Goal: Communication & Community: Ask a question

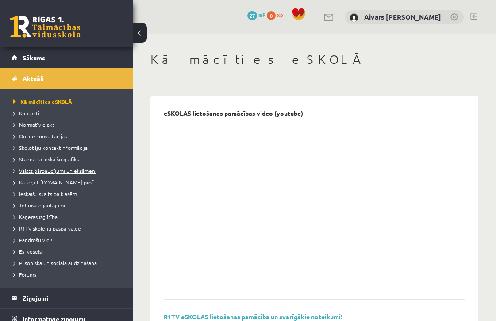
click at [47, 170] on span "Valsts pārbaudījumi un eksāmeni" at bounding box center [54, 170] width 83 height 7
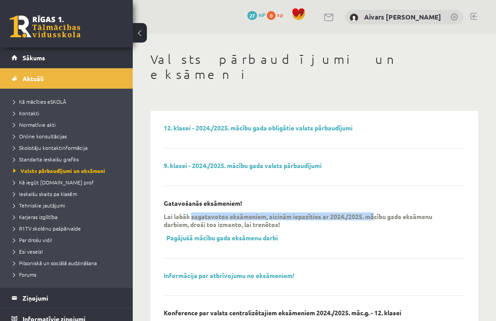
drag, startPoint x: 344, startPoint y: 198, endPoint x: 382, endPoint y: 203, distance: 38.0
click at [382, 212] on p "Lai labāk sagatavotos eksāmeniem, aicinām iepazīties ar 2024./2025. mācību gada…" at bounding box center [308, 220] width 288 height 16
drag, startPoint x: 339, startPoint y: 201, endPoint x: 442, endPoint y: 201, distance: 103.2
click at [432, 212] on p "Lai labāk sagatavotos eksāmeniem, aicinām iepazīties ar 2024./2025. mācību gada…" at bounding box center [308, 220] width 288 height 16
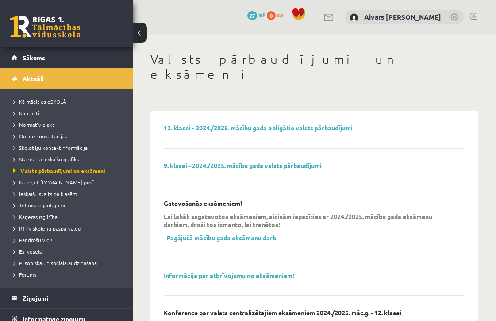
click at [443, 212] on p "Lai labāk sagatavotos eksāmeniem, aicinām iepazīties ar 2024./2025. mācību gada…" at bounding box center [308, 220] width 288 height 16
drag, startPoint x: 269, startPoint y: 212, endPoint x: 300, endPoint y: 215, distance: 30.7
click at [304, 215] on div "Lai labāk sagatavotos eksāmeniem, aicinām iepazīties ar 2024./2025. mācību gada…" at bounding box center [308, 229] width 288 height 35
click at [233, 124] on link "12. klasei - 2024./2025. mācību gada obligātie valsts pārbaudījumi" at bounding box center [258, 128] width 189 height 8
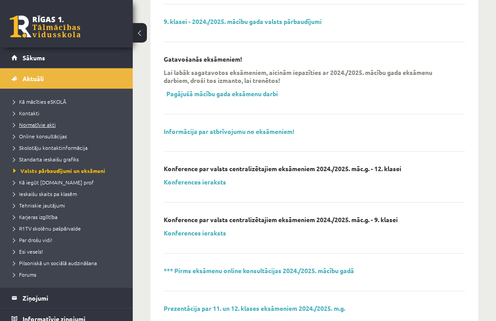
click at [48, 126] on span "Normatīvie akti" at bounding box center [34, 124] width 43 height 7
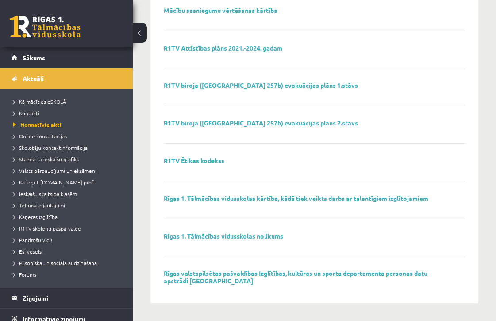
scroll to position [133, 0]
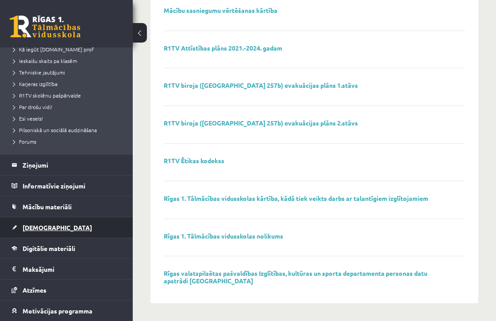
click at [41, 225] on span "[DEMOGRAPHIC_DATA]" at bounding box center [58, 227] width 70 height 8
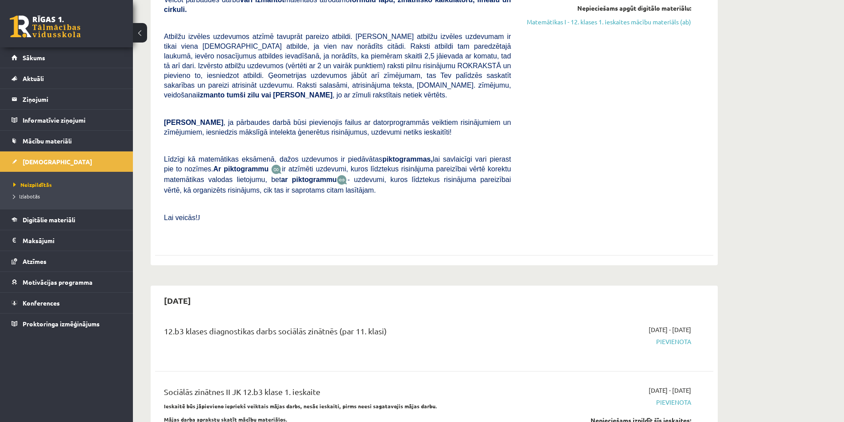
scroll to position [598, 0]
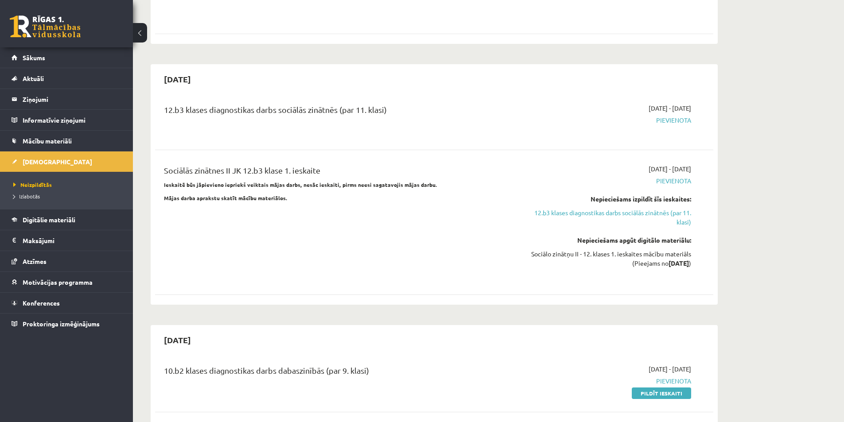
drag, startPoint x: 778, startPoint y: 295, endPoint x: 764, endPoint y: 302, distance: 15.4
click at [41, 52] on link "Sākums" at bounding box center [67, 57] width 110 height 20
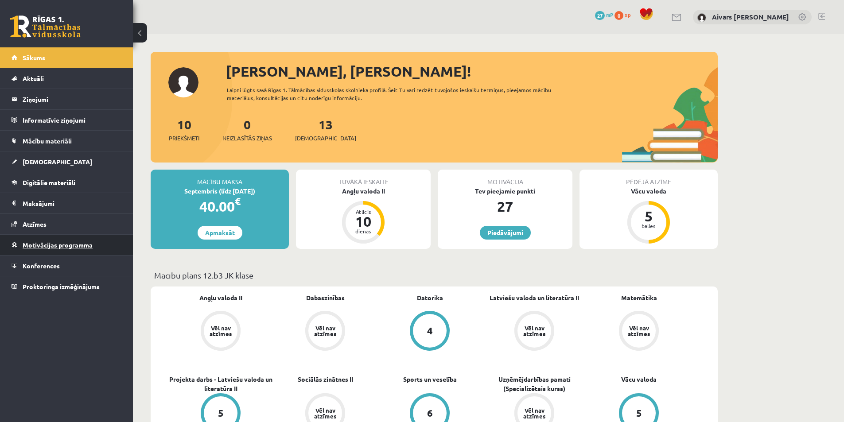
click at [48, 248] on span "Motivācijas programma" at bounding box center [58, 245] width 70 height 8
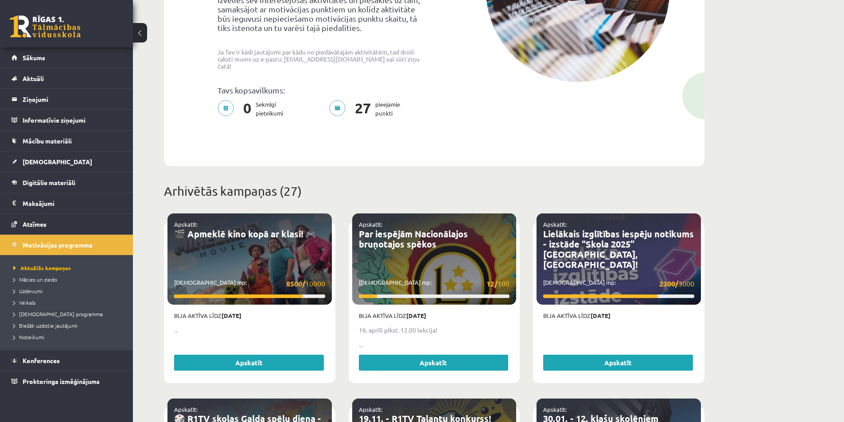
scroll to position [354, 0]
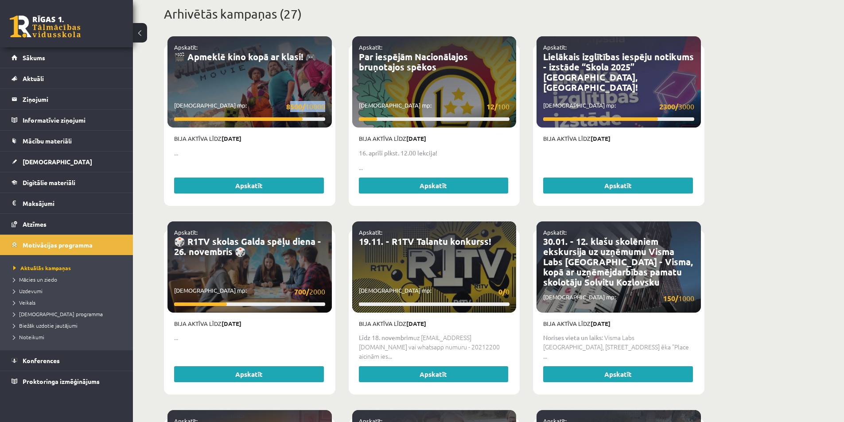
drag, startPoint x: 291, startPoint y: 97, endPoint x: 325, endPoint y: 107, distance: 34.6
click at [325, 107] on div "Apskatīt: 🎬 Apmeklē kino kopā ar klasi! 🎮 Savākti mp: 8500/ 10000" at bounding box center [249, 81] width 164 height 91
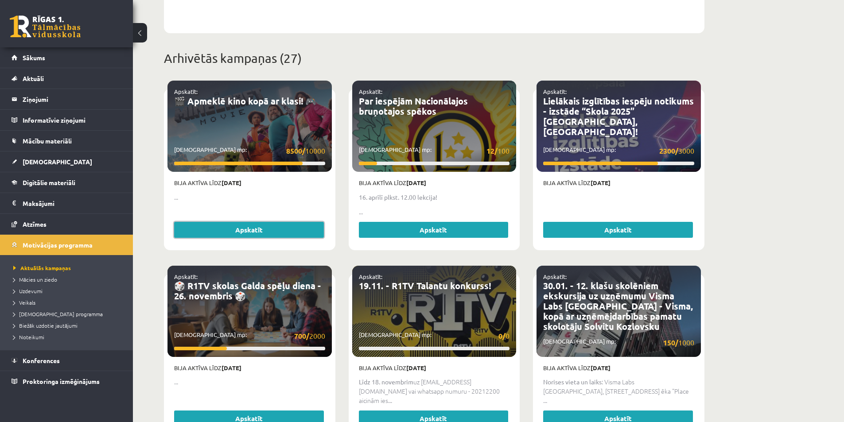
click at [275, 222] on link "Apskatīt" at bounding box center [249, 230] width 150 height 16
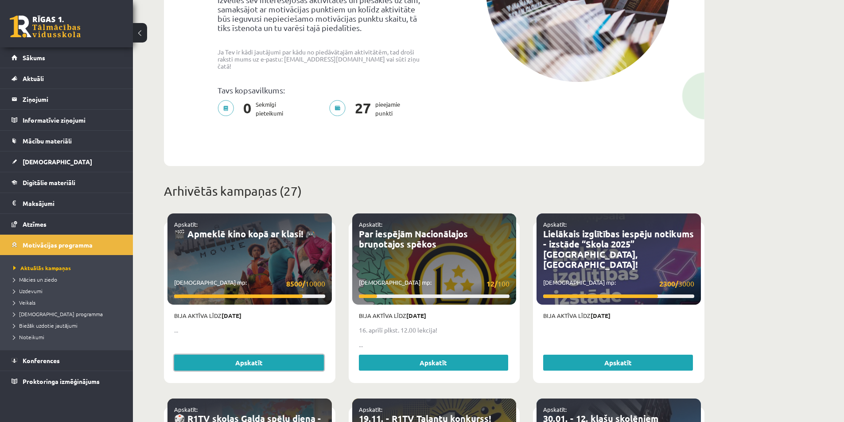
scroll to position [399, 0]
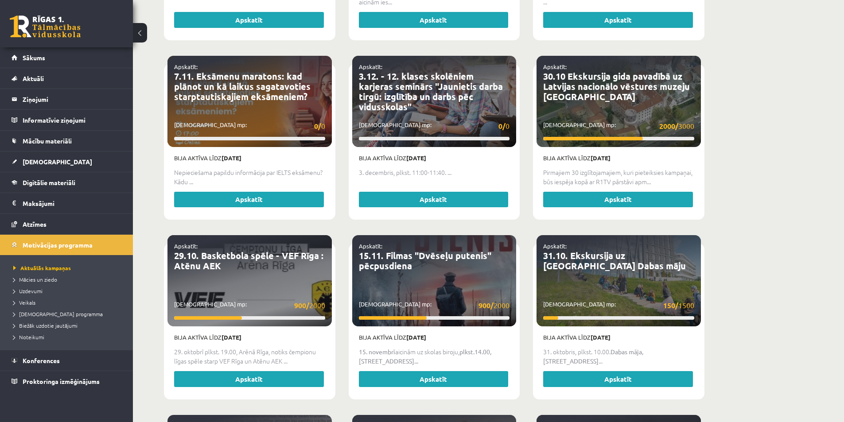
scroll to position [753, 0]
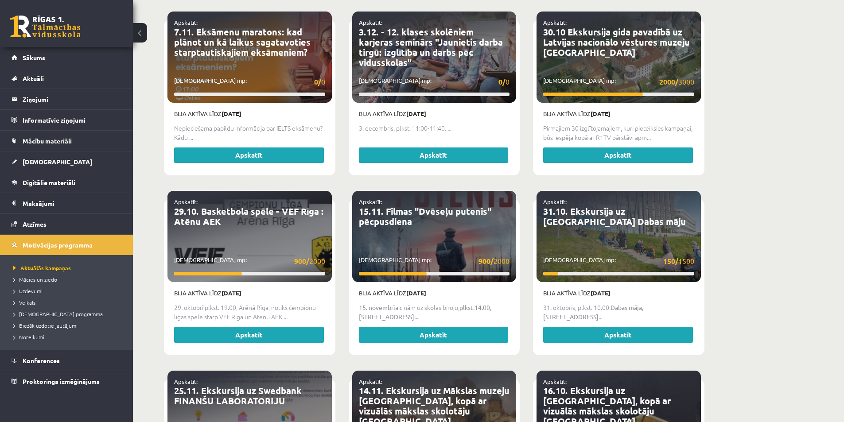
drag, startPoint x: 380, startPoint y: 276, endPoint x: 436, endPoint y: 281, distance: 56.0
click at [436, 289] on p "Bija aktīva līdz 11.11.2024" at bounding box center [434, 293] width 151 height 9
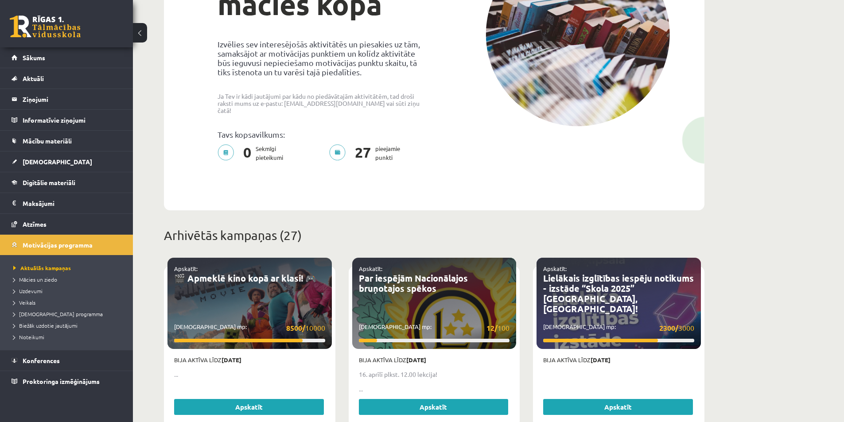
scroll to position [0, 0]
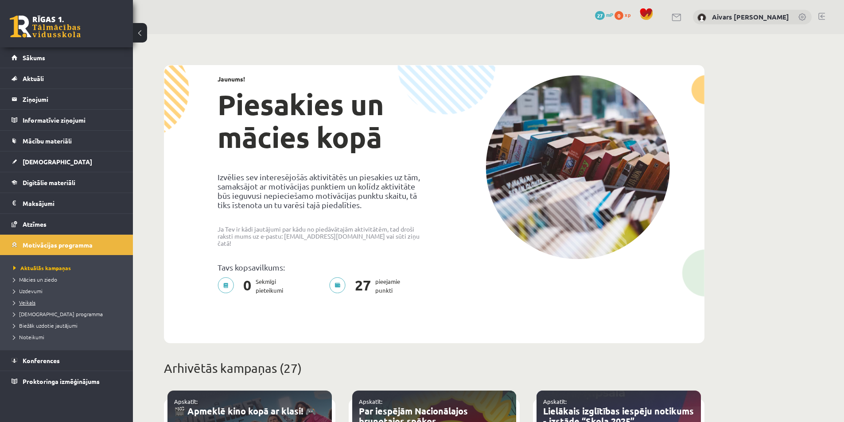
click at [27, 305] on span "Veikals" at bounding box center [24, 302] width 22 height 7
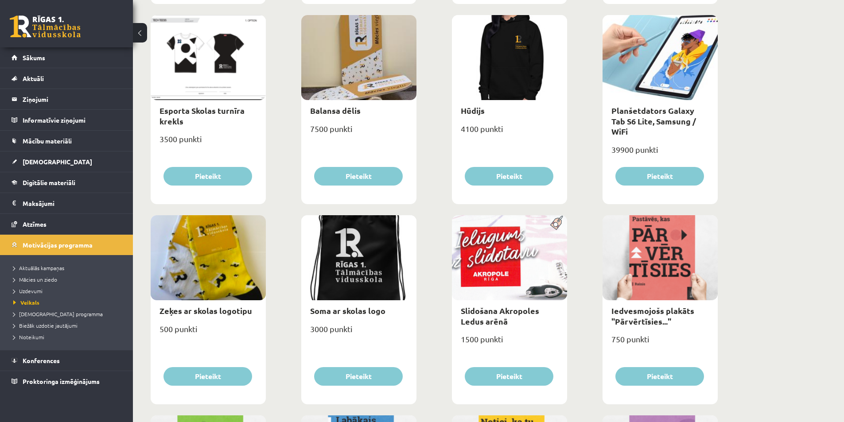
scroll to position [576, 0]
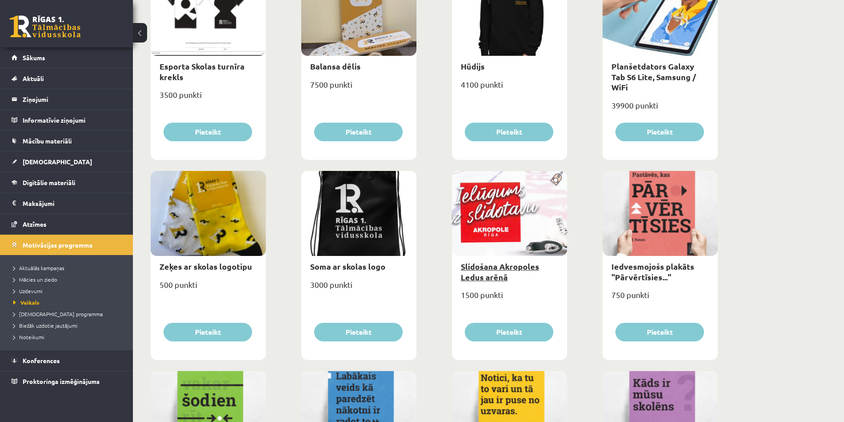
click at [488, 275] on link "Slidošana Akropoles Ledus arēnā" at bounding box center [500, 271] width 78 height 20
type input "*"
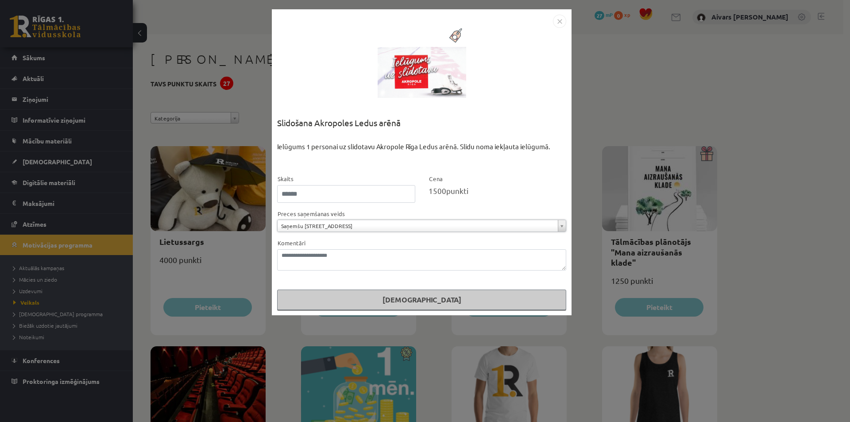
click at [592, 128] on div "**********" at bounding box center [425, 211] width 850 height 422
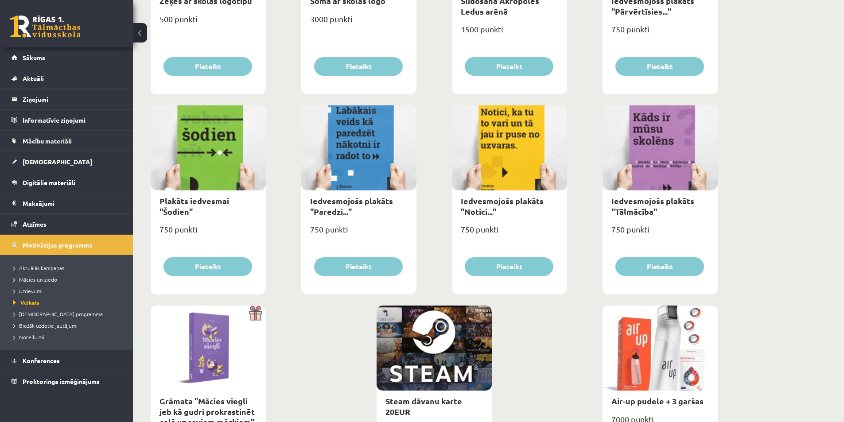
scroll to position [938, 0]
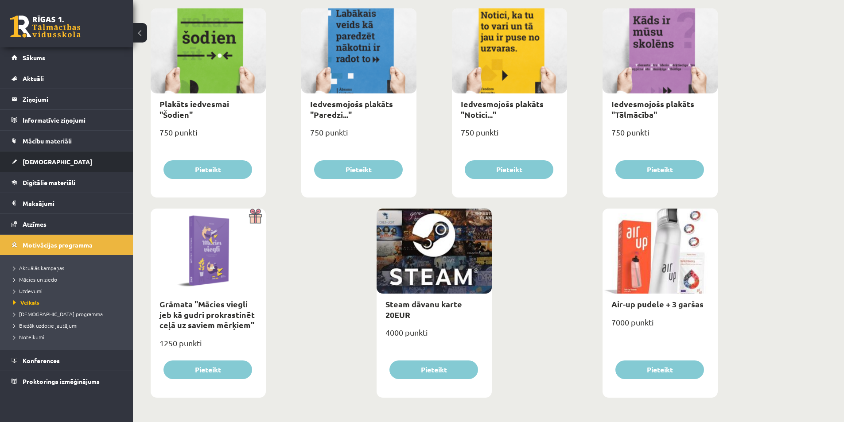
click at [62, 164] on link "[DEMOGRAPHIC_DATA]" at bounding box center [67, 161] width 110 height 20
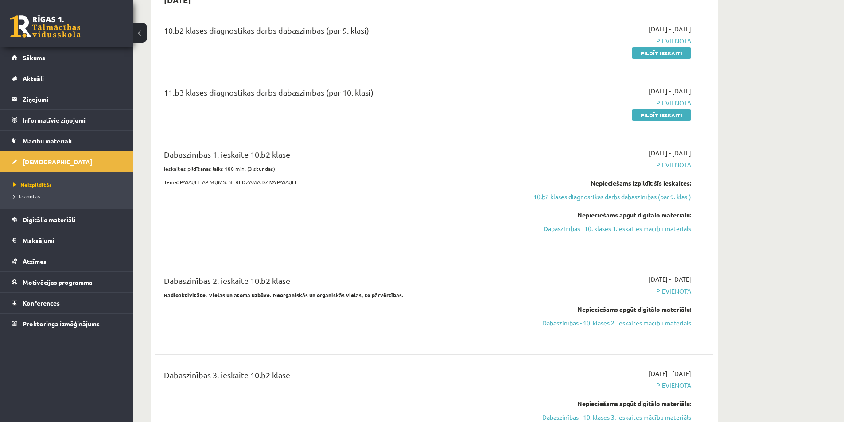
click at [37, 196] on span "Izlabotās" at bounding box center [26, 196] width 27 height 7
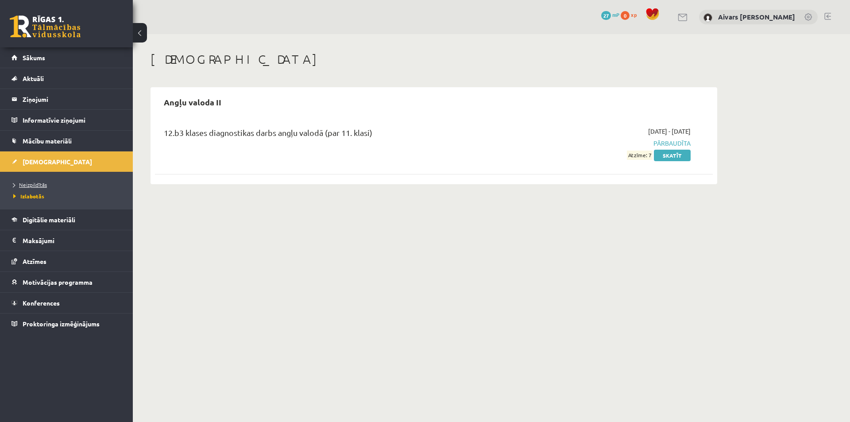
click at [43, 186] on span "Neizpildītās" at bounding box center [30, 184] width 34 height 7
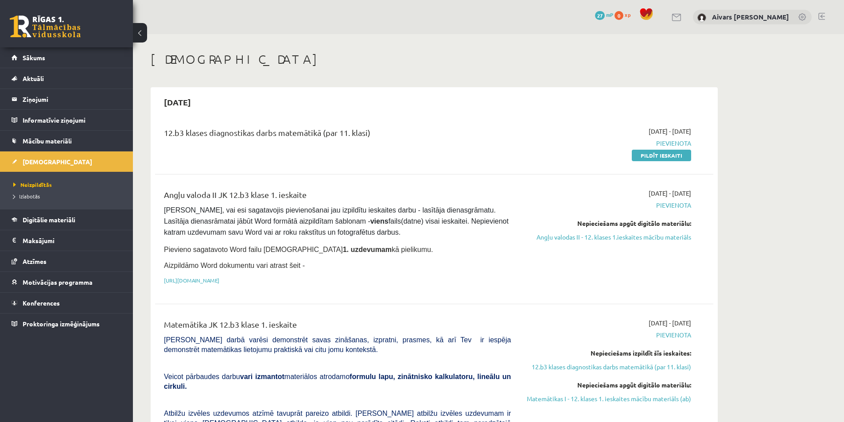
drag, startPoint x: 242, startPoint y: 135, endPoint x: 402, endPoint y: 142, distance: 159.6
click at [402, 142] on div "12.b3 klases diagnostikas darbs matemātikā (par 11. klasi)" at bounding box center [337, 135] width 347 height 16
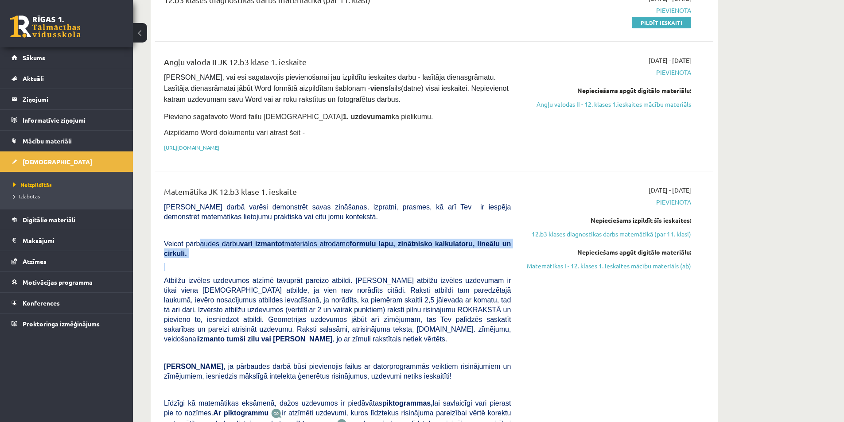
drag, startPoint x: 284, startPoint y: 248, endPoint x: 308, endPoint y: 250, distance: 24.4
click at [308, 250] on div "Matemātika JK 12.b3 klase 1. ieskaite Pārbaudes darbā varēsi demonstrēt savas z…" at bounding box center [337, 335] width 360 height 299
click at [308, 251] on div "Matemātika JK 12.b3 klase 1. ieskaite Pārbaudes darbā varēsi demonstrēt savas z…" at bounding box center [337, 335] width 360 height 299
drag, startPoint x: 268, startPoint y: 245, endPoint x: 361, endPoint y: 250, distance: 92.7
click at [361, 250] on div "Matemātika JK 12.b3 klase 1. ieskaite Pārbaudes darbā varēsi demonstrēt savas z…" at bounding box center [337, 335] width 360 height 299
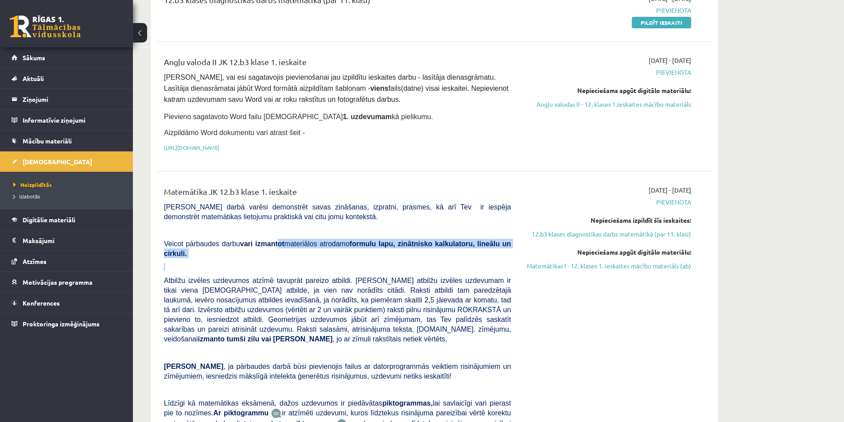
click at [354, 250] on div "Matemātika JK 12.b3 klase 1. ieskaite Pārbaudes darbā varēsi demonstrēt savas z…" at bounding box center [337, 335] width 360 height 299
drag, startPoint x: 333, startPoint y: 246, endPoint x: 385, endPoint y: 244, distance: 51.8
click at [383, 244] on span "Veicot pārbaudes darbu vari izmantot materiālos atrodamo formulu lapu, zinātnis…" at bounding box center [337, 248] width 347 height 17
drag, startPoint x: 421, startPoint y: 246, endPoint x: 485, endPoint y: 252, distance: 64.4
click at [485, 251] on div "Matemātika JK 12.b3 klase 1. ieskaite Pārbaudes darbā varēsi demonstrēt savas z…" at bounding box center [337, 335] width 360 height 299
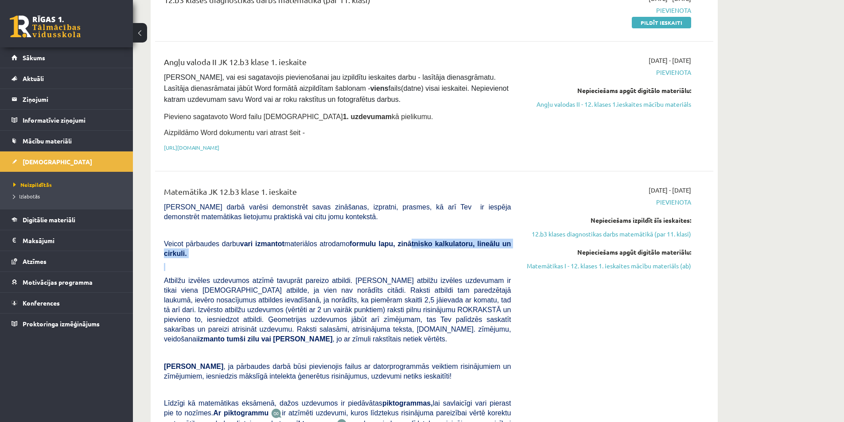
click at [485, 252] on div "Matemātika JK 12.b3 klase 1. ieskaite Pārbaudes darbā varēsi demonstrēt savas z…" at bounding box center [337, 335] width 360 height 299
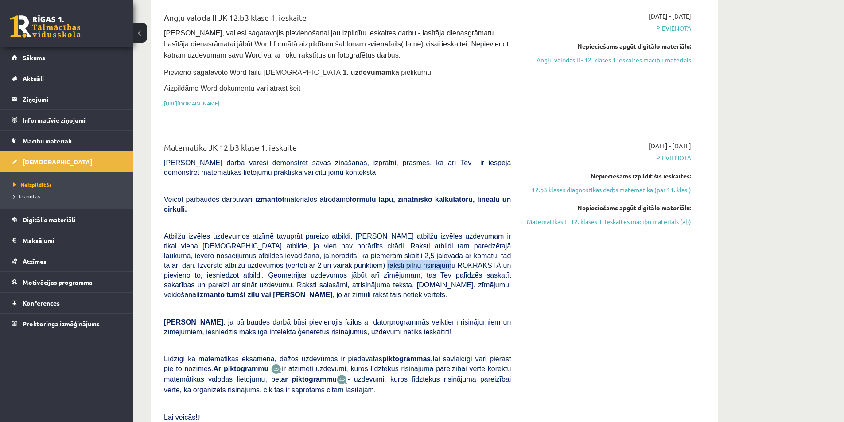
drag, startPoint x: 248, startPoint y: 255, endPoint x: 325, endPoint y: 257, distance: 77.1
click at [325, 257] on span "Atbilžu izvēles uzdevumos atzīmē tavuprāt pareizo atbildi. Katram atbilžu izvēl…" at bounding box center [337, 265] width 347 height 66
drag, startPoint x: 202, startPoint y: 228, endPoint x: 304, endPoint y: 230, distance: 101.9
click at [304, 232] on span "Atbilžu izvēles uzdevumos atzīmē tavuprāt pareizo atbildi. Katram atbilžu izvēl…" at bounding box center [337, 265] width 347 height 66
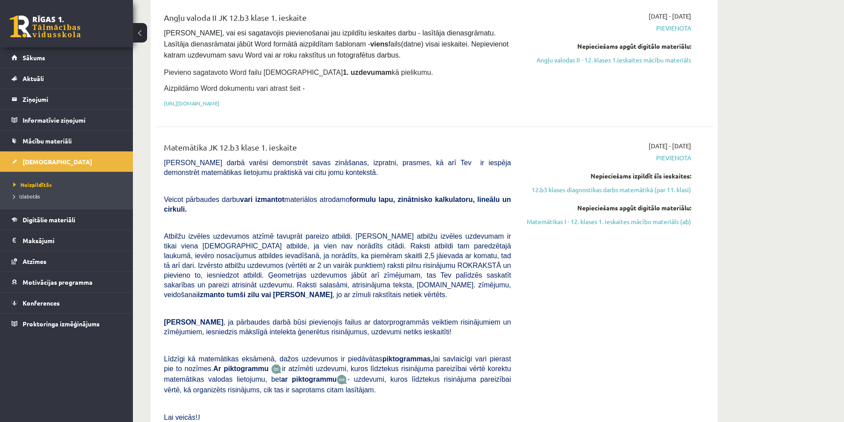
click at [338, 232] on span "Atbilžu izvēles uzdevumos atzīmē tavuprāt pareizo atbildi. Katram atbilžu izvēl…" at bounding box center [337, 265] width 347 height 67
drag, startPoint x: 386, startPoint y: 225, endPoint x: 456, endPoint y: 230, distance: 69.7
click at [456, 232] on span "Atbilžu izvēles uzdevumos atzīmē tavuprāt pareizo atbildi. Katram atbilžu izvēl…" at bounding box center [337, 265] width 347 height 66
click at [493, 217] on div "Matemātika JK 12.b3 klase 1. ieskaite Pārbaudes darbā varēsi demonstrēt savas z…" at bounding box center [337, 290] width 360 height 299
click at [652, 381] on div "2025-09-01 - 2025-09-15 Pievienota Nepieciešams izpildīt šīs ieskaites: 12.b3 k…" at bounding box center [607, 290] width 180 height 299
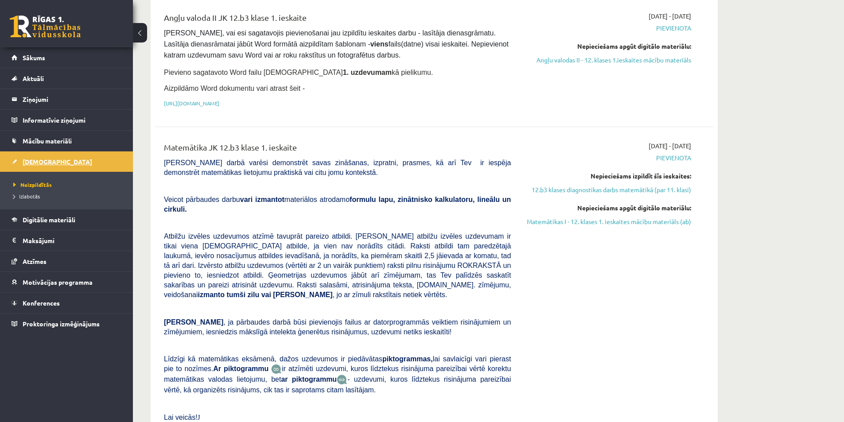
click at [43, 164] on span "[DEMOGRAPHIC_DATA]" at bounding box center [58, 162] width 70 height 8
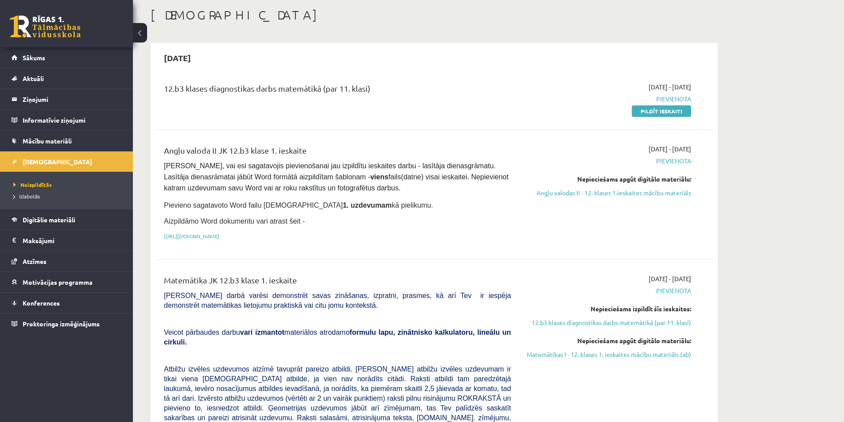
scroll to position [0, 0]
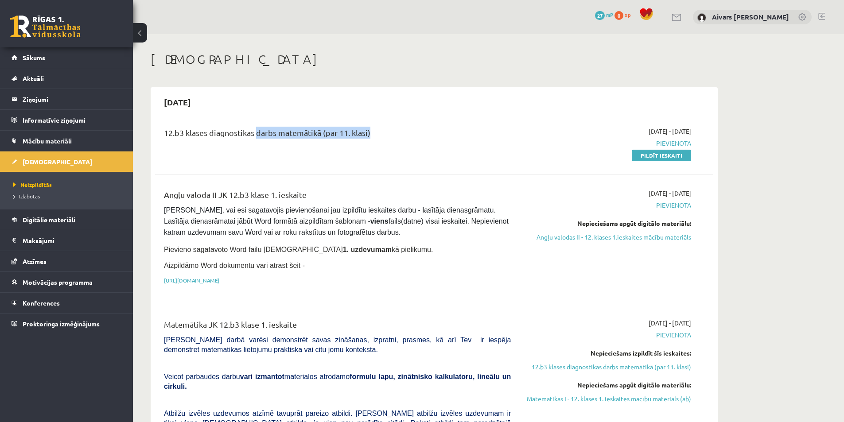
drag, startPoint x: 252, startPoint y: 131, endPoint x: 366, endPoint y: 139, distance: 114.5
click at [366, 139] on div "12.b3 klases diagnostikas darbs matemātikā (par 11. klasi)" at bounding box center [337, 135] width 347 height 16
drag, startPoint x: 642, startPoint y: 132, endPoint x: 738, endPoint y: 144, distance: 96.0
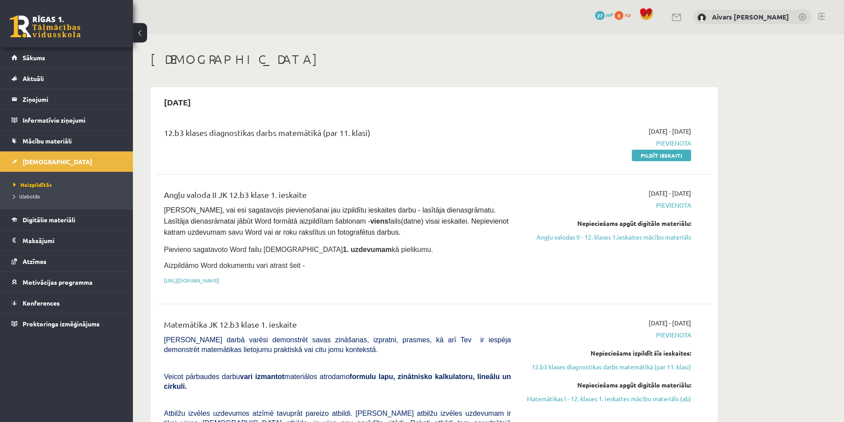
click at [550, 145] on span "Pievienota" at bounding box center [607, 143] width 167 height 9
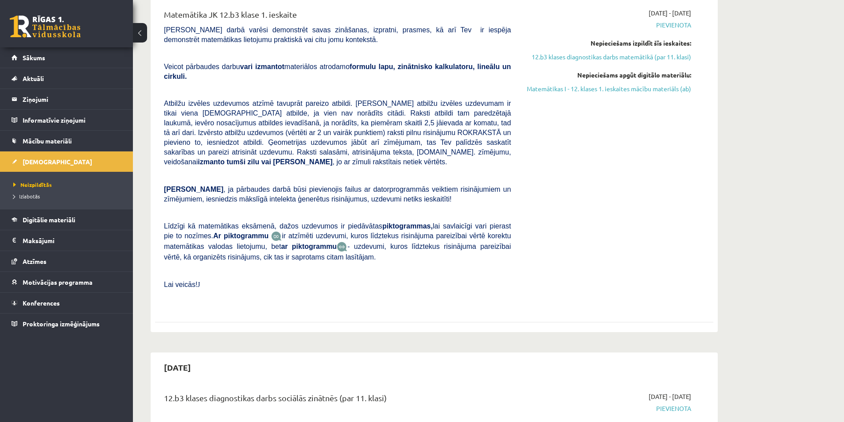
scroll to position [399, 0]
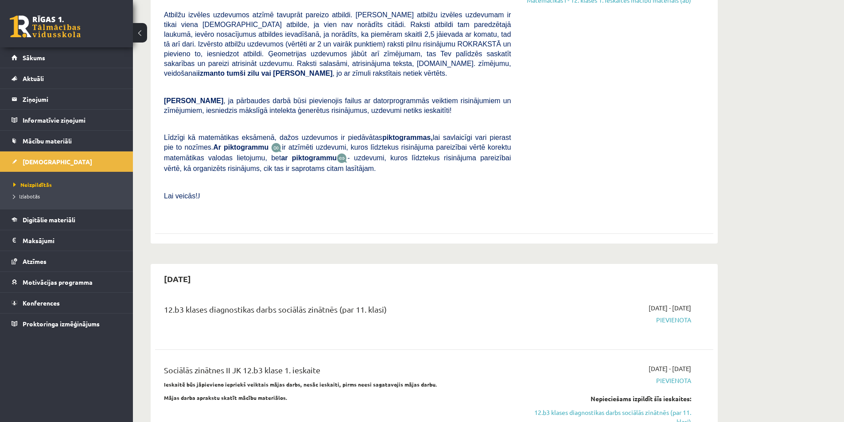
drag, startPoint x: 671, startPoint y: 286, endPoint x: 709, endPoint y: 288, distance: 37.7
click at [709, 294] on div "12.b3 klases diagnostikas darbs sociālās zinātnēs (par 11. klasi) 2025-09-16 - …" at bounding box center [434, 319] width 558 height 50
drag, startPoint x: 659, startPoint y: 289, endPoint x: 710, endPoint y: 290, distance: 50.9
click at [710, 294] on div "12.b3 klases diagnostikas darbs sociālās zinātnēs (par 11. klasi) 2025-09-16 - …" at bounding box center [434, 319] width 558 height 50
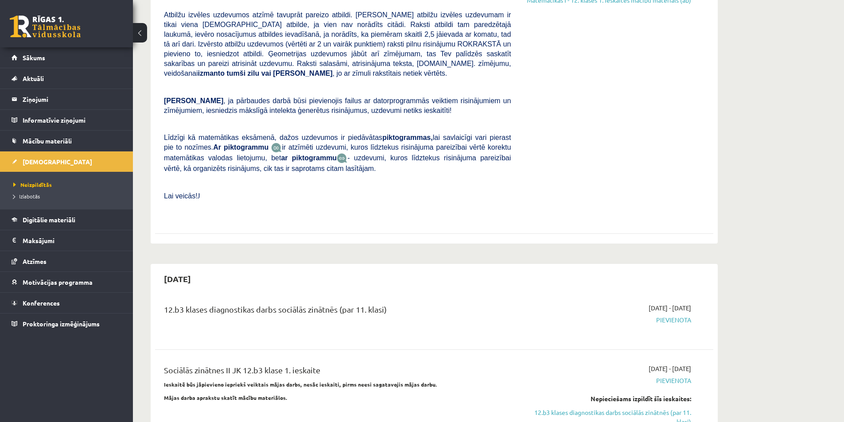
click at [646, 303] on div "2025-09-16 - 2025-09-30 Pievienota" at bounding box center [607, 319] width 180 height 32
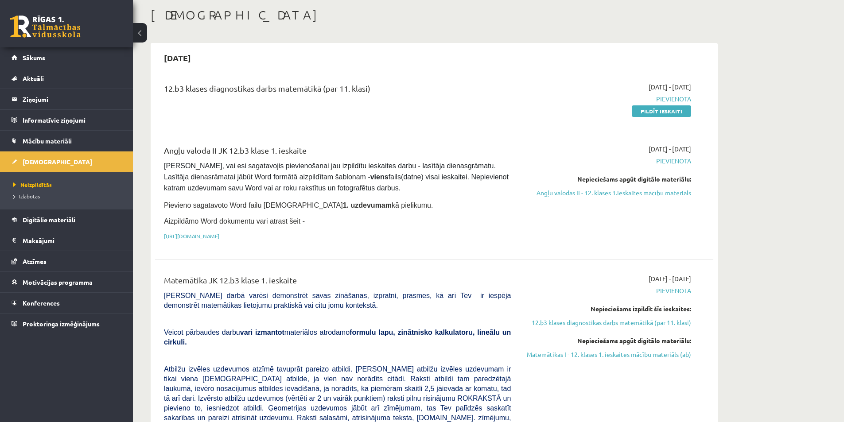
scroll to position [0, 0]
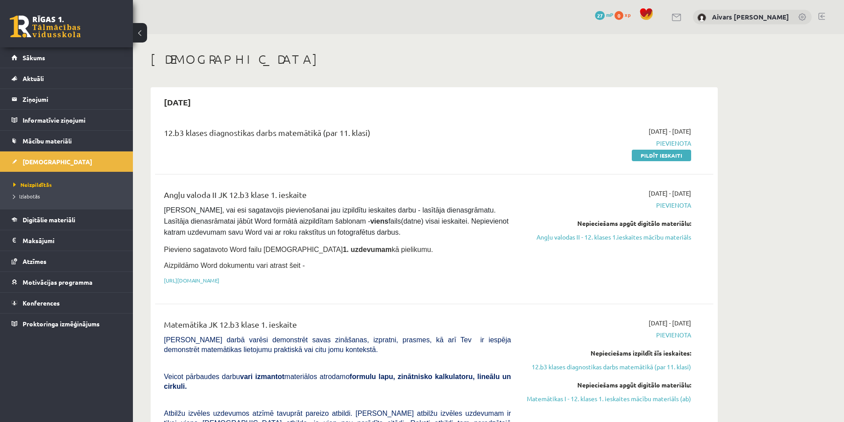
click at [73, 333] on link "Proktoringa izmēģinājums" at bounding box center [67, 323] width 110 height 20
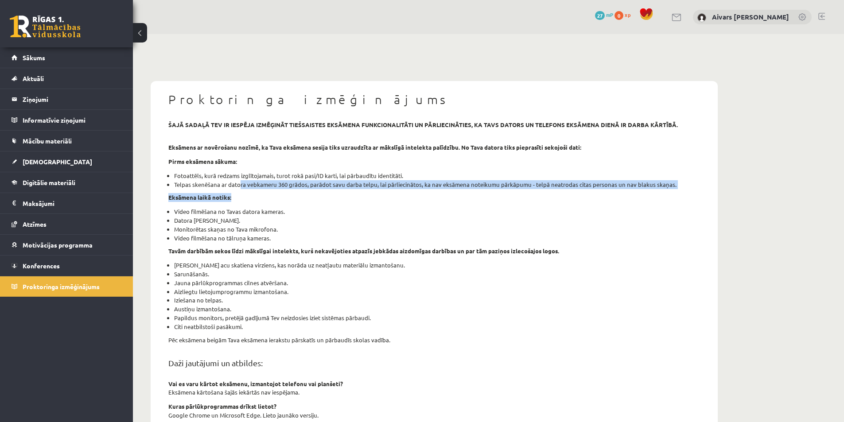
drag, startPoint x: 259, startPoint y: 185, endPoint x: 350, endPoint y: 191, distance: 91.4
click at [347, 190] on div "šajā sadaļā tev ir iespēja izmēģināt tiešsaistes eksāmena funkcionalitāti un pā…" at bounding box center [434, 341] width 545 height 442
click at [350, 191] on div "šajā sadaļā tev ir iespēja izmēģināt tiešsaistes eksāmena funkcionalitāti un pā…" at bounding box center [434, 341] width 545 height 442
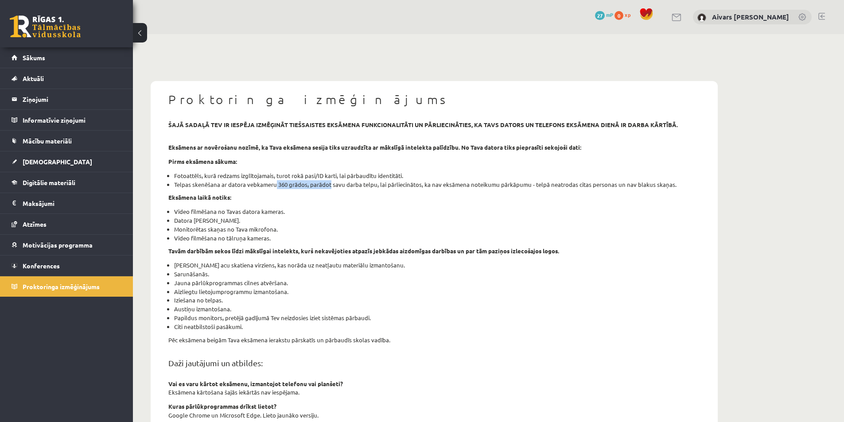
drag, startPoint x: 275, startPoint y: 186, endPoint x: 344, endPoint y: 186, distance: 68.6
click at [343, 186] on li "Telpas skenēšana ar datora vebkameru 360 grādos, parādot savu darba telpu, lai …" at bounding box center [437, 184] width 526 height 9
click at [344, 186] on li "Telpas skenēšana ar datora vebkameru 360 grādos, parādot savu darba telpu, lai …" at bounding box center [437, 184] width 526 height 9
drag, startPoint x: 268, startPoint y: 118, endPoint x: 314, endPoint y: 118, distance: 46.1
click at [312, 119] on div "Proktoringa izmēģinājums šajā sadaļā tev ir iespēja izmēģināt tiešsaistes eksām…" at bounding box center [434, 337] width 567 height 513
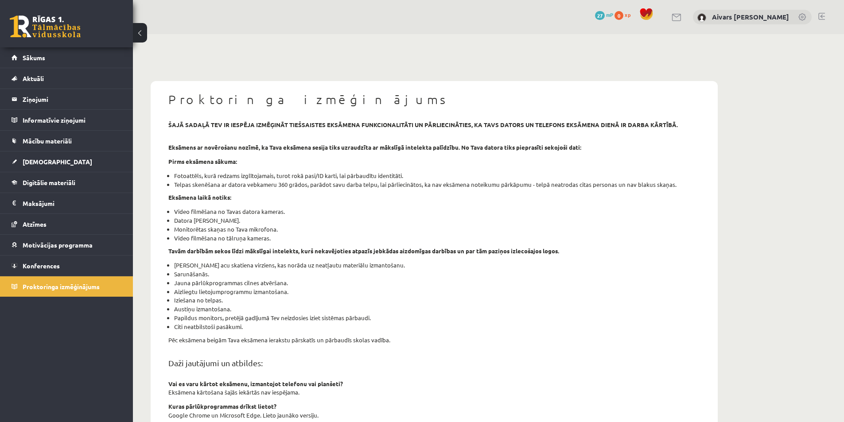
click at [315, 118] on div "Proktoringa izmēģinājums šajā sadaļā tev ir iespēja izmēģināt tiešsaistes eksām…" at bounding box center [434, 337] width 567 height 513
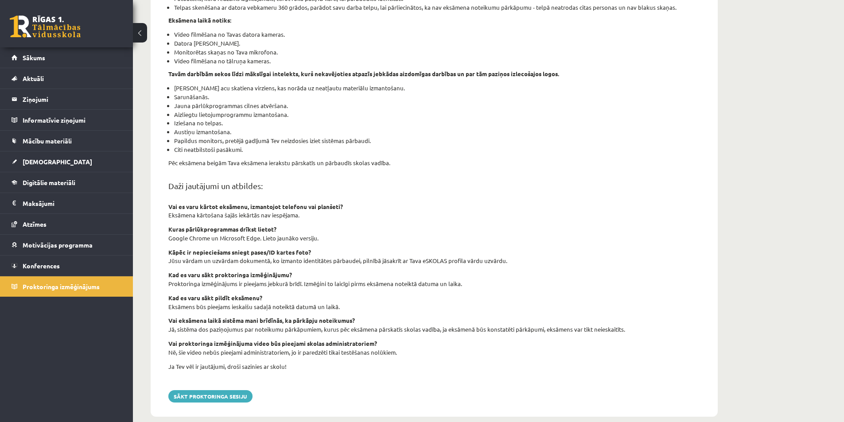
scroll to position [190, 0]
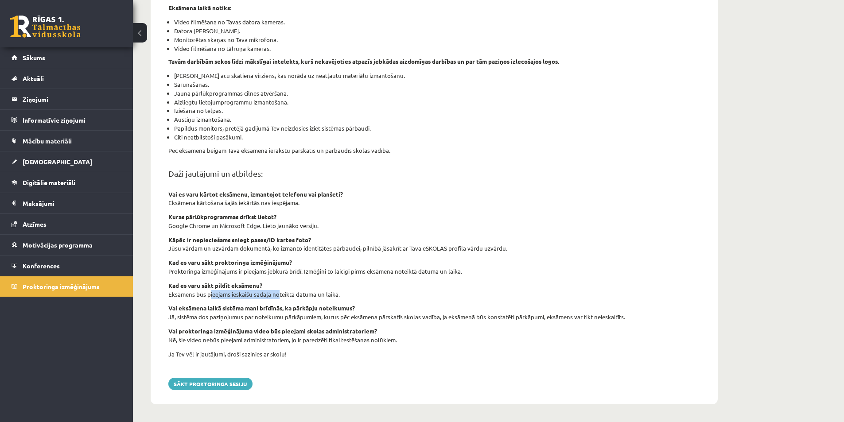
drag, startPoint x: 217, startPoint y: 295, endPoint x: 277, endPoint y: 297, distance: 59.8
click at [277, 297] on p "Eksāmens būs pieejams ieskaišu sadaļā noteiktā datumā un laikā." at bounding box center [433, 294] width 531 height 9
click at [374, 288] on div "šajā sadaļā tev ir iespēja izmēģināt tiešsaistes eksāmena funkcionalitāti un pā…" at bounding box center [434, 152] width 545 height 442
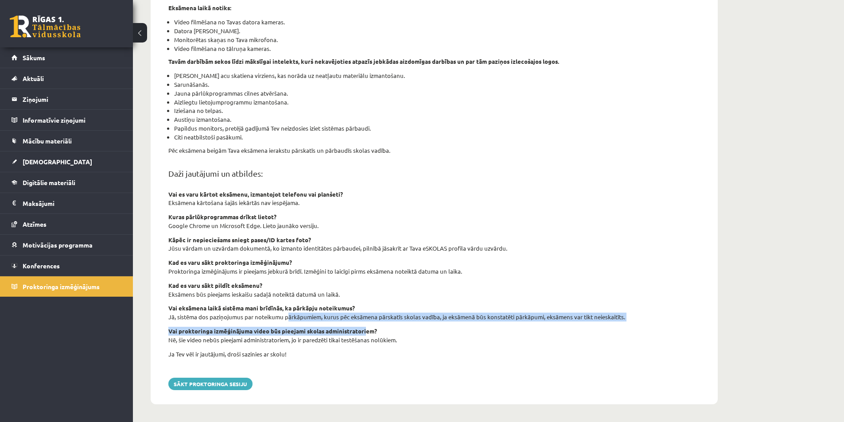
drag, startPoint x: 313, startPoint y: 320, endPoint x: 378, endPoint y: 325, distance: 64.9
click at [372, 324] on div "šajā sadaļā tev ir iespēja izmēģināt tiešsaistes eksāmena funkcionalitāti un pā…" at bounding box center [434, 152] width 545 height 442
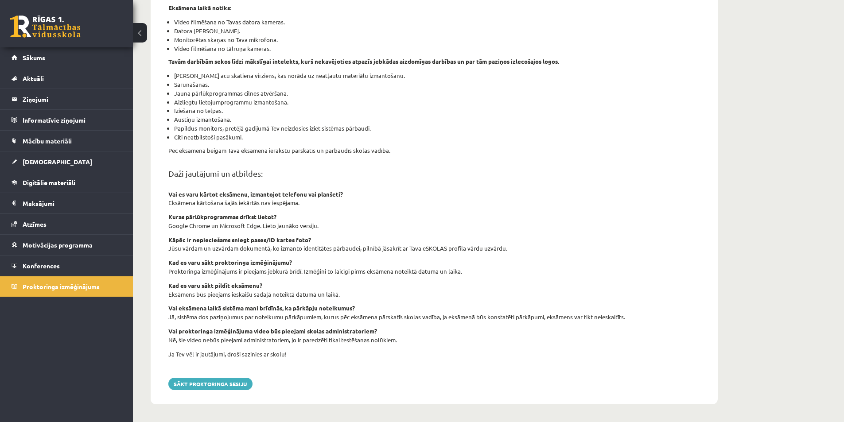
click at [384, 326] on div "šajā sadaļā tev ir iespēja izmēģināt tiešsaistes eksāmena funkcionalitāti un pā…" at bounding box center [434, 152] width 545 height 442
drag, startPoint x: 422, startPoint y: 315, endPoint x: 478, endPoint y: 324, distance: 56.9
click at [463, 321] on p "Jā, sistēma dos paziņojumus par noteikumu pārkāpumiem, kurus pēc eksāmena pārsk…" at bounding box center [433, 317] width 531 height 9
click at [478, 324] on div "šajā sadaļā tev ir iespēja izmēģināt tiešsaistes eksāmena funkcionalitāti un pā…" at bounding box center [434, 152] width 545 height 442
click at [57, 161] on link "[DEMOGRAPHIC_DATA]" at bounding box center [67, 161] width 110 height 20
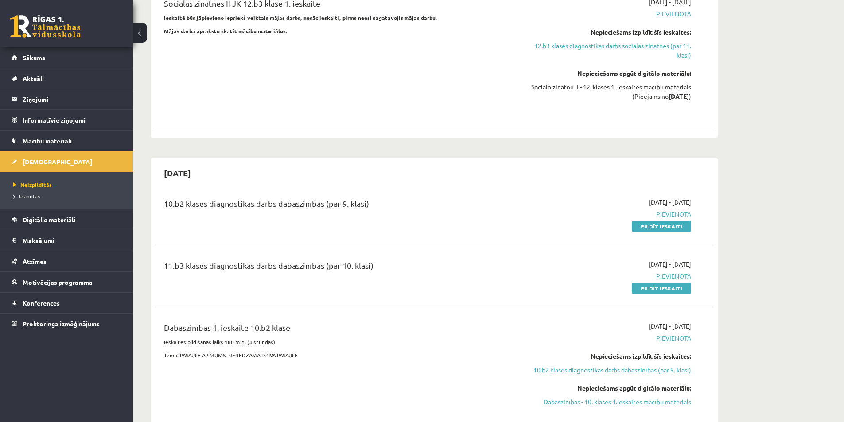
scroll to position [854, 0]
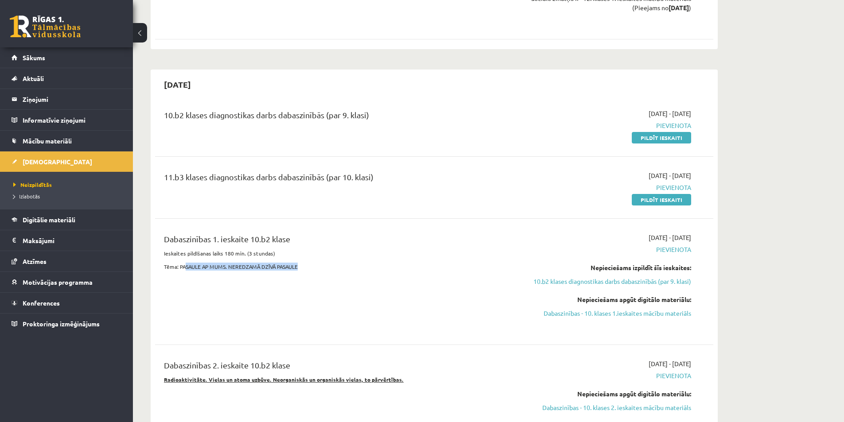
drag, startPoint x: 186, startPoint y: 249, endPoint x: 310, endPoint y: 255, distance: 124.5
click at [310, 255] on div "Dabaszinības 1. ieskaite 10.b2 klase Ieskaites pildīšanas laiks 180 min. (3 stu…" at bounding box center [337, 281] width 360 height 97
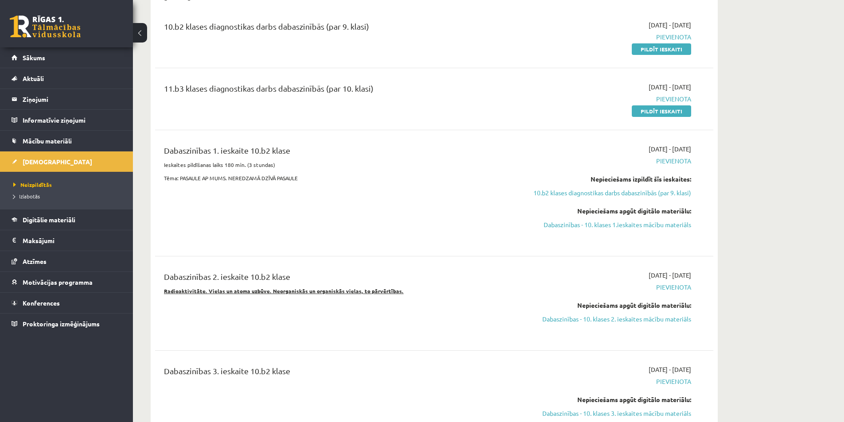
scroll to position [987, 0]
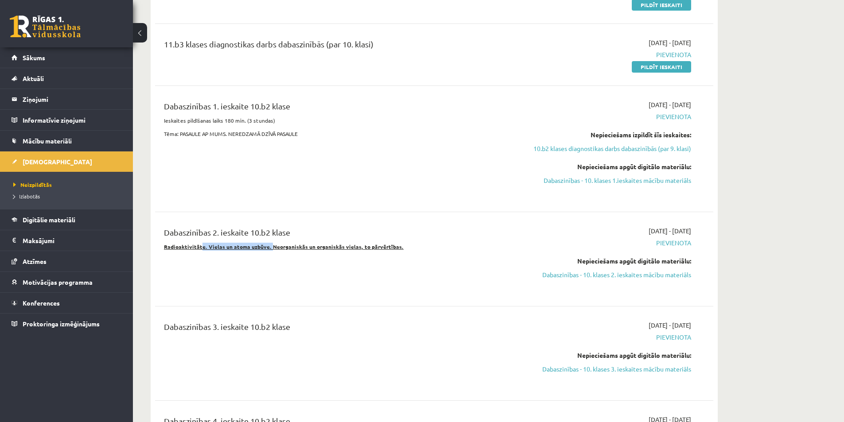
drag, startPoint x: 229, startPoint y: 229, endPoint x: 276, endPoint y: 230, distance: 46.5
click at [275, 243] on u "Radioaktivitāte. Vielas un atoma uzbūve. Neorganiskās un organiskās vielas, to …" at bounding box center [284, 246] width 240 height 7
click at [276, 243] on u "Radioaktivitāte. Vielas un atoma uzbūve. Neorganiskās un organiskās vielas, to …" at bounding box center [284, 246] width 240 height 7
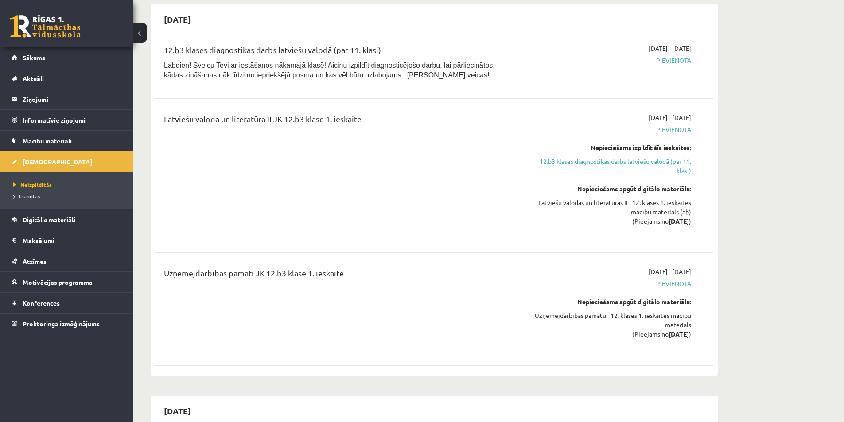
scroll to position [2005, 0]
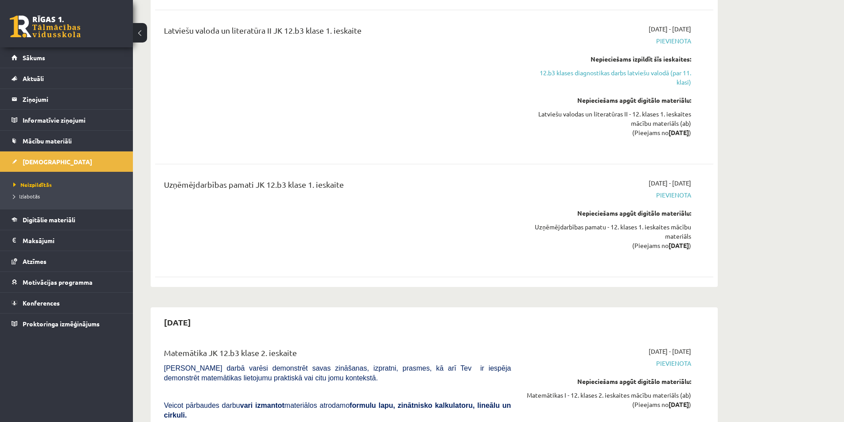
drag, startPoint x: 262, startPoint y: 156, endPoint x: 364, endPoint y: 162, distance: 101.6
click at [364, 178] on div "Uzņēmējdarbības pamati JK 12.b3 klase 1. ieskaite" at bounding box center [337, 186] width 347 height 16
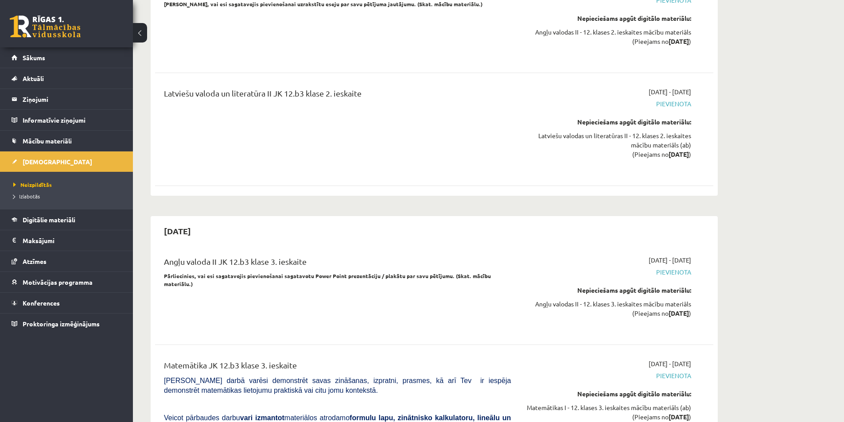
scroll to position [3068, 0]
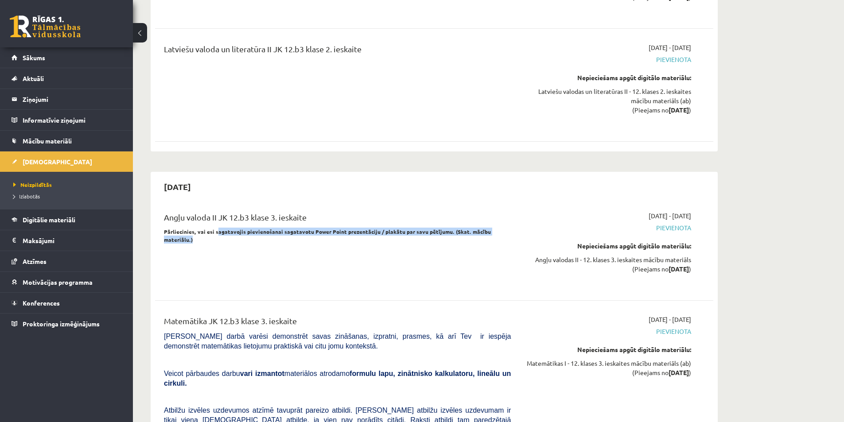
drag, startPoint x: 217, startPoint y: 186, endPoint x: 423, endPoint y: 189, distance: 205.9
click at [423, 228] on p "Pārliecinies, vai esi sagatavojis pievienošanai sagatavotu Power Point prezentā…" at bounding box center [337, 236] width 347 height 16
click at [393, 211] on div "Angļu valoda II JK 12.b3 klase 3. ieskaite Pārliecinies, vai esi sagatavojis pi…" at bounding box center [337, 248] width 360 height 75
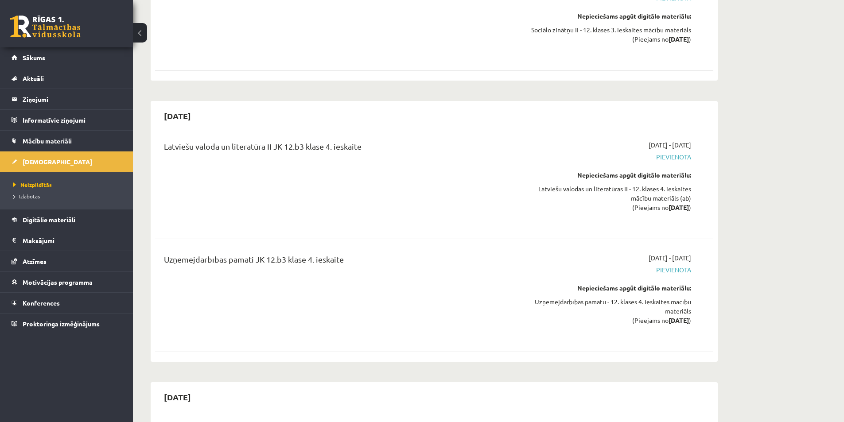
scroll to position [4684, 0]
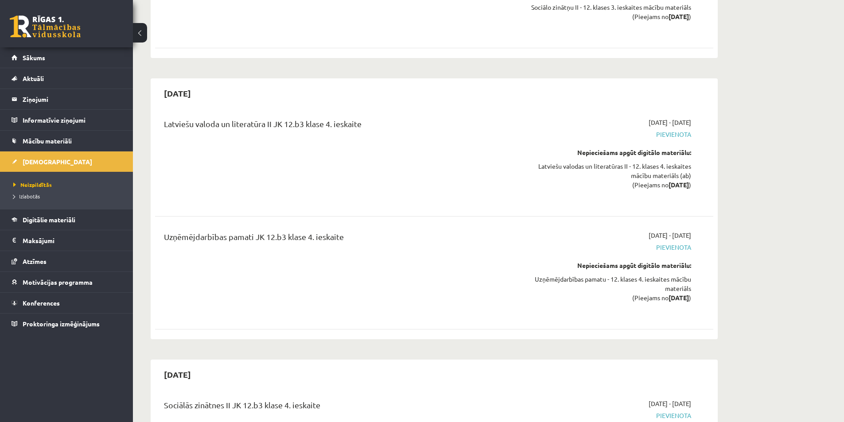
drag, startPoint x: 248, startPoint y: 299, endPoint x: 347, endPoint y: 300, distance: 99.6
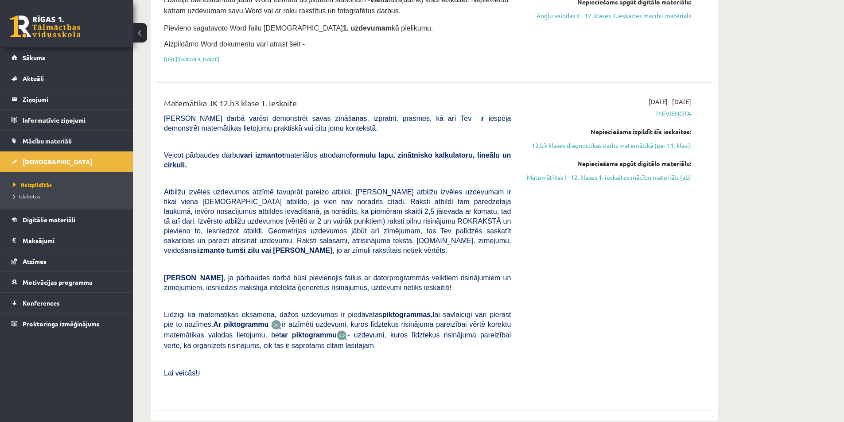
scroll to position [266, 0]
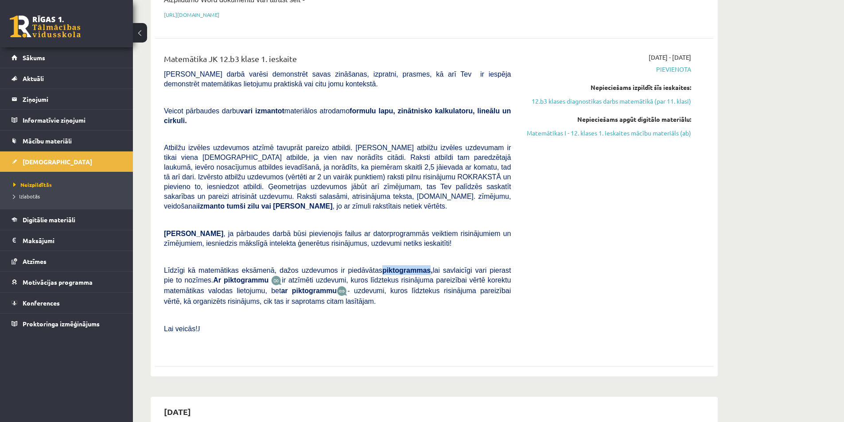
drag, startPoint x: 367, startPoint y: 252, endPoint x: 410, endPoint y: 250, distance: 43.0
click at [410, 267] on b "piktogrammas," at bounding box center [407, 271] width 50 height 8
copy b "piktogrammas"
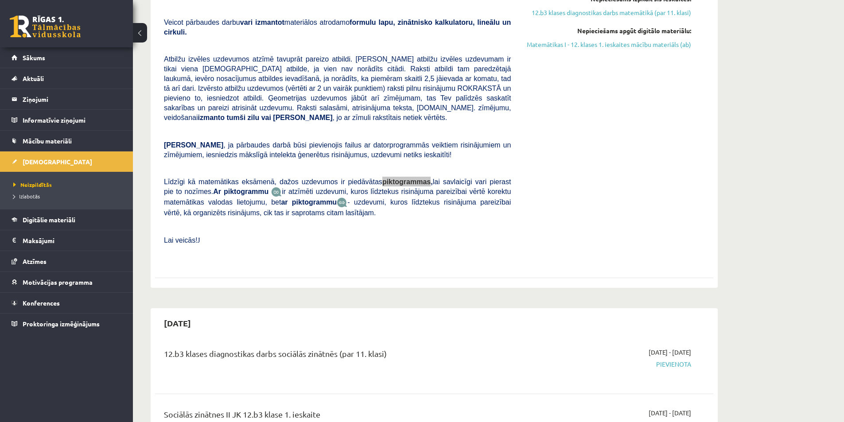
scroll to position [443, 0]
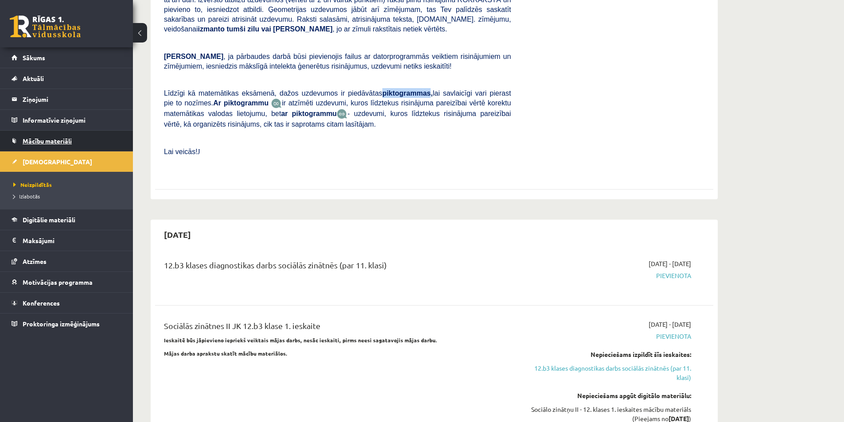
click at [52, 139] on span "Mācību materiāli" at bounding box center [47, 141] width 49 height 8
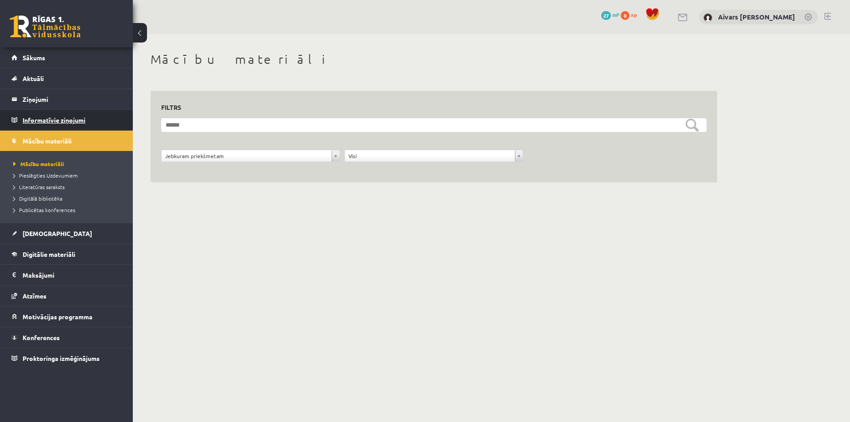
click at [75, 118] on legend "Informatīvie ziņojumi 0" at bounding box center [72, 120] width 99 height 20
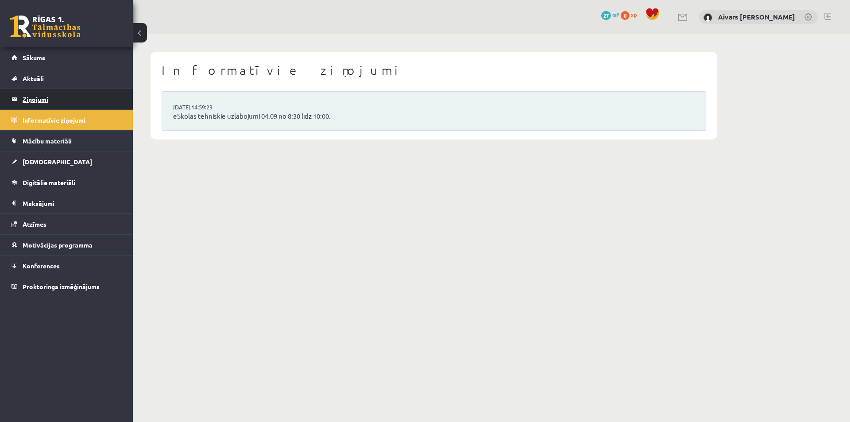
click at [71, 101] on legend "Ziņojumi 0" at bounding box center [72, 99] width 99 height 20
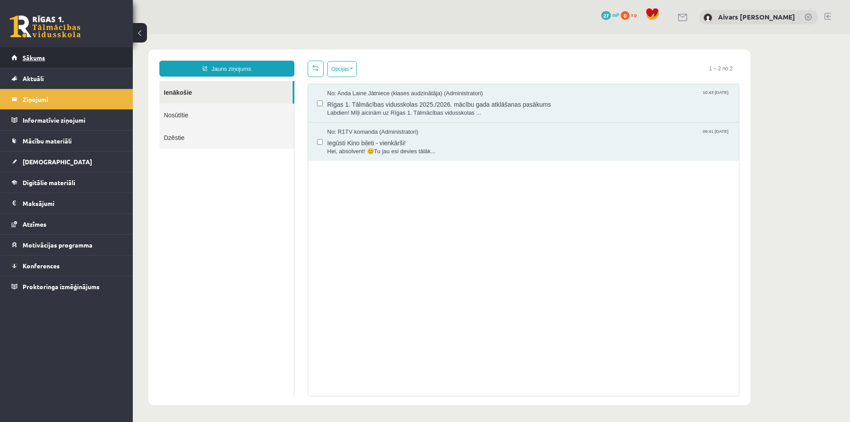
click at [78, 51] on link "Sākums" at bounding box center [67, 57] width 110 height 20
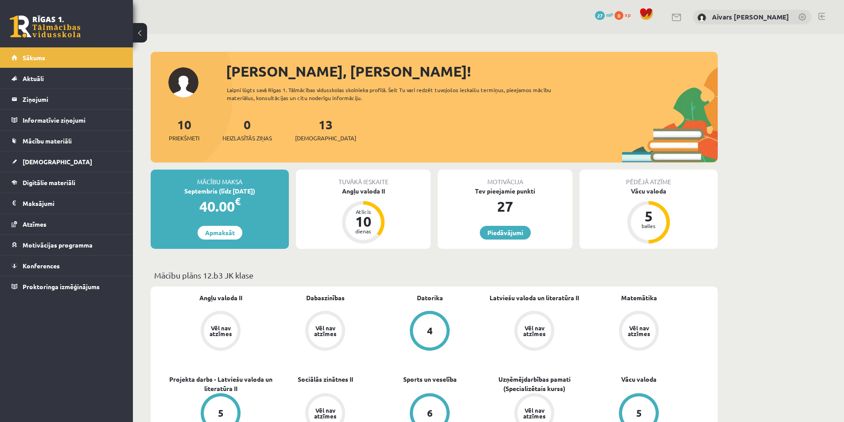
drag, startPoint x: 223, startPoint y: 193, endPoint x: 280, endPoint y: 191, distance: 57.1
click at [280, 191] on div "Septembris (līdz [DATE])" at bounding box center [220, 190] width 138 height 9
click at [280, 191] on div "Septembris (līdz 20.09.25)" at bounding box center [220, 190] width 138 height 9
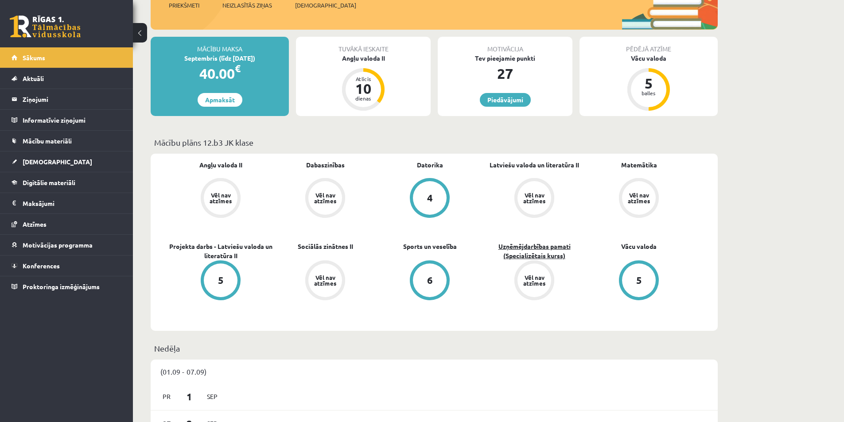
click at [541, 252] on link "Uzņēmējdarbības pamati (Specializētais kurss)" at bounding box center [534, 251] width 104 height 19
click at [538, 259] on link "Uzņēmējdarbības pamati (Specializētais kurss)" at bounding box center [534, 251] width 104 height 19
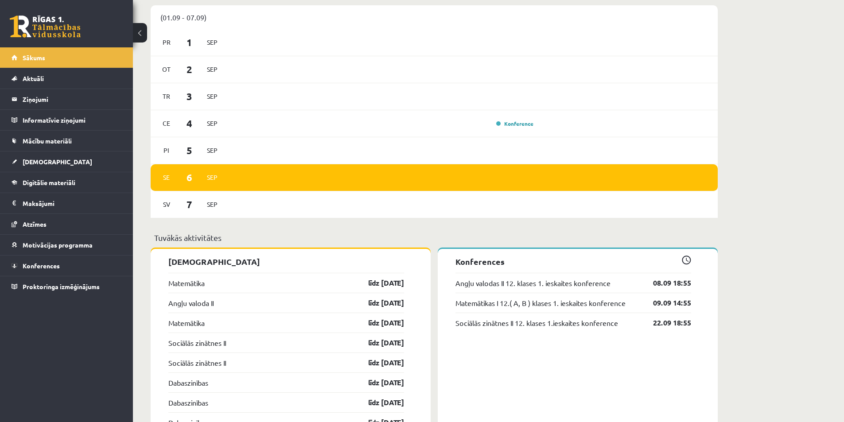
scroll to position [576, 0]
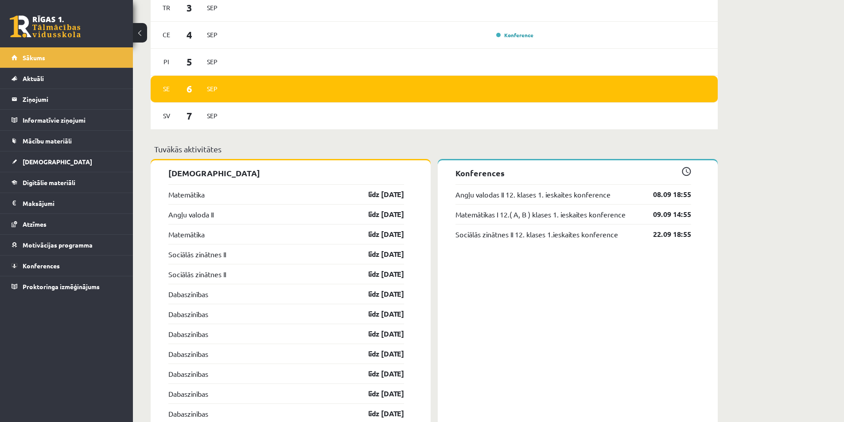
click at [756, 189] on div "Sveiks, Aivars Jānis! Laipni lūgts savā Rīgas 1. Tālmācības vidusskolas skolnie…" at bounding box center [488, 167] width 711 height 1419
drag, startPoint x: 697, startPoint y: 197, endPoint x: 653, endPoint y: 197, distance: 44.3
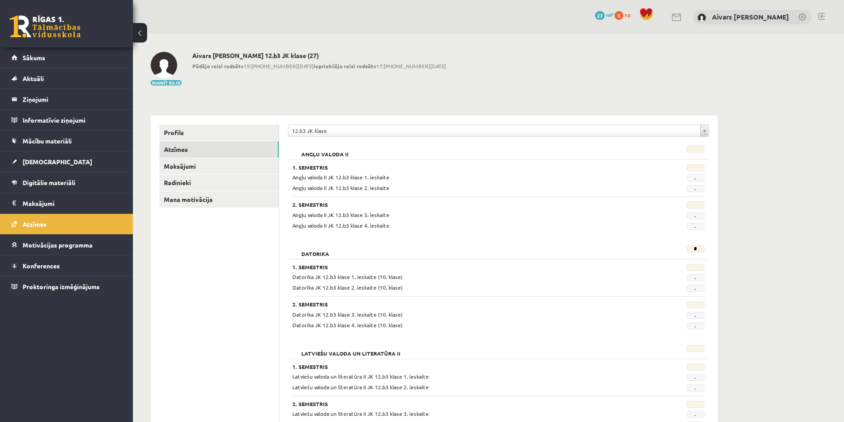
drag, startPoint x: 407, startPoint y: 182, endPoint x: 426, endPoint y: 183, distance: 18.7
click at [424, 183] on div "Angļu valoda II JK 12.b3 klase 1. ieskaite - Angļu valoda II JK 12.b3 klase 2. …" at bounding box center [498, 182] width 412 height 19
click at [426, 183] on div "Angļu valoda II JK 12.b3 klase 1. ieskaite - Angļu valoda II JK 12.b3 klase 2. …" at bounding box center [498, 182] width 412 height 19
click at [324, 170] on div "1. Semestris Angļu valoda II JK 12.b3 klase 1. ieskaite - Angļu valoda II JK 12…" at bounding box center [498, 178] width 412 height 28
click at [422, 173] on div "Angļu valoda II JK 12.b3 klase 1. ieskaite" at bounding box center [463, 177] width 354 height 8
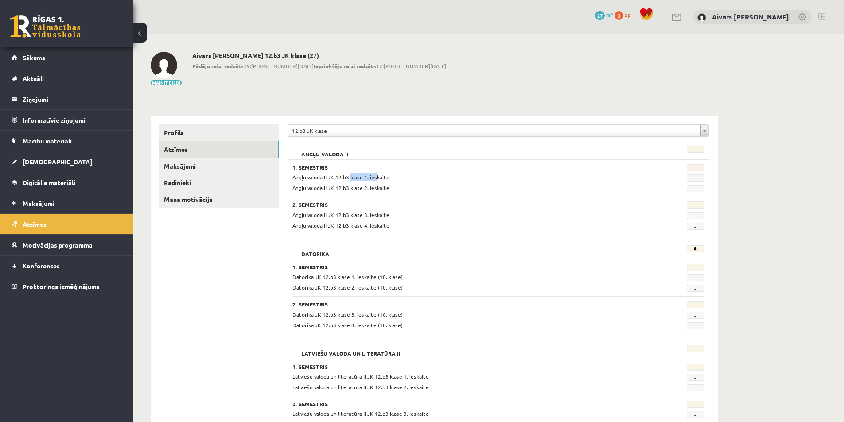
click at [343, 176] on span "Angļu valoda II JK 12.b3 klase 1. ieskaite" at bounding box center [340, 177] width 97 height 7
click at [405, 172] on div "1. Semestris" at bounding box center [462, 168] width 341 height 9
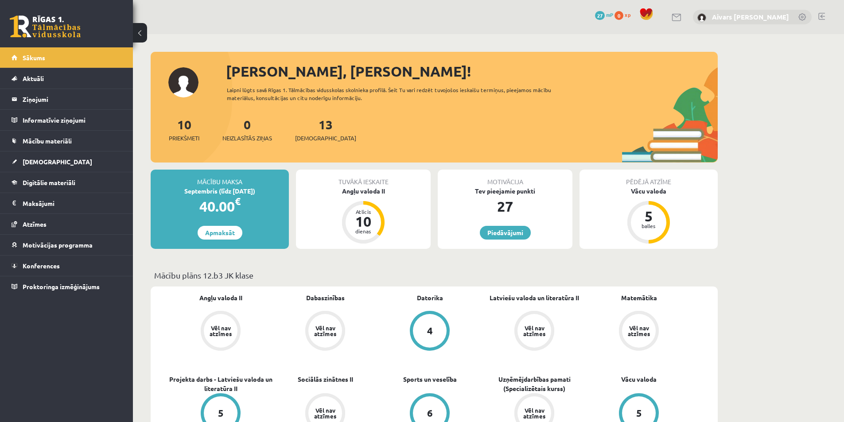
click at [742, 16] on link "Aivars [PERSON_NAME]" at bounding box center [750, 16] width 77 height 9
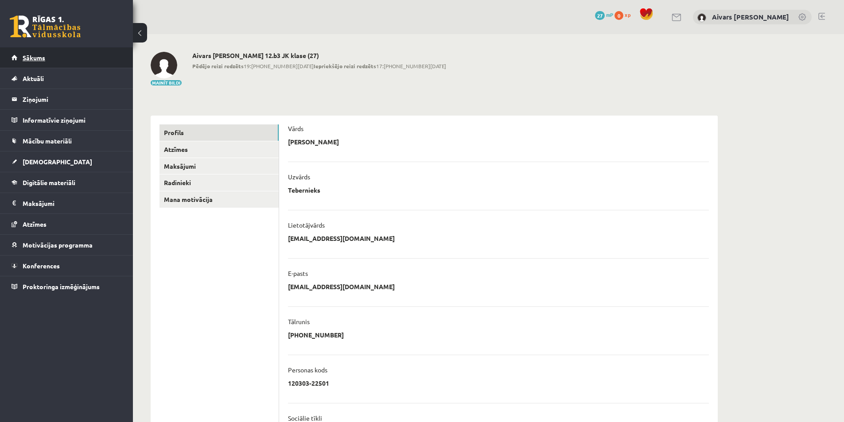
click at [43, 62] on link "Sākums" at bounding box center [67, 57] width 110 height 20
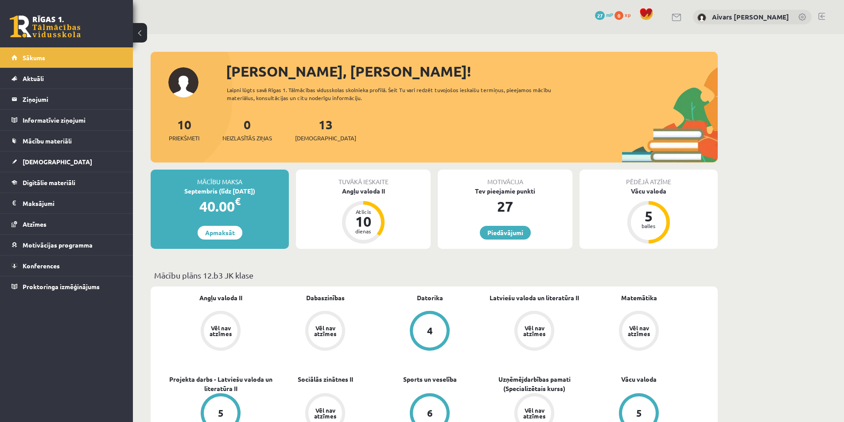
click at [379, 202] on div "Tuvākā ieskaite Angļu valoda II Atlicis 10 dienas" at bounding box center [363, 209] width 135 height 79
click at [367, 205] on div "Atlicis 10 dienas" at bounding box center [362, 222] width 35 height 35
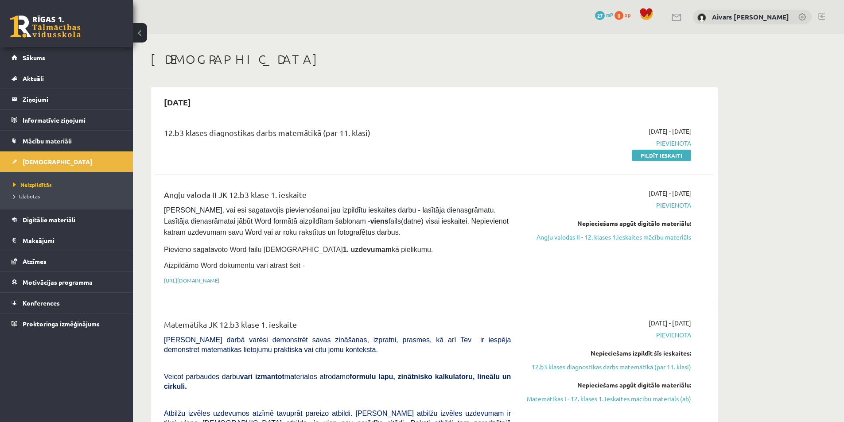
drag, startPoint x: 276, startPoint y: 197, endPoint x: 333, endPoint y: 202, distance: 56.9
click at [327, 201] on div "Angļu valoda II JK 12.b3 klase 1. ieskaite" at bounding box center [337, 197] width 347 height 16
click at [338, 203] on div "Angļu valoda II JK 12.b3 klase 1. ieskaite" at bounding box center [337, 197] width 347 height 16
drag, startPoint x: 348, startPoint y: 194, endPoint x: 363, endPoint y: 196, distance: 15.6
click at [361, 196] on div "Angļu valoda II JK 12.b3 klase 1. ieskaite" at bounding box center [337, 197] width 347 height 16
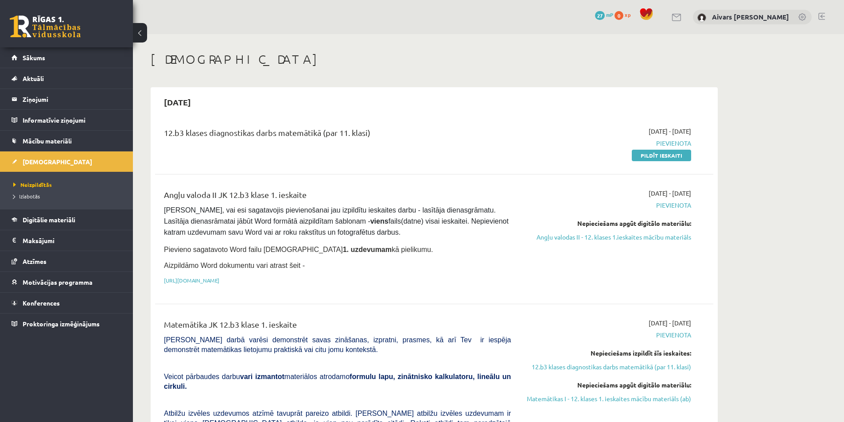
click at [364, 196] on div "Angļu valoda II JK 12.b3 klase 1. ieskaite" at bounding box center [337, 197] width 347 height 16
click at [47, 293] on link "Konferences" at bounding box center [67, 303] width 110 height 20
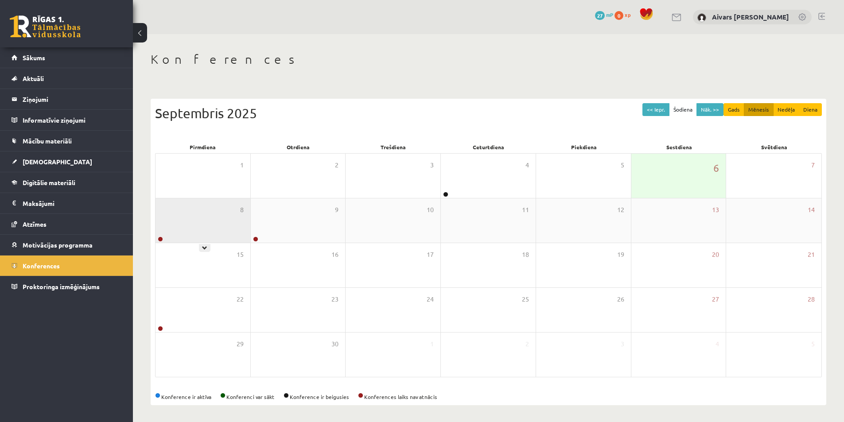
click at [180, 233] on div "8" at bounding box center [202, 220] width 95 height 44
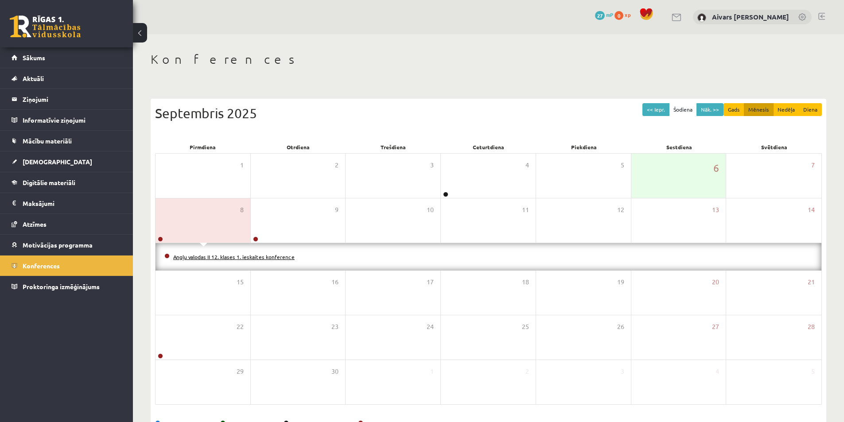
click at [183, 255] on link "Angļu valodas II 12. klases 1. ieskaites konference" at bounding box center [233, 256] width 121 height 7
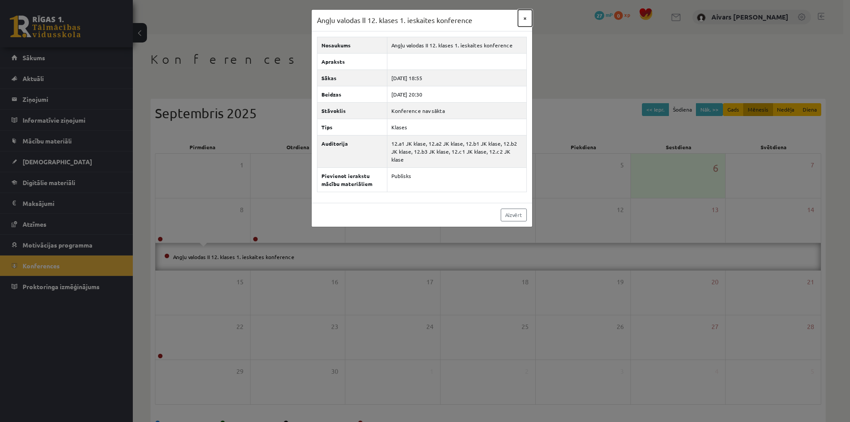
click at [523, 13] on button "×" at bounding box center [525, 18] width 14 height 17
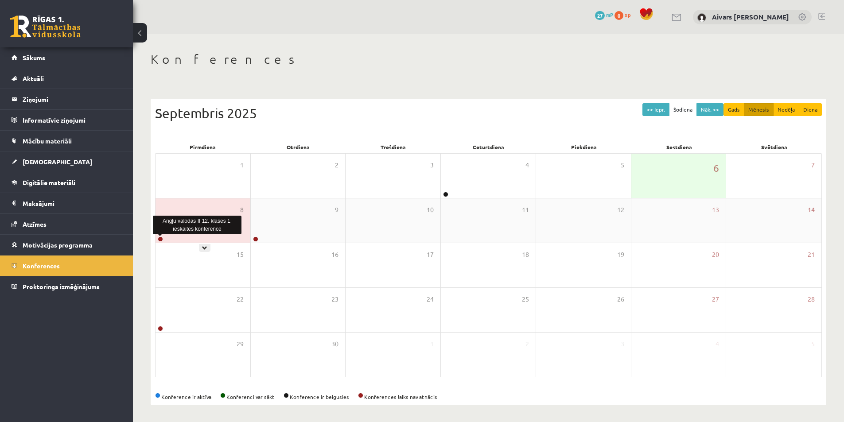
click at [160, 237] on link at bounding box center [160, 238] width 5 height 5
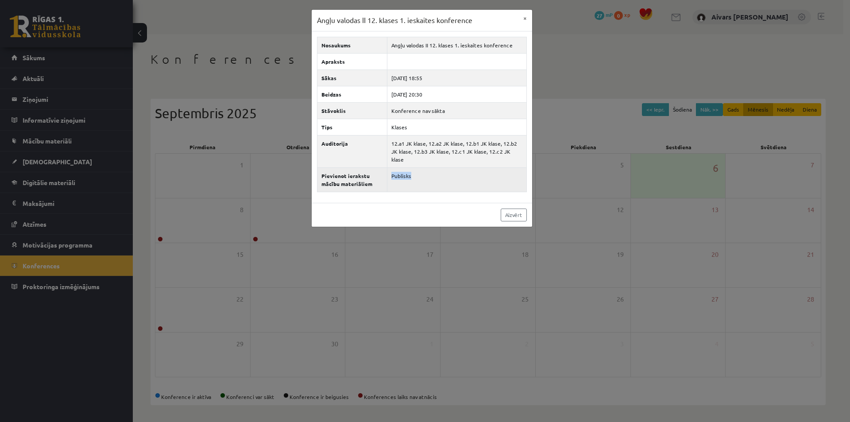
drag, startPoint x: 391, startPoint y: 173, endPoint x: 432, endPoint y: 172, distance: 41.6
click at [432, 172] on td "Publisks" at bounding box center [456, 179] width 139 height 24
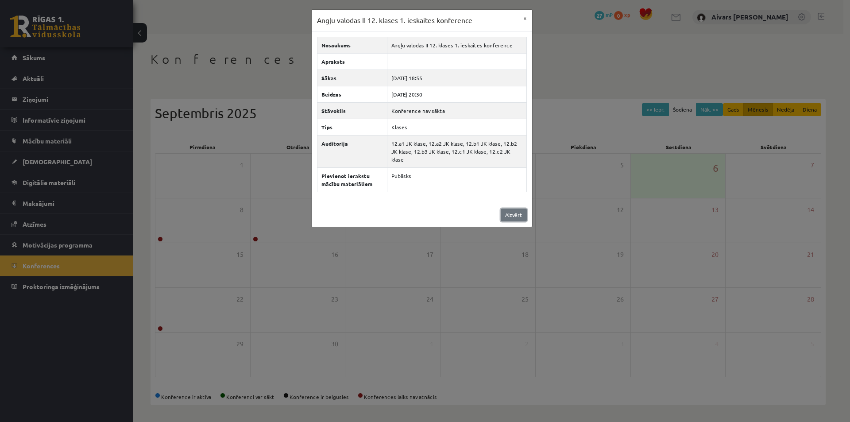
click at [511, 213] on link "Aizvērt" at bounding box center [514, 215] width 26 height 13
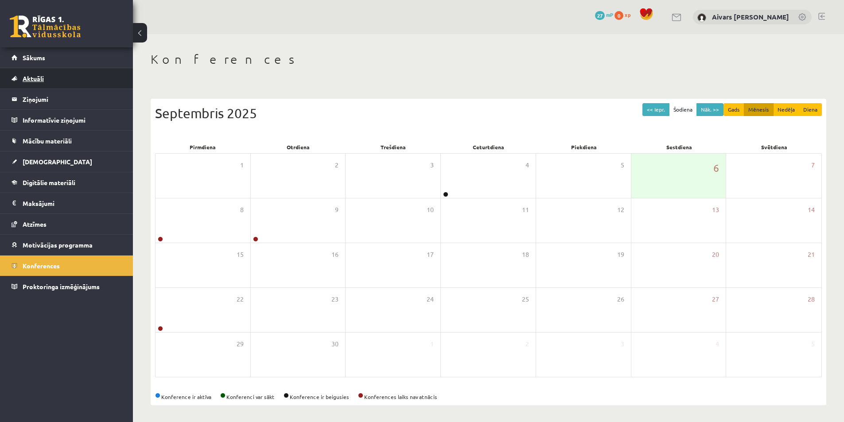
click at [65, 88] on link "Aktuāli" at bounding box center [67, 78] width 110 height 20
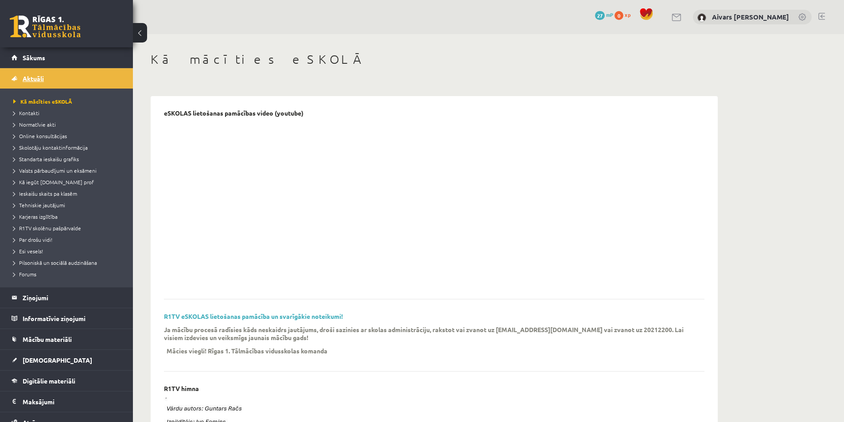
click at [61, 78] on link "Aktuāli" at bounding box center [67, 78] width 110 height 20
click at [60, 316] on legend "Informatīvie ziņojumi 0" at bounding box center [72, 318] width 99 height 20
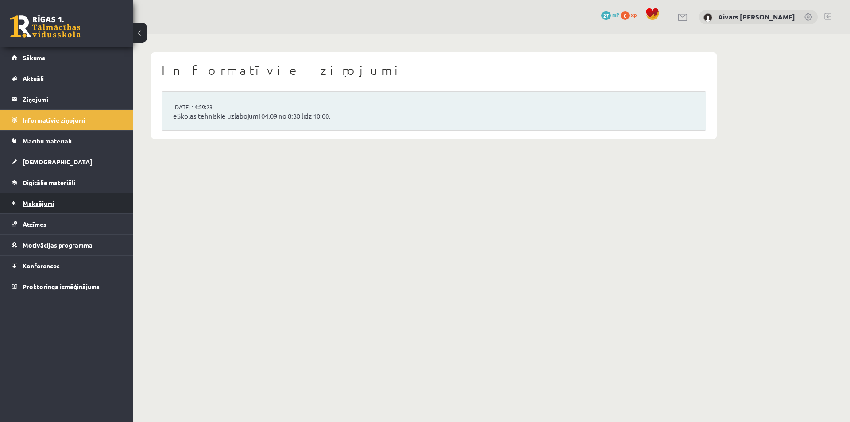
click at [79, 210] on legend "Maksājumi 0" at bounding box center [72, 203] width 99 height 20
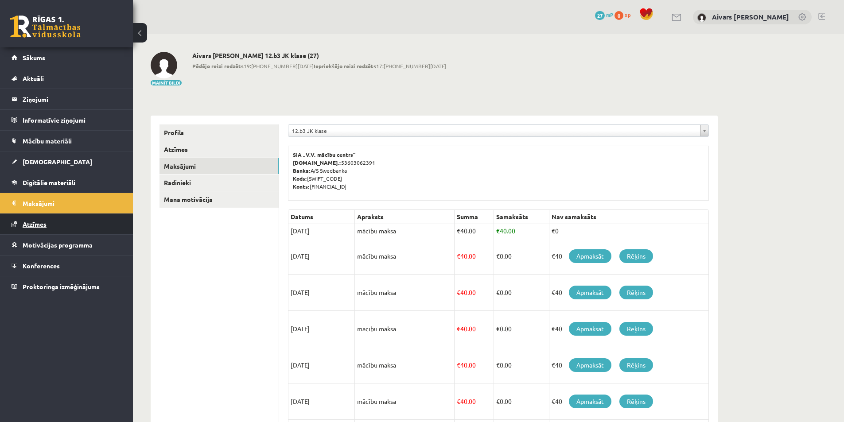
click at [77, 221] on link "Atzīmes" at bounding box center [67, 224] width 110 height 20
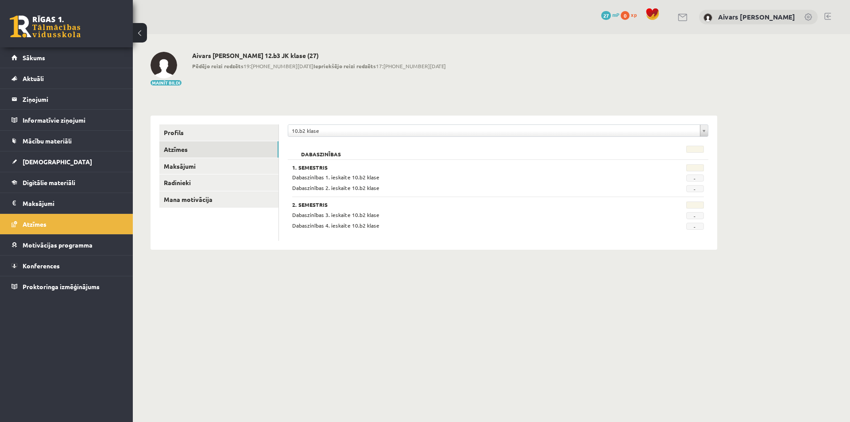
drag, startPoint x: 318, startPoint y: 174, endPoint x: 391, endPoint y: 228, distance: 90.6
click at [391, 228] on div "1. Semestris Dabaszinības 1. ieskaite 10.b2 klase - Dabaszinības 2. ieskaite 10…" at bounding box center [498, 194] width 421 height 70
click at [391, 228] on div "Dabaszinības 4. ieskaite 10.b2 klase" at bounding box center [463, 225] width 354 height 8
click at [341, 157] on div "Dabaszinības" at bounding box center [463, 152] width 354 height 12
click at [342, 136] on div "11.b3 JK" at bounding box center [498, 130] width 421 height 12
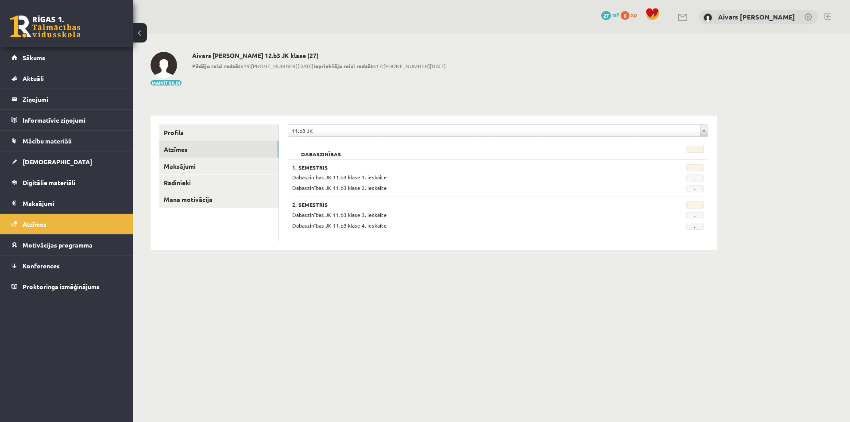
click at [322, 140] on div "**********" at bounding box center [498, 132] width 421 height 17
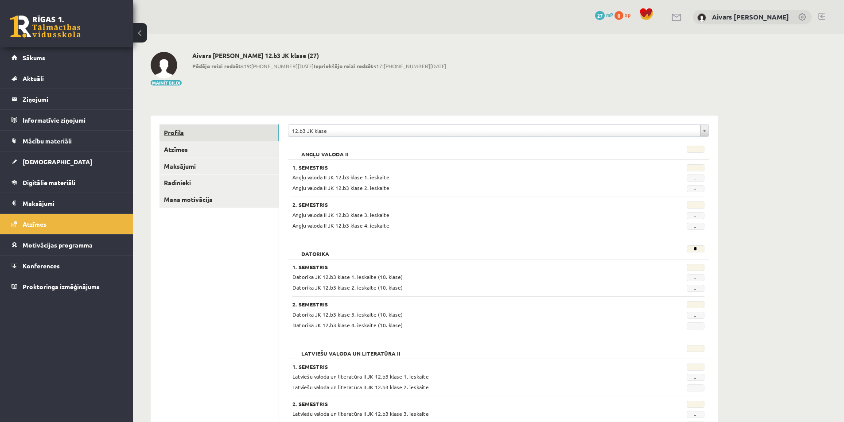
click at [202, 140] on link "Profils" at bounding box center [218, 132] width 119 height 16
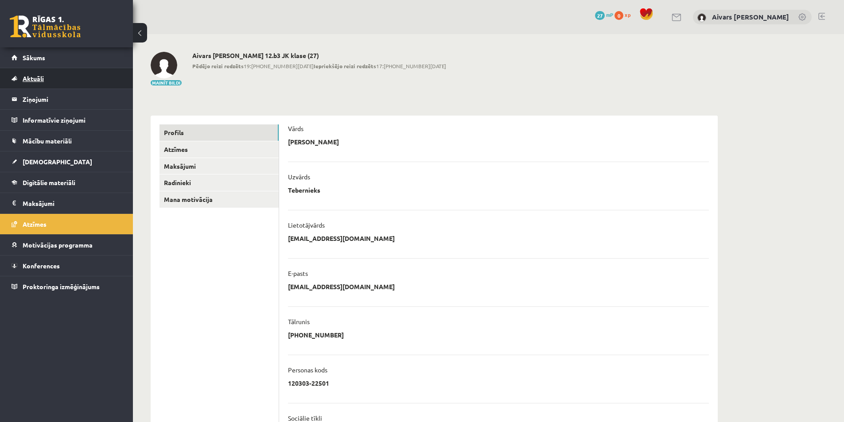
click at [63, 83] on link "Aktuāli" at bounding box center [67, 78] width 110 height 20
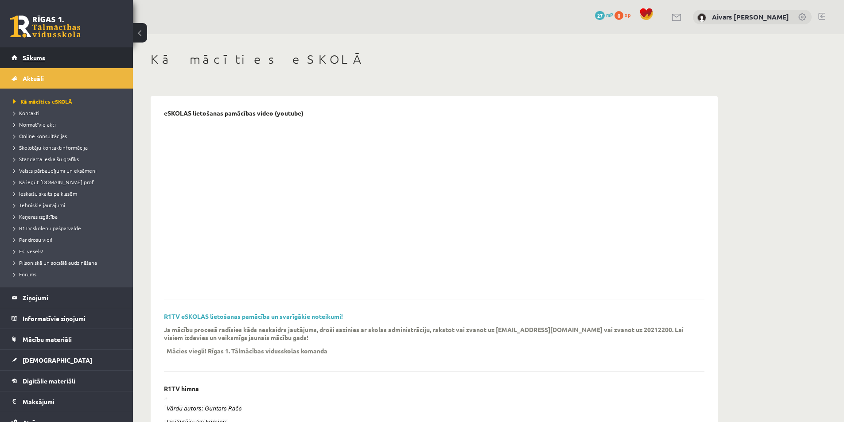
click at [55, 57] on link "Sākums" at bounding box center [67, 57] width 110 height 20
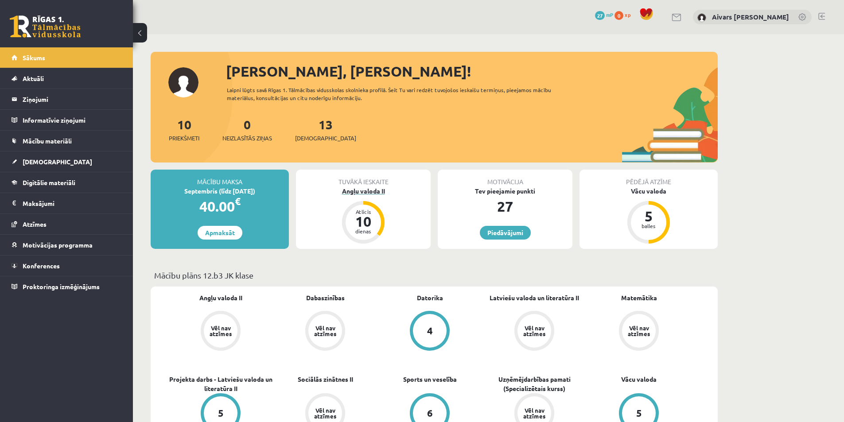
click at [362, 194] on div "Angļu valoda II" at bounding box center [363, 190] width 135 height 9
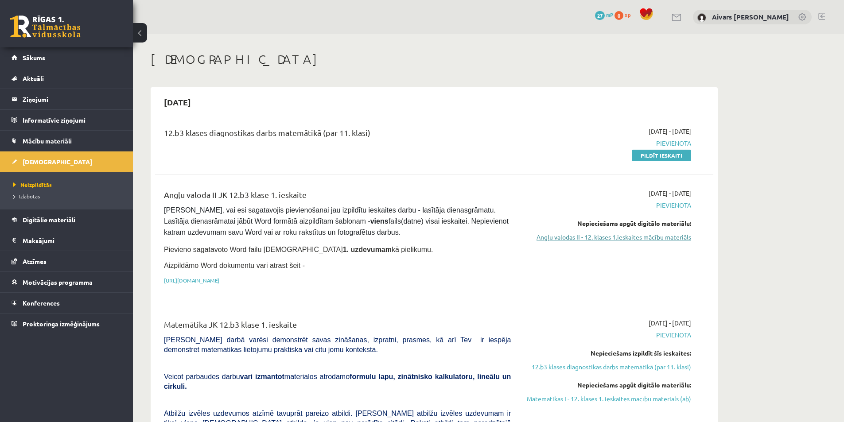
click at [641, 238] on link "Angļu valodas II - 12. klases 1.ieskaites mācību materiāls" at bounding box center [607, 236] width 167 height 9
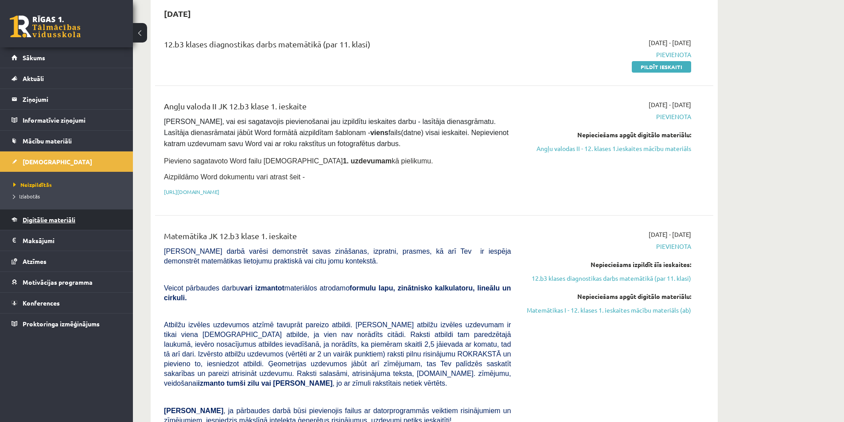
click at [71, 223] on span "Digitālie materiāli" at bounding box center [49, 220] width 53 height 8
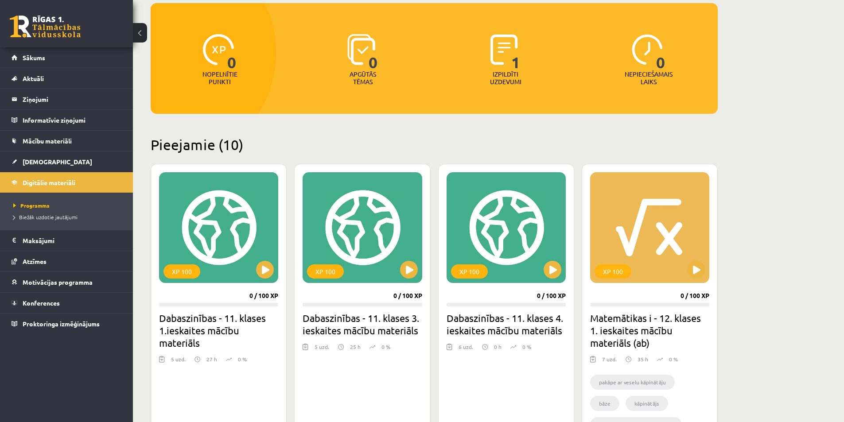
scroll to position [133, 0]
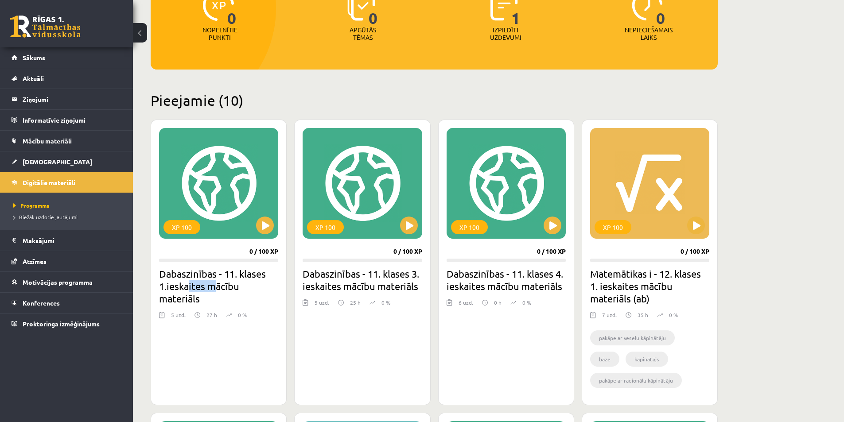
drag, startPoint x: 190, startPoint y: 290, endPoint x: 226, endPoint y: 290, distance: 35.9
click at [226, 290] on h2 "Dabaszinības - 11. klases 1.ieskaites mācību materiāls" at bounding box center [218, 285] width 119 height 37
click at [226, 291] on h2 "Dabaszinības - 11. klases 1.ieskaites mācību materiāls" at bounding box center [218, 285] width 119 height 37
click at [406, 280] on h2 "Dabaszinības - 11. klases 3. ieskaites mācību materiāls" at bounding box center [361, 279] width 119 height 25
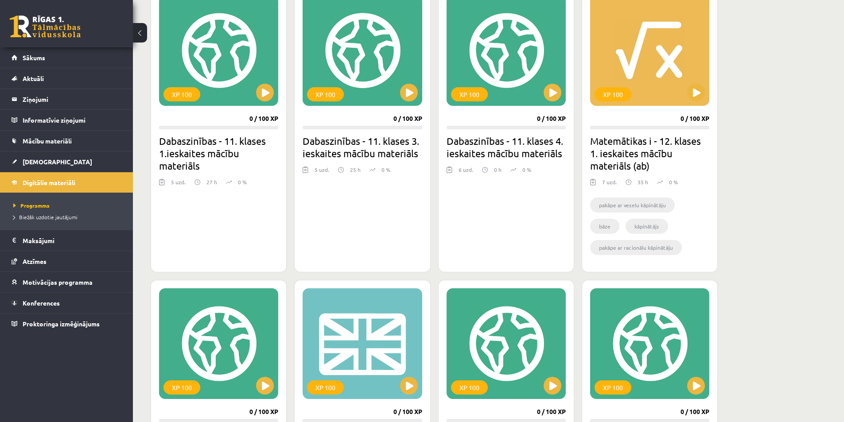
scroll to position [443, 0]
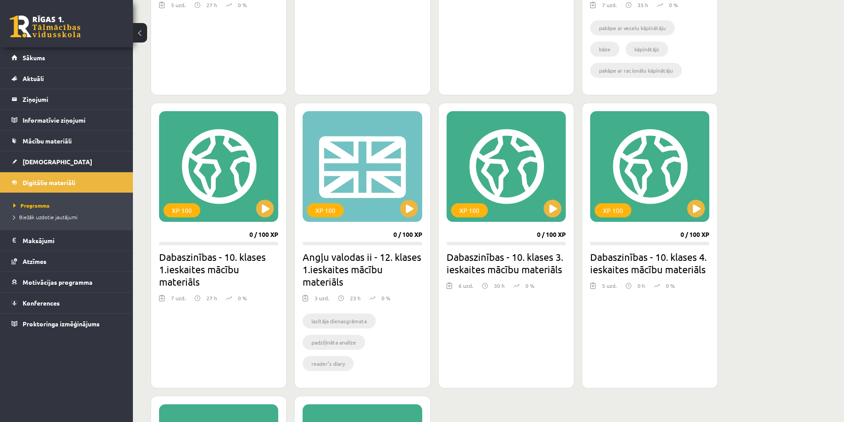
click at [337, 275] on h2 "Angļu valodas ii - 12. klases 1.ieskaites mācību materiāls" at bounding box center [361, 269] width 119 height 37
click at [42, 139] on span "Mācību materiāli" at bounding box center [47, 141] width 49 height 8
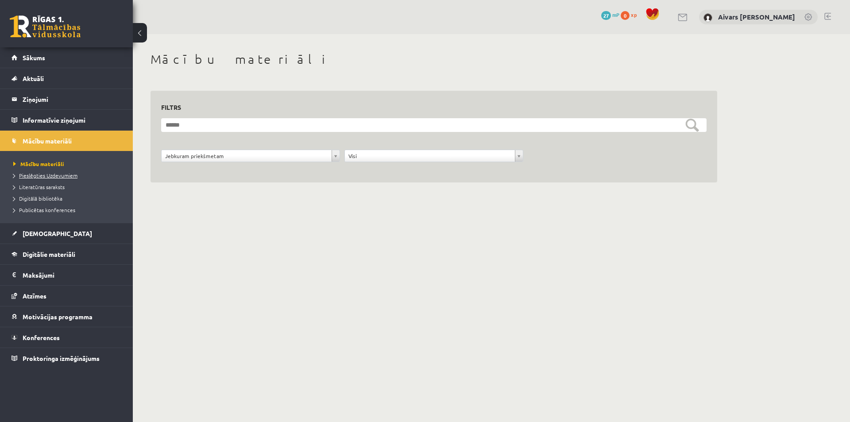
click at [55, 176] on span "Pieslēgties Uzdevumiem" at bounding box center [45, 175] width 64 height 7
click at [43, 77] on span "Aktuāli" at bounding box center [33, 78] width 21 height 8
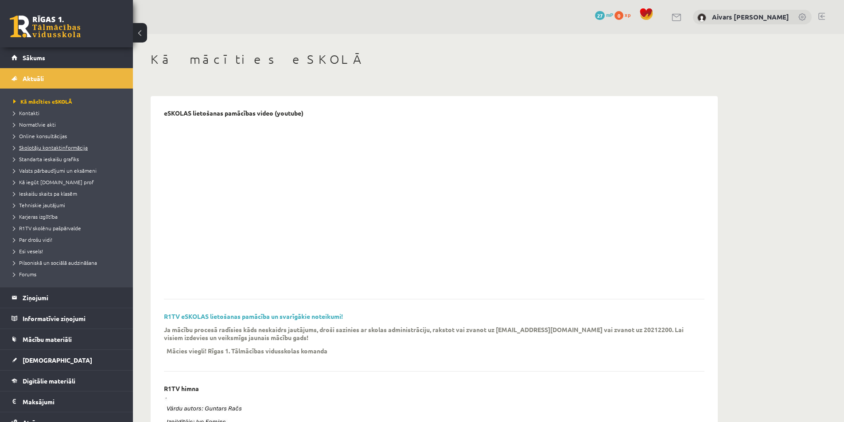
click at [70, 147] on span "Skolotāju kontaktinformācija" at bounding box center [50, 147] width 74 height 7
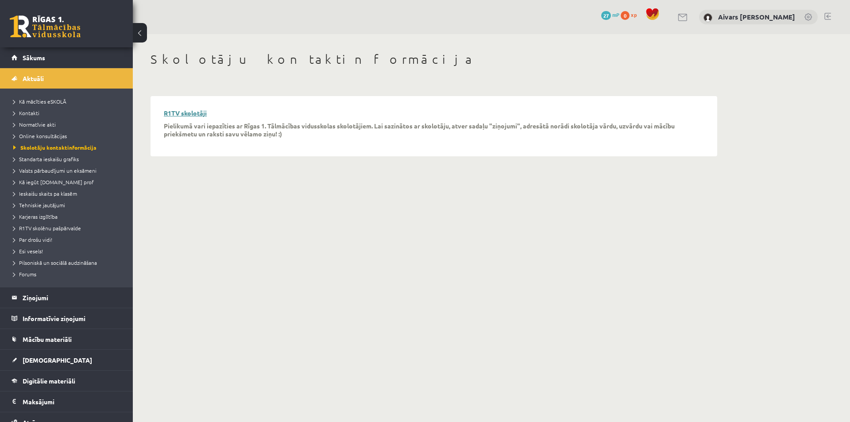
click at [182, 114] on link "R1TV skolotāji" at bounding box center [185, 113] width 43 height 8
click at [52, 138] on span "Online konsultācijas" at bounding box center [40, 135] width 54 height 7
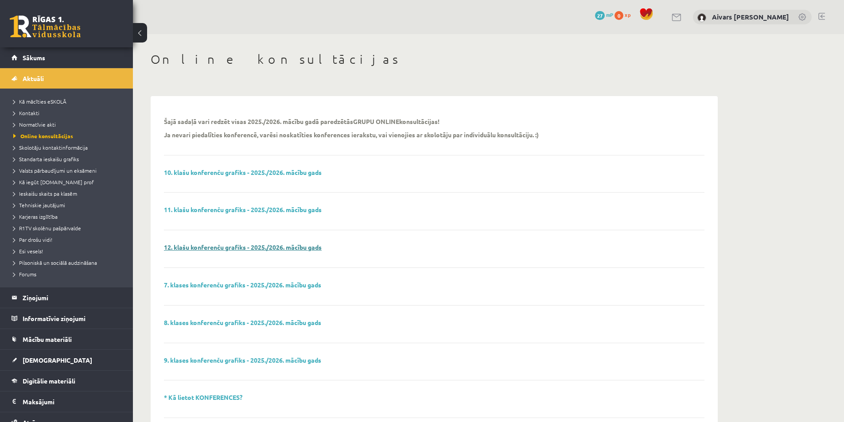
click at [225, 248] on link "12. klašu konferenču grafiks - 2025./2026. mācību gads" at bounding box center [243, 247] width 158 height 8
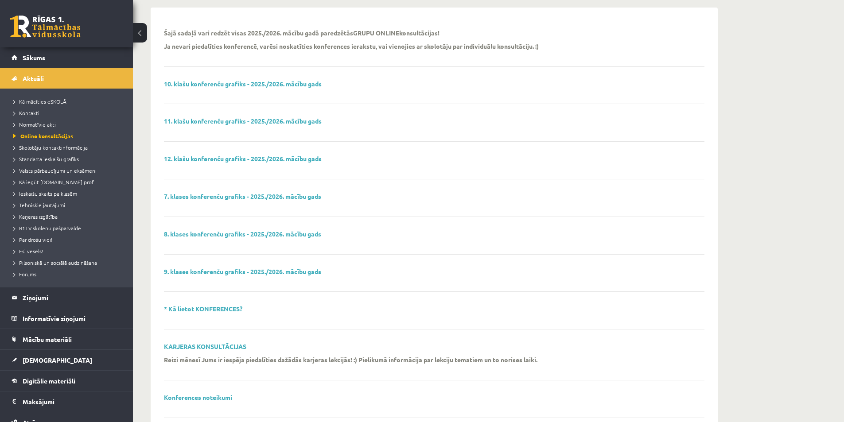
scroll to position [133, 0]
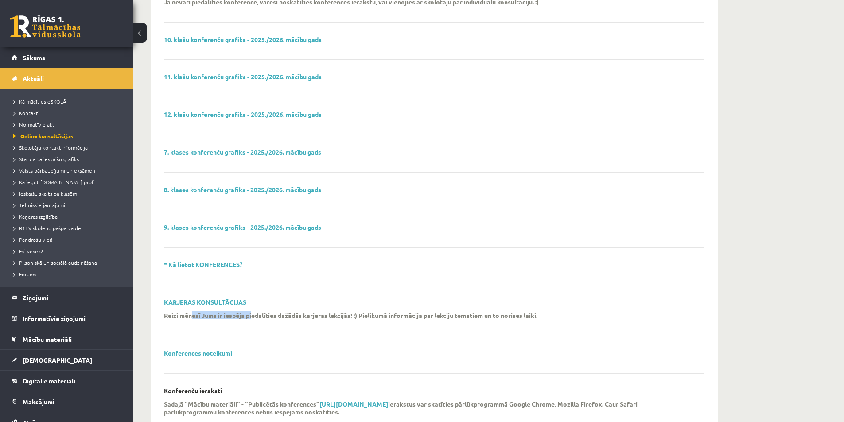
drag, startPoint x: 192, startPoint y: 316, endPoint x: 264, endPoint y: 321, distance: 72.4
click at [261, 316] on p "Reizi mēnesī Jums ir iespēja piedalīties dažādās karjeras lekcijās! :)" at bounding box center [260, 315] width 193 height 8
click at [264, 322] on div "Reizi mēnesī Jums ir iespēja piedalīties dažādās karjeras lekcijās! :) Pielikum…" at bounding box center [427, 317] width 527 height 13
click at [225, 305] on link "KARJERAS KONSULTĀCIJAS" at bounding box center [205, 302] width 82 height 8
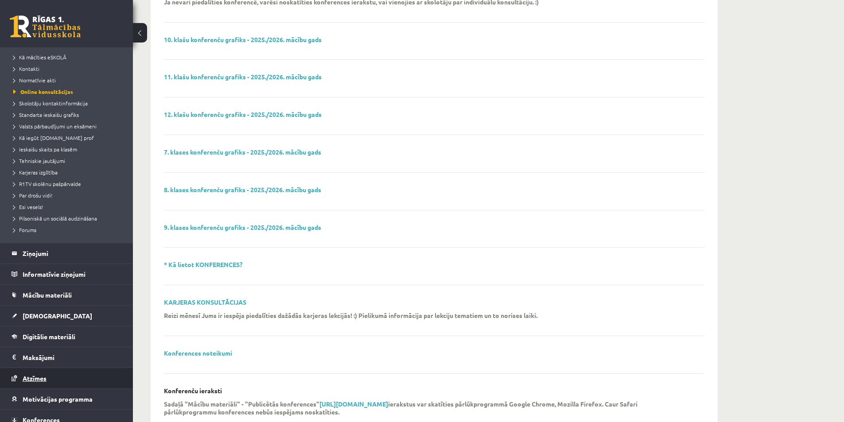
scroll to position [73, 0]
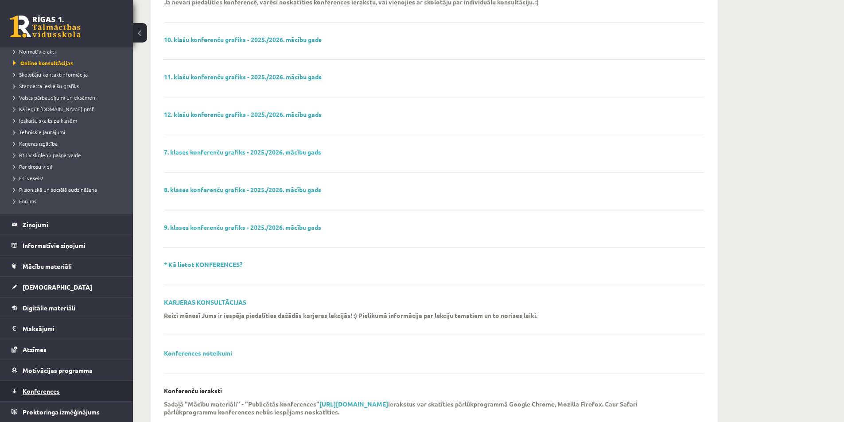
click at [54, 387] on link "Konferences" at bounding box center [67, 391] width 110 height 20
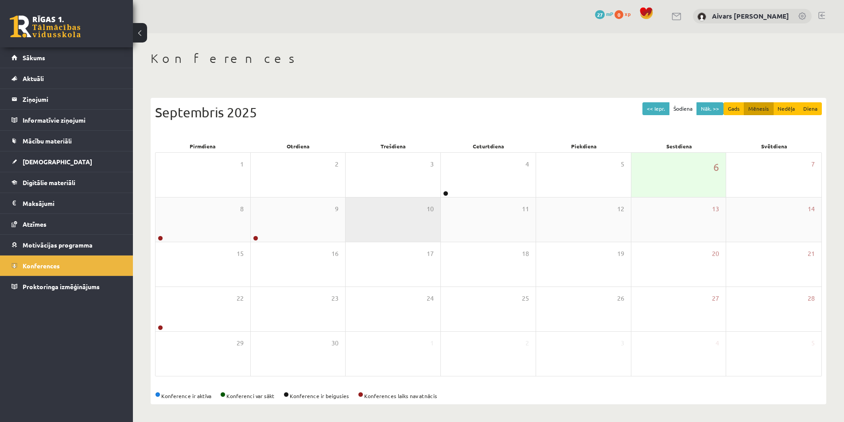
scroll to position [1, 0]
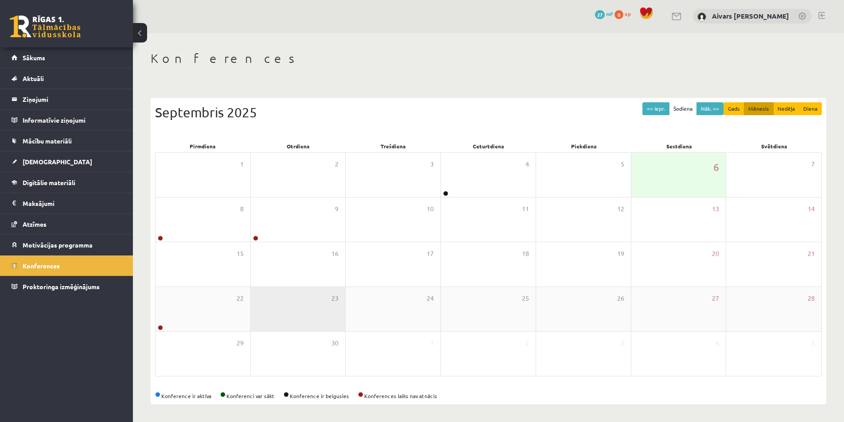
click at [272, 311] on div "23" at bounding box center [298, 309] width 95 height 44
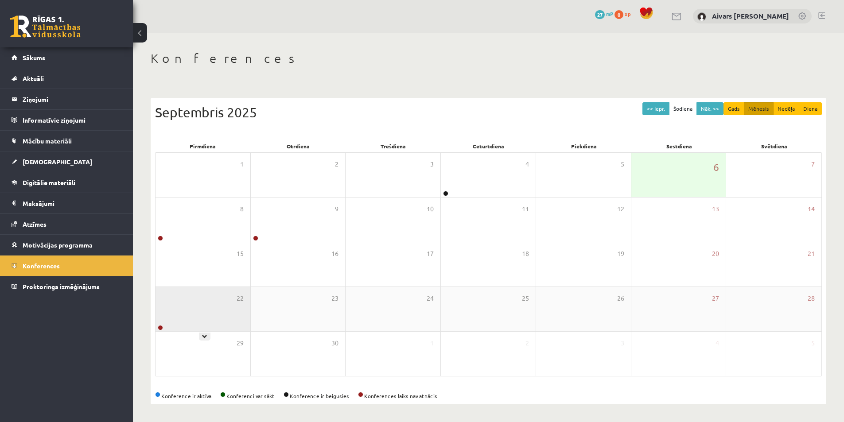
click at [192, 323] on div "22" at bounding box center [202, 309] width 95 height 44
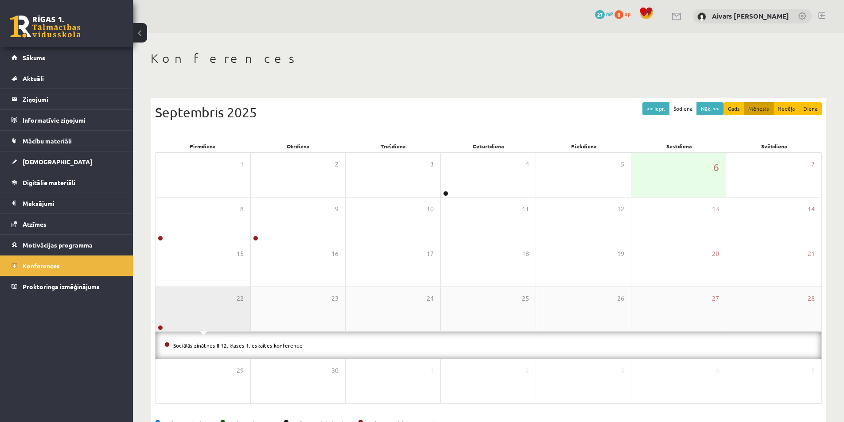
click at [209, 317] on div "22" at bounding box center [202, 309] width 95 height 44
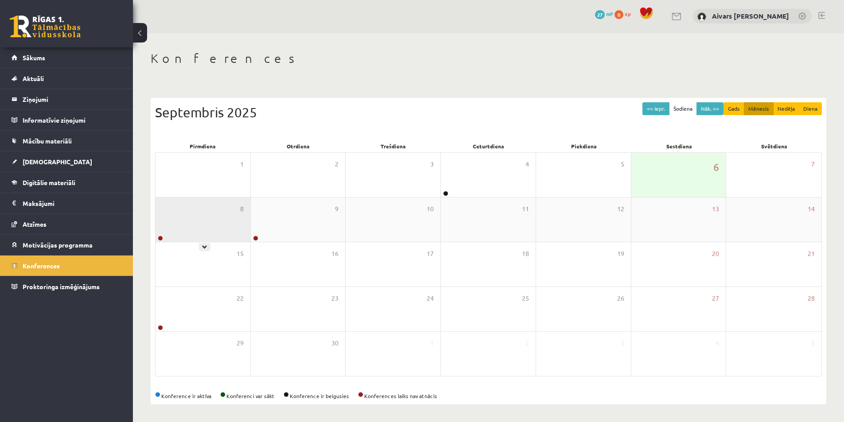
click at [198, 233] on div "8" at bounding box center [202, 219] width 95 height 44
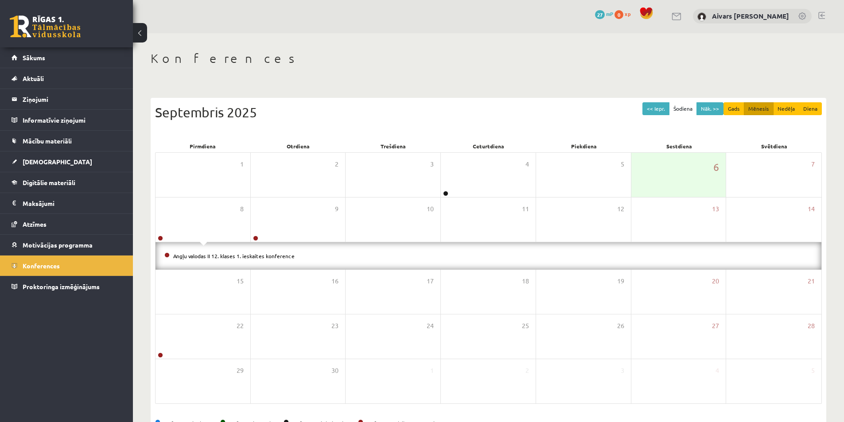
click at [197, 260] on li "Angļu valodas II 12. klases 1. ieskaites konference" at bounding box center [488, 256] width 648 height 10
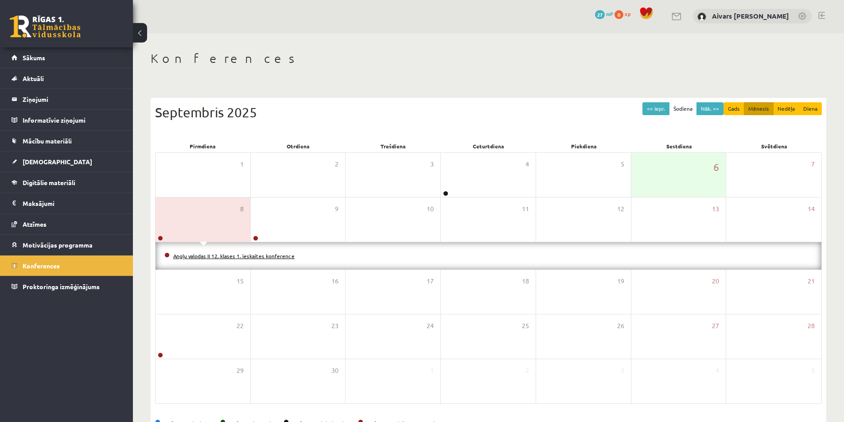
click at [213, 257] on link "Angļu valodas II 12. klases 1. ieskaites konference" at bounding box center [233, 255] width 121 height 7
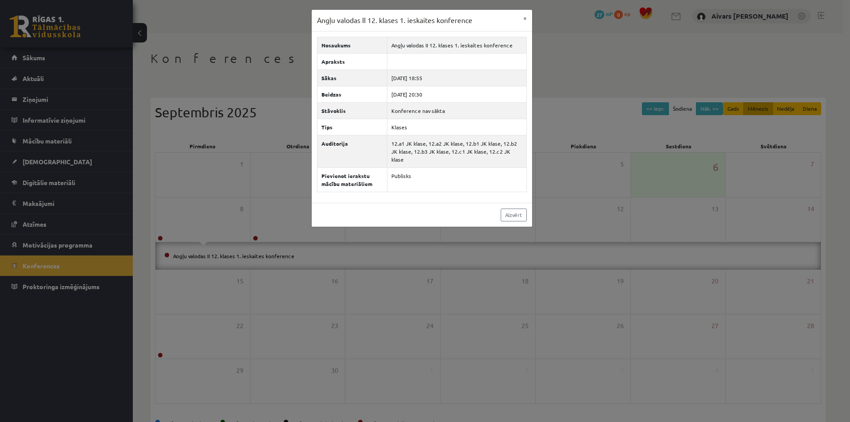
click at [263, 58] on div "Angļu valodas II 12. klases 1. ieskaites konference × Nosaukums Angļu valodas I…" at bounding box center [425, 211] width 850 height 422
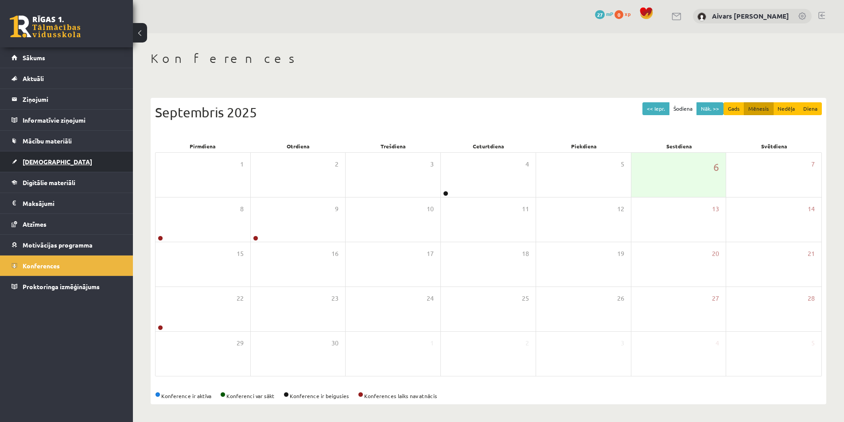
click at [62, 160] on link "[DEMOGRAPHIC_DATA]" at bounding box center [67, 161] width 110 height 20
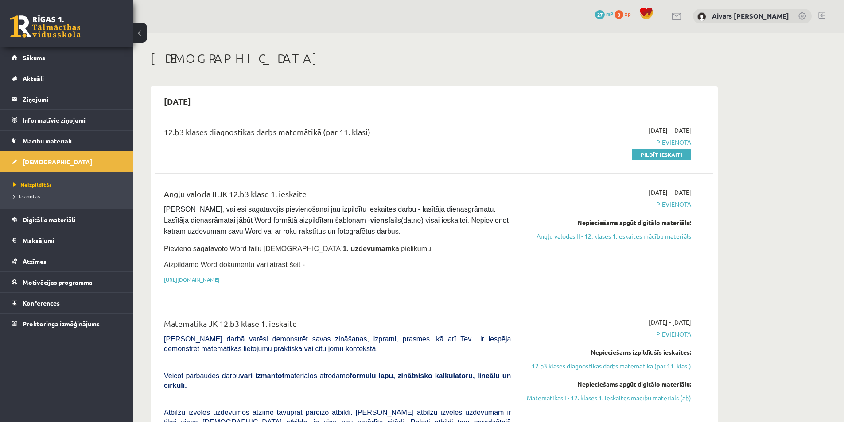
drag, startPoint x: 237, startPoint y: 192, endPoint x: 316, endPoint y: 191, distance: 78.4
click at [316, 191] on div "Angļu valoda II JK 12.b3 klase 1. ieskaite" at bounding box center [337, 196] width 347 height 16
click at [342, 192] on div "Angļu valoda II JK 12.b3 klase 1. ieskaite" at bounding box center [337, 196] width 347 height 16
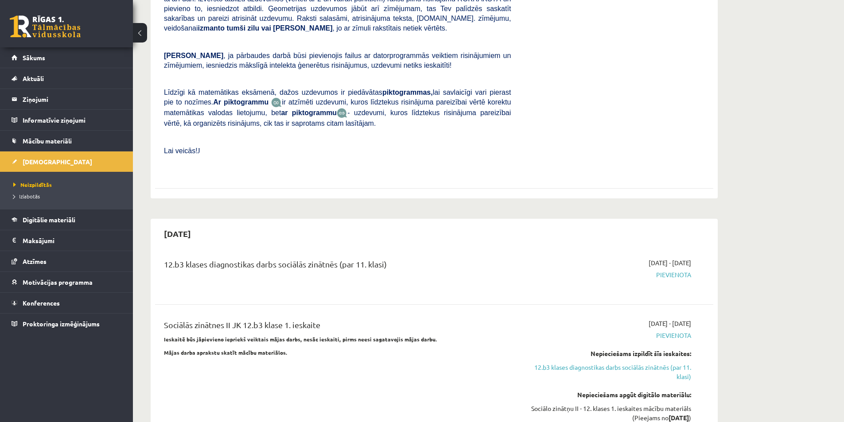
scroll to position [488, 0]
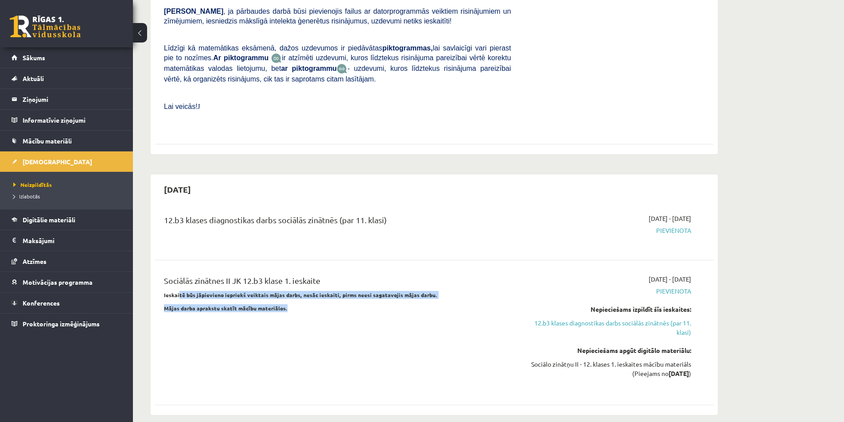
drag, startPoint x: 192, startPoint y: 281, endPoint x: 305, endPoint y: 286, distance: 113.1
click at [305, 286] on div "Sociālās zinātnes II JK 12.b3 klase 1. ieskaite Ieskaitē būs jāpievieno iepriek…" at bounding box center [337, 333] width 360 height 116
drag, startPoint x: 305, startPoint y: 286, endPoint x: 309, endPoint y: 292, distance: 7.0
click at [305, 304] on p "Mājas darba aprakstu skatīt mācību materiālos." at bounding box center [337, 308] width 347 height 8
click at [352, 307] on div "Sociālās zinātnes II JK 12.b3 klase 1. ieskaite Ieskaitē būs jāpievieno iepriek…" at bounding box center [337, 333] width 360 height 116
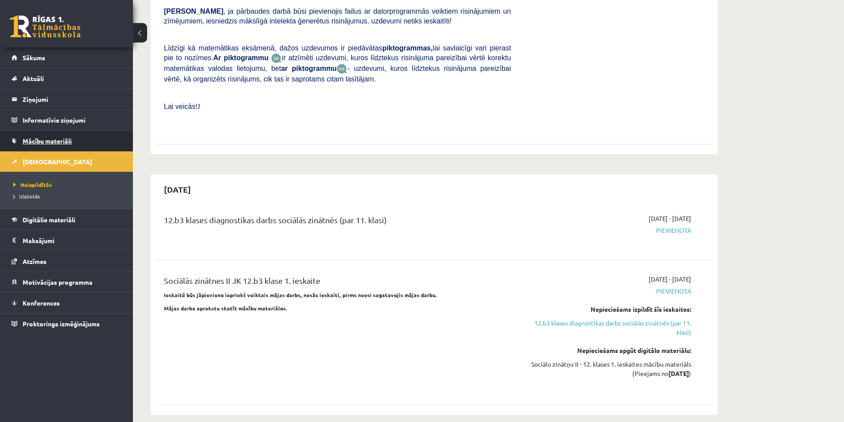
click at [53, 147] on link "Mācību materiāli" at bounding box center [67, 141] width 110 height 20
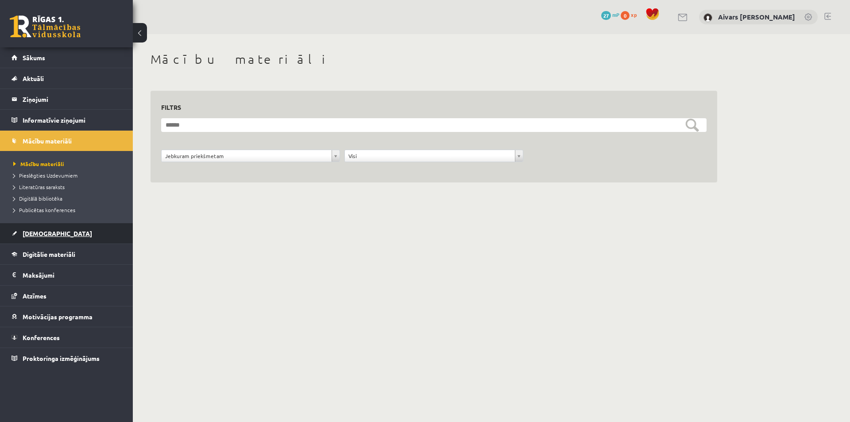
click at [62, 239] on link "[DEMOGRAPHIC_DATA]" at bounding box center [67, 233] width 110 height 20
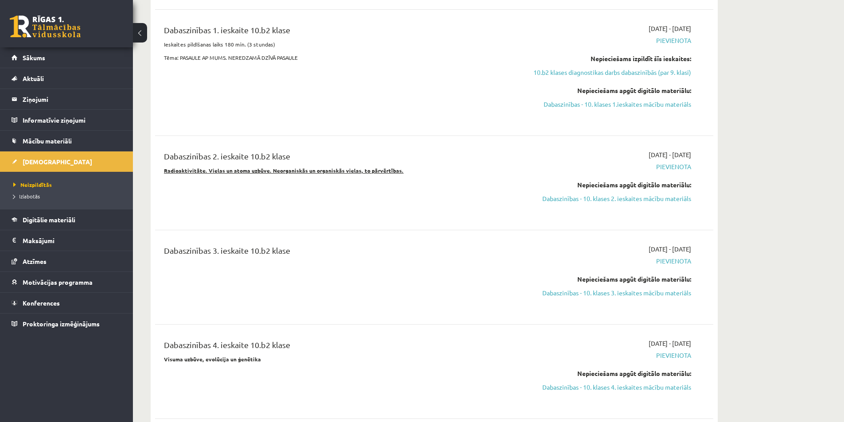
scroll to position [1107, 0]
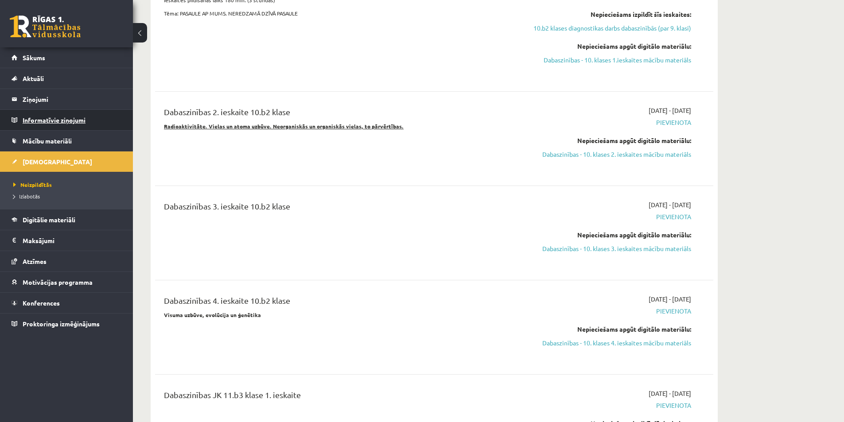
click at [74, 124] on legend "Informatīvie ziņojumi 0" at bounding box center [72, 120] width 99 height 20
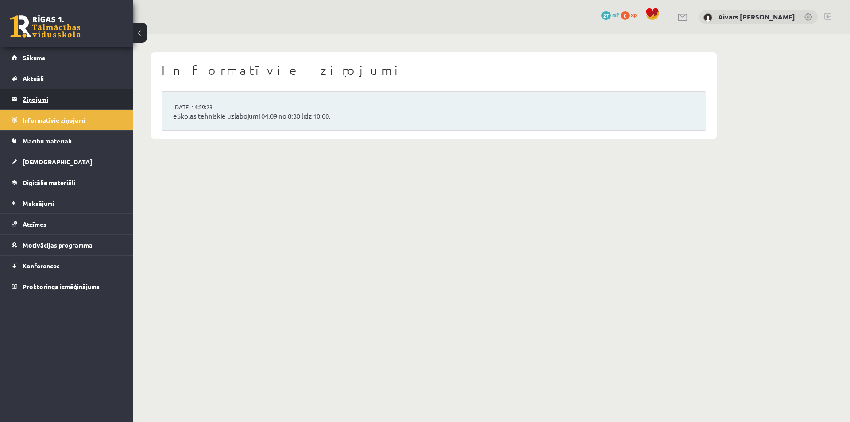
click at [61, 104] on legend "Ziņojumi 0" at bounding box center [72, 99] width 99 height 20
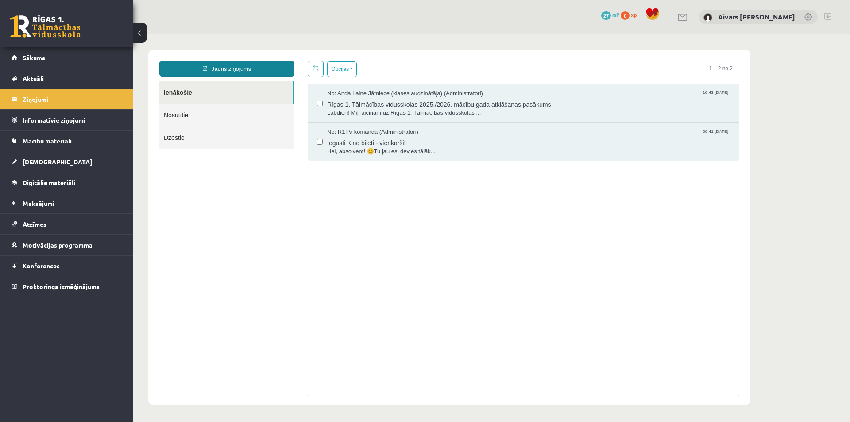
click at [232, 72] on link "Jauns ziņojums" at bounding box center [226, 69] width 135 height 16
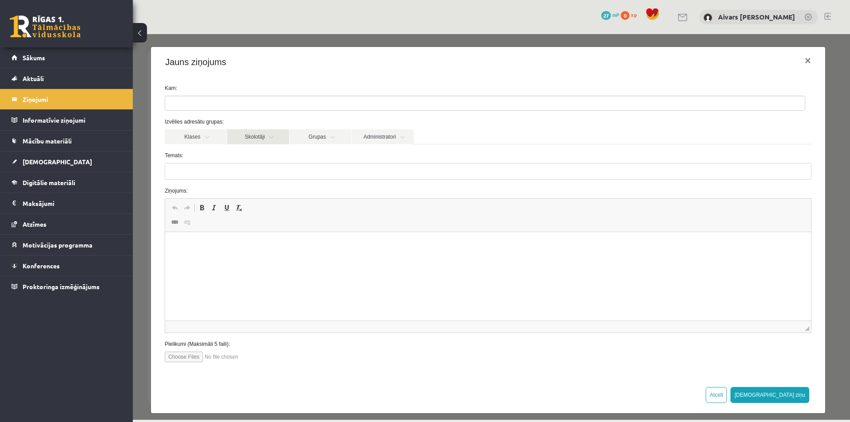
click at [268, 135] on link "Skolotāji" at bounding box center [258, 136] width 62 height 15
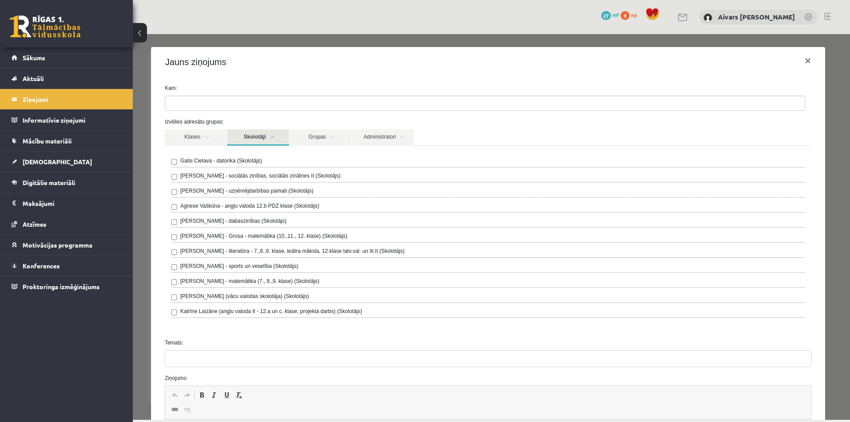
click at [240, 208] on label "Agnese Vaškūna - angļu valoda 12.b PDZ klase (Skolotājs)" at bounding box center [249, 206] width 139 height 8
click at [240, 207] on label "Agnese Vaškūna - angļu valoda 12.b PDZ klase (Skolotājs)" at bounding box center [249, 206] width 139 height 8
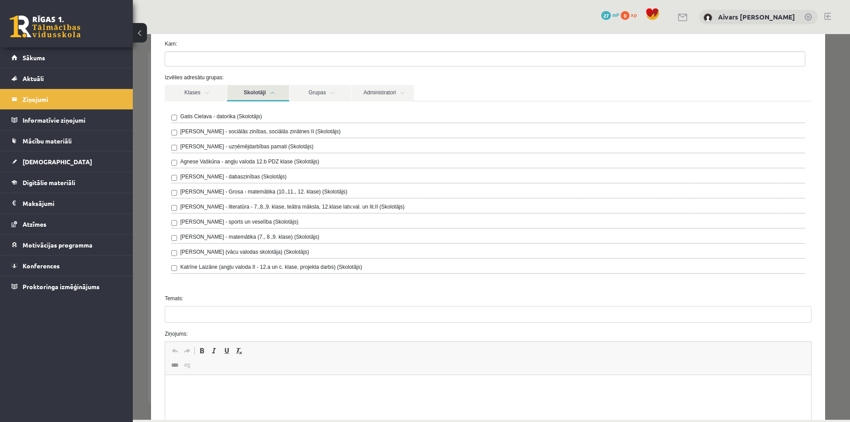
click at [230, 162] on label "Agnese Vaškūna - angļu valoda 12.b PDZ klase (Skolotājs)" at bounding box center [249, 162] width 139 height 8
click at [269, 93] on link "Skolotāji" at bounding box center [258, 93] width 62 height 16
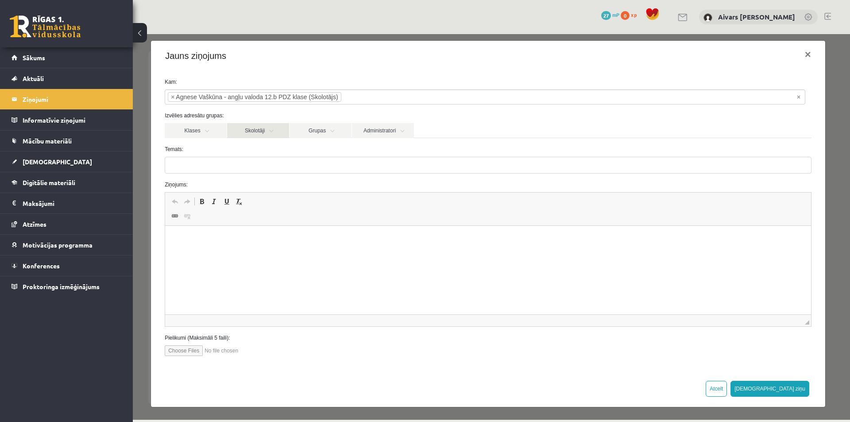
click at [279, 126] on link "Skolotāji" at bounding box center [258, 130] width 62 height 15
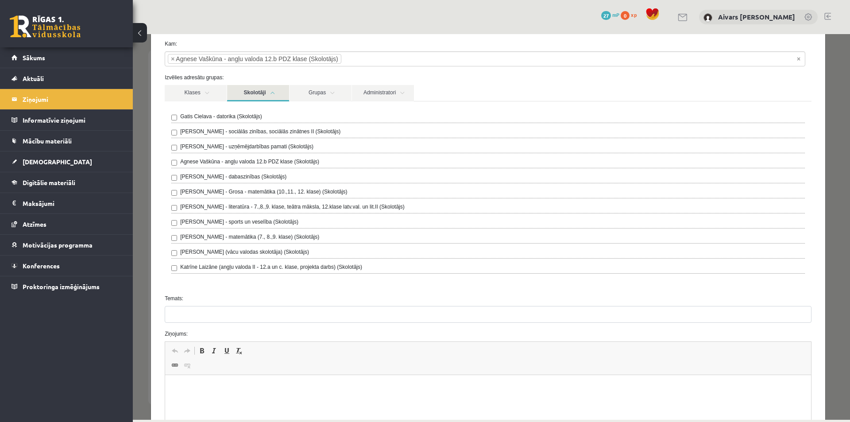
click at [267, 93] on link "Skolotāji" at bounding box center [258, 93] width 62 height 16
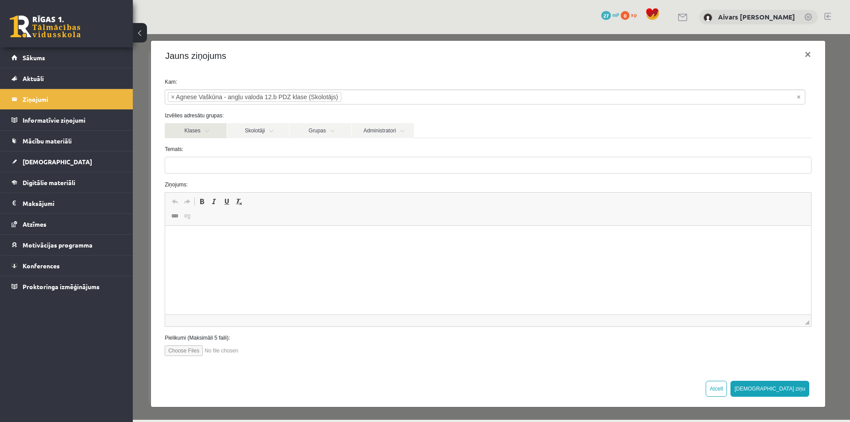
click at [214, 124] on link "Klases" at bounding box center [196, 130] width 62 height 15
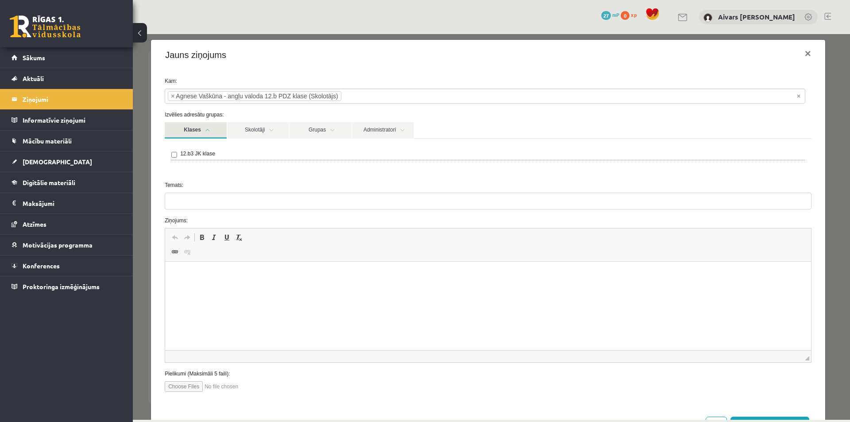
click at [182, 151] on label "12.b3 JK klase" at bounding box center [197, 154] width 35 height 8
click at [277, 129] on link "Skolotāji" at bounding box center [258, 130] width 62 height 16
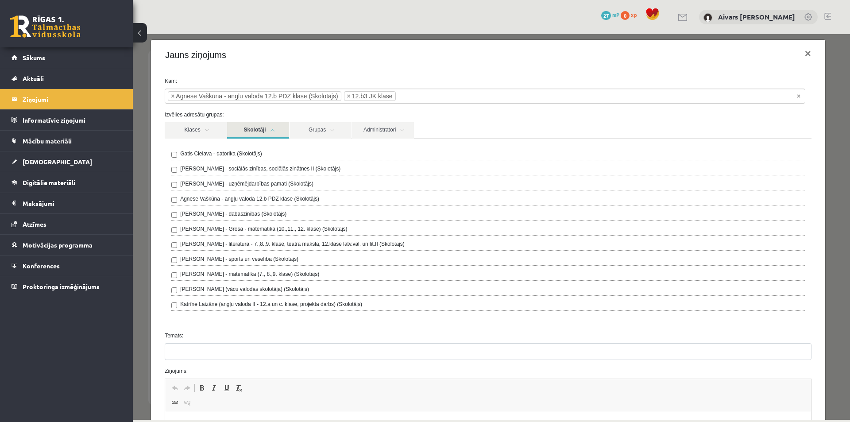
click at [273, 129] on link "Skolotāji" at bounding box center [258, 130] width 62 height 16
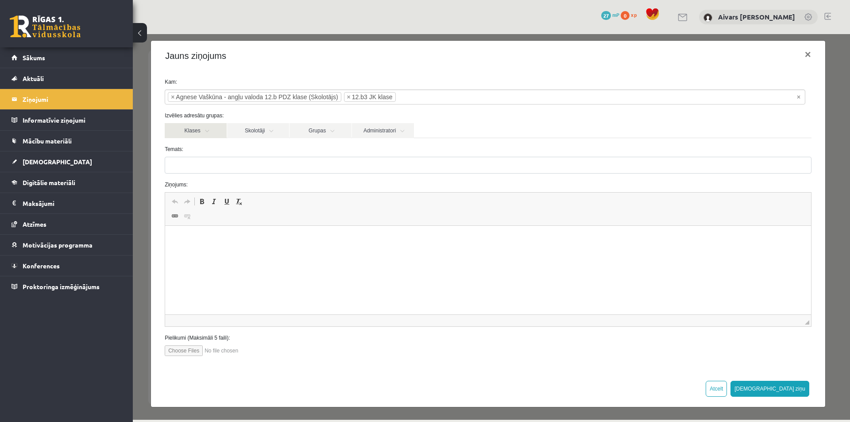
click at [209, 134] on link "Klases" at bounding box center [196, 130] width 62 height 15
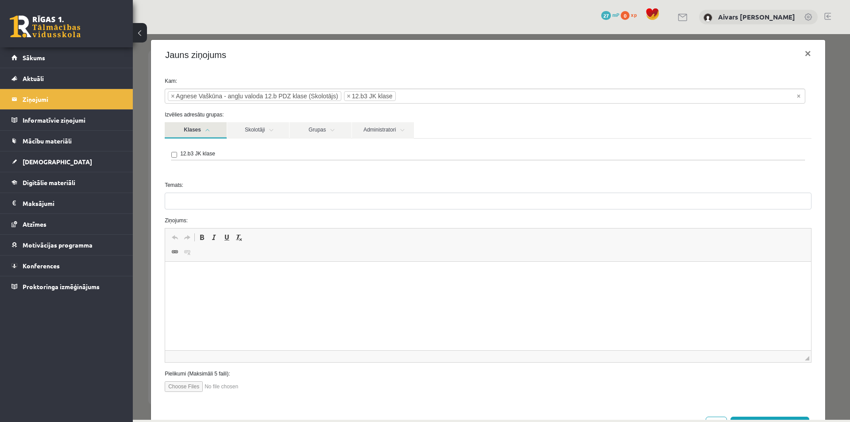
click at [190, 155] on label "12.b3 JK klase" at bounding box center [197, 154] width 35 height 8
click at [313, 127] on link "Grupas" at bounding box center [321, 130] width 62 height 16
drag, startPoint x: 316, startPoint y: 128, endPoint x: 348, endPoint y: 131, distance: 32.4
click at [316, 128] on link "Grupas" at bounding box center [321, 130] width 62 height 16
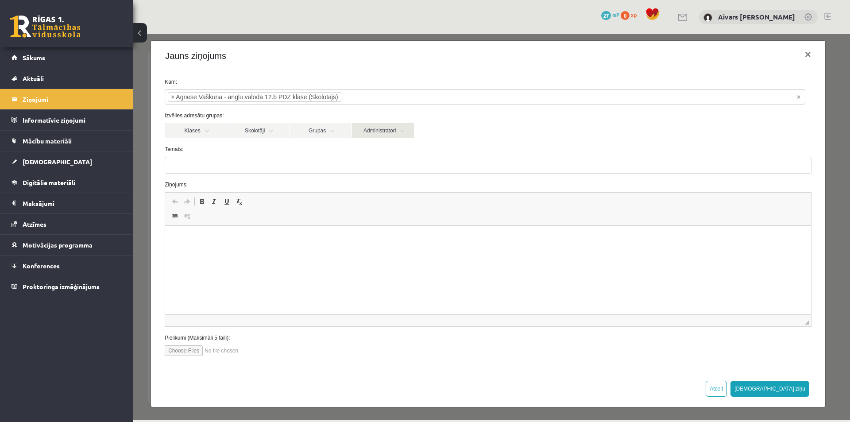
click at [381, 128] on link "Administratori" at bounding box center [383, 130] width 62 height 15
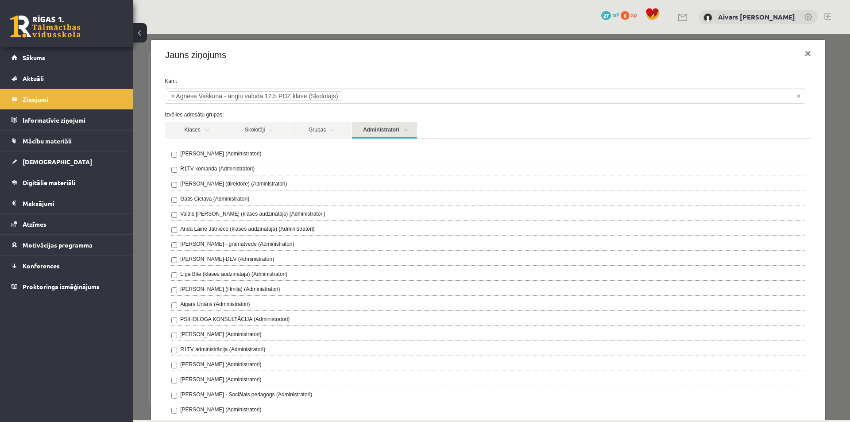
click at [380, 129] on link "Administratori" at bounding box center [384, 130] width 65 height 16
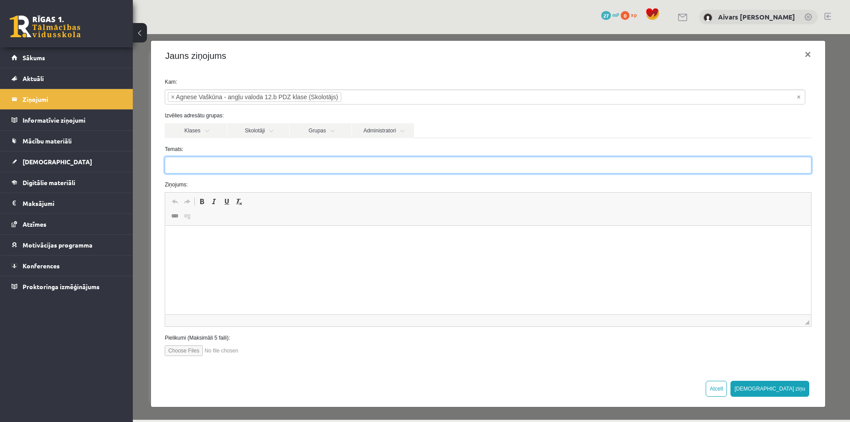
click at [279, 171] on input "Temats:" at bounding box center [488, 165] width 647 height 17
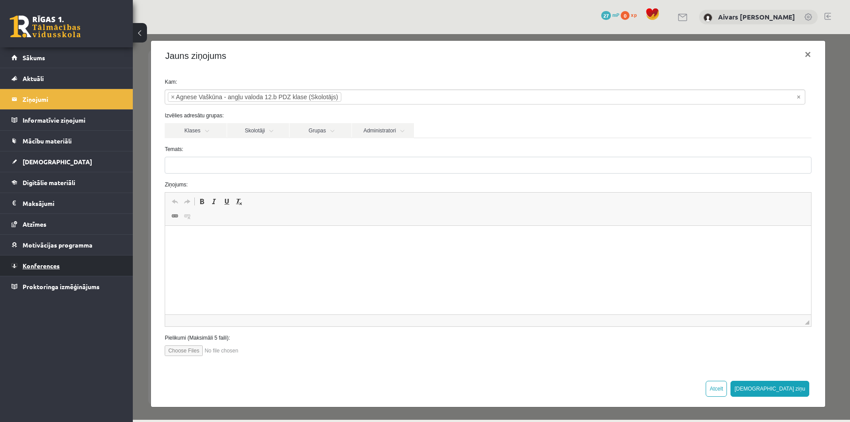
click at [67, 262] on link "Konferences" at bounding box center [67, 265] width 110 height 20
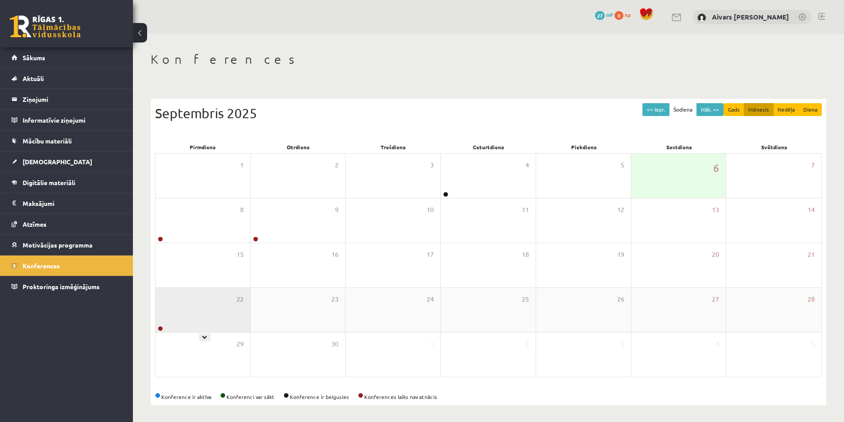
click at [191, 312] on div "22" at bounding box center [202, 310] width 95 height 44
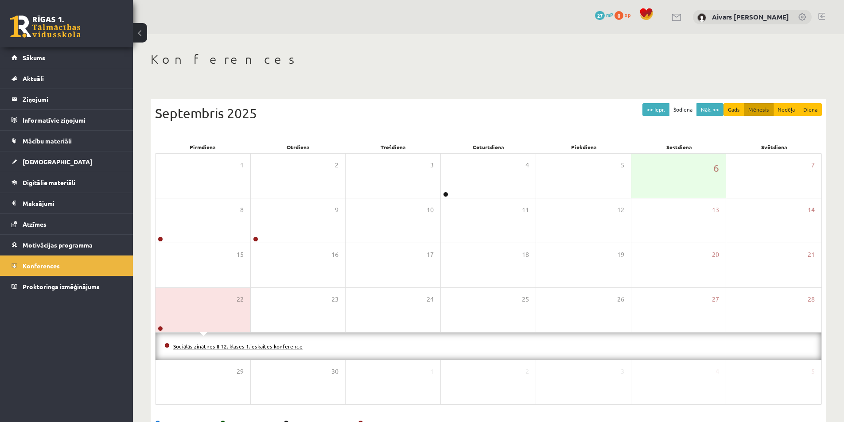
click at [201, 349] on link "Sociālās zinātnes II 12. klases 1.ieskaites konference" at bounding box center [237, 346] width 129 height 7
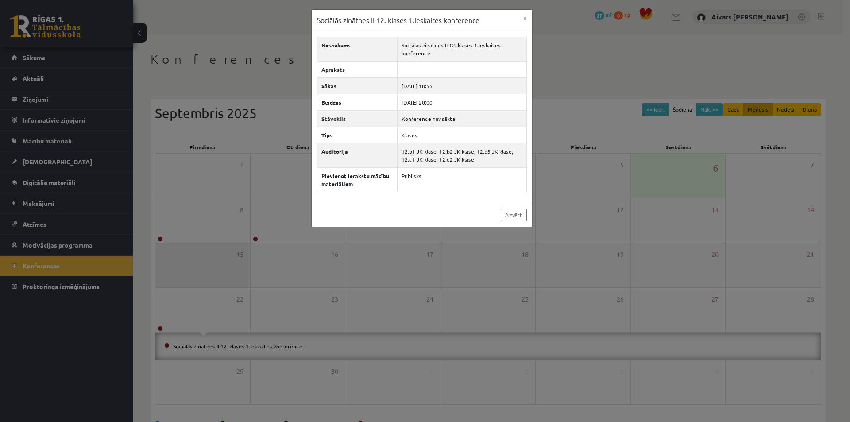
drag, startPoint x: 198, startPoint y: 304, endPoint x: 209, endPoint y: 248, distance: 56.7
click at [198, 304] on div "Sociālās zinātnes II 12. klases 1.ieskaites konference × Nosaukums Sociālās zin…" at bounding box center [425, 211] width 850 height 422
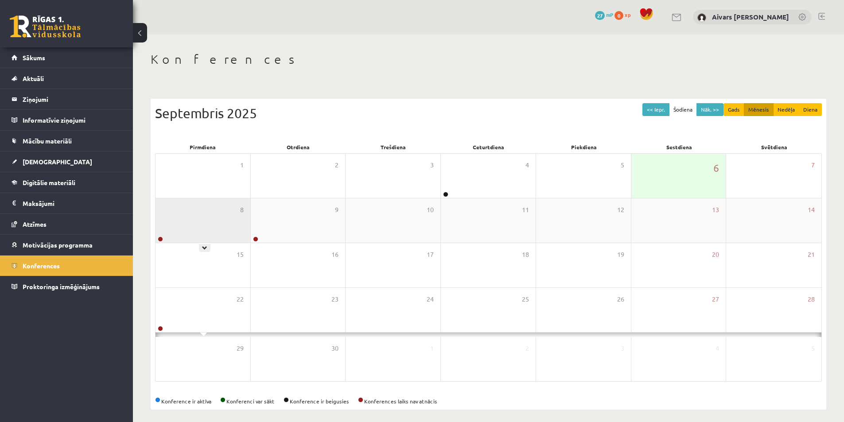
click at [209, 220] on div "8" at bounding box center [202, 220] width 95 height 44
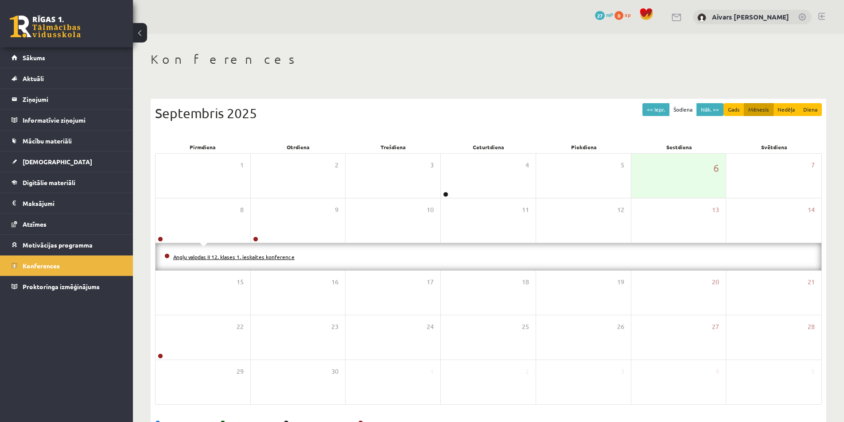
click at [204, 258] on link "Angļu valodas II 12. klases 1. ieskaites konference" at bounding box center [233, 256] width 121 height 7
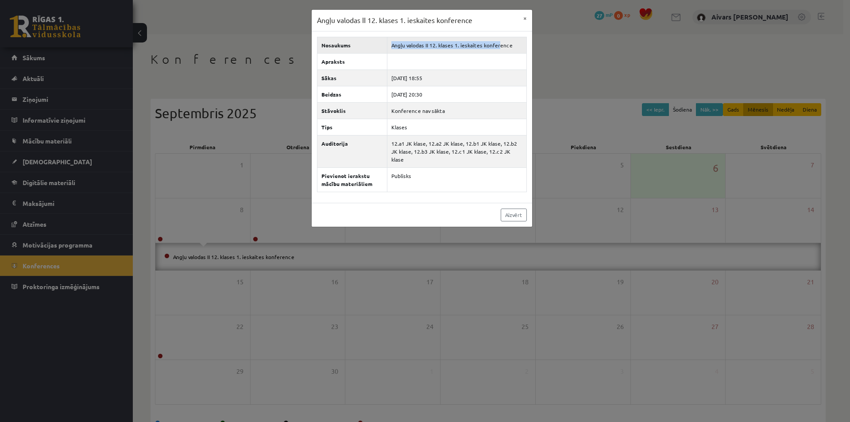
drag, startPoint x: 393, startPoint y: 45, endPoint x: 501, endPoint y: 45, distance: 108.5
click at [501, 45] on td "Angļu valodas II 12. klases 1. ieskaites konference" at bounding box center [456, 45] width 139 height 16
click at [503, 46] on td "Angļu valodas II 12. klases 1. ieskaites konference" at bounding box center [456, 45] width 139 height 16
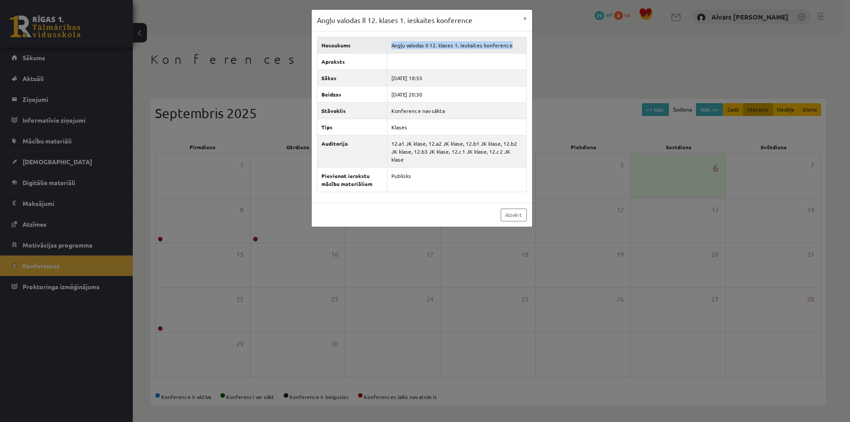
drag, startPoint x: 496, startPoint y: 43, endPoint x: 391, endPoint y: 41, distance: 104.5
click at [391, 42] on td "Angļu valodas II 12. klases 1. ieskaites konference" at bounding box center [456, 45] width 139 height 16
copy td "Angļu valodas II 12. klases 1. ieskaites konference"
click at [244, 156] on div "Angļu valodas II 12. klases 1. ieskaites konference × Nosaukums Angļu valodas I…" at bounding box center [425, 211] width 850 height 422
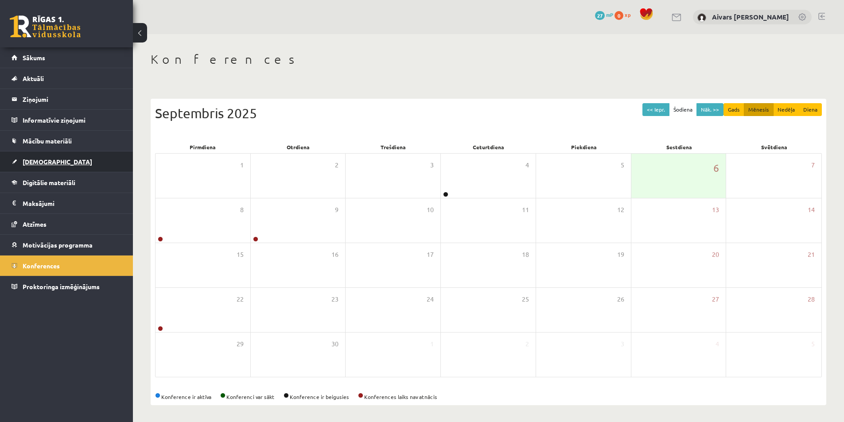
click at [50, 164] on link "[DEMOGRAPHIC_DATA]" at bounding box center [67, 161] width 110 height 20
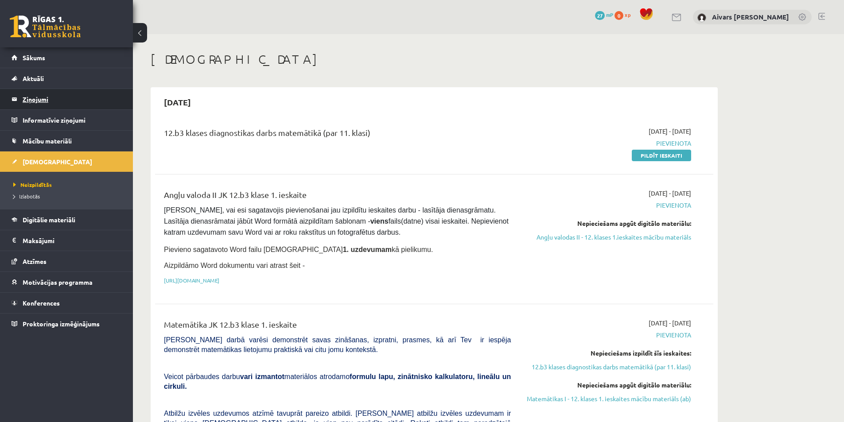
click at [70, 96] on legend "Ziņojumi 0" at bounding box center [72, 99] width 99 height 20
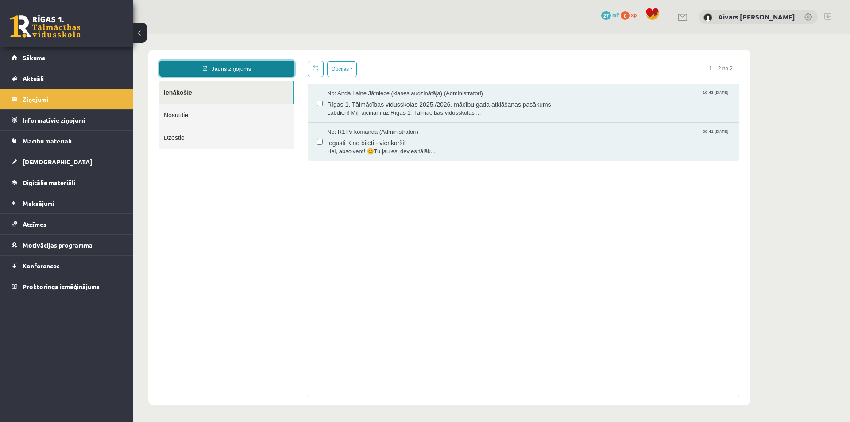
click at [232, 65] on link "Jauns ziņojums" at bounding box center [226, 69] width 135 height 16
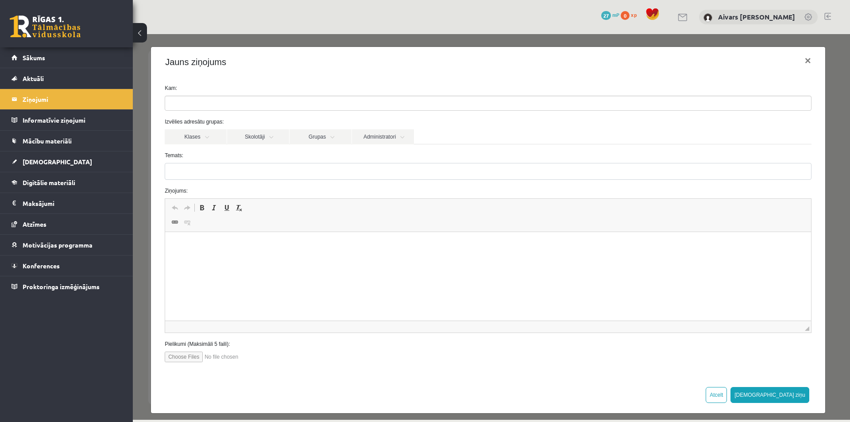
click at [235, 98] on ul at bounding box center [488, 103] width 646 height 14
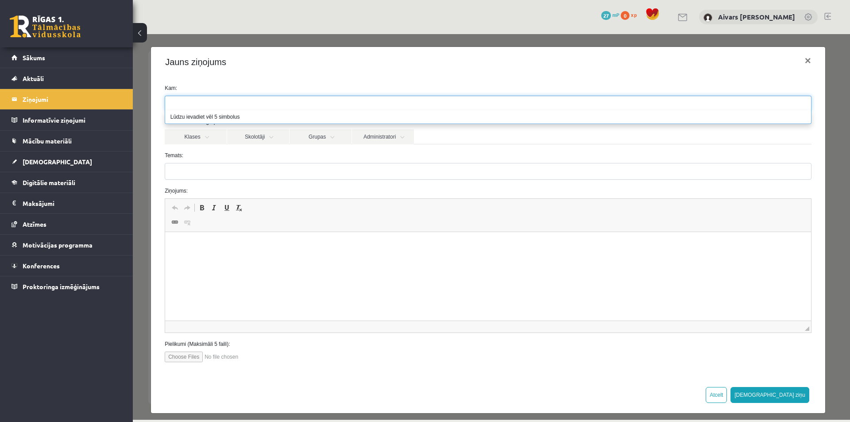
click at [257, 153] on label "Temats:" at bounding box center [488, 155] width 660 height 8
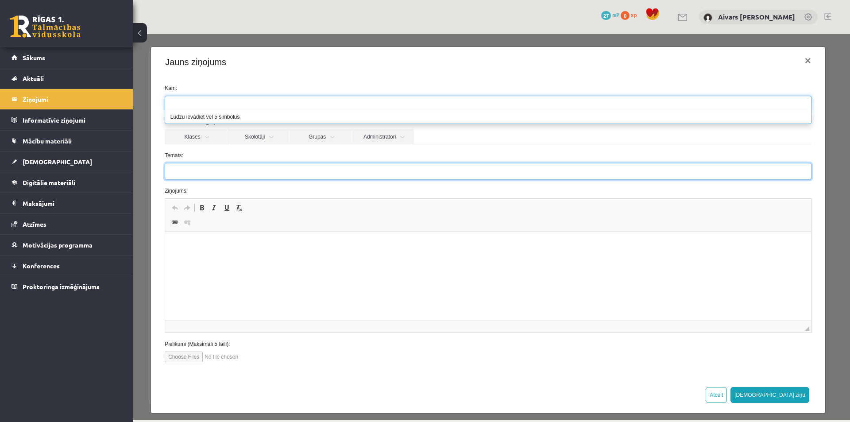
click at [257, 163] on input "Temats:" at bounding box center [488, 171] width 647 height 17
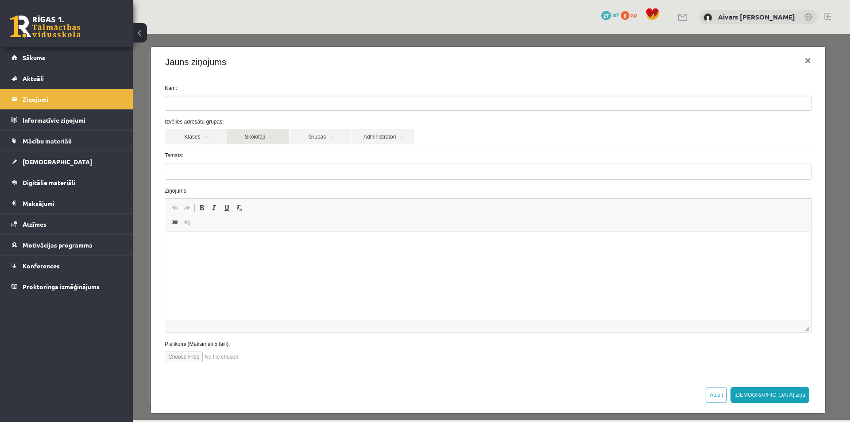
click at [245, 131] on link "Skolotāji" at bounding box center [258, 136] width 62 height 15
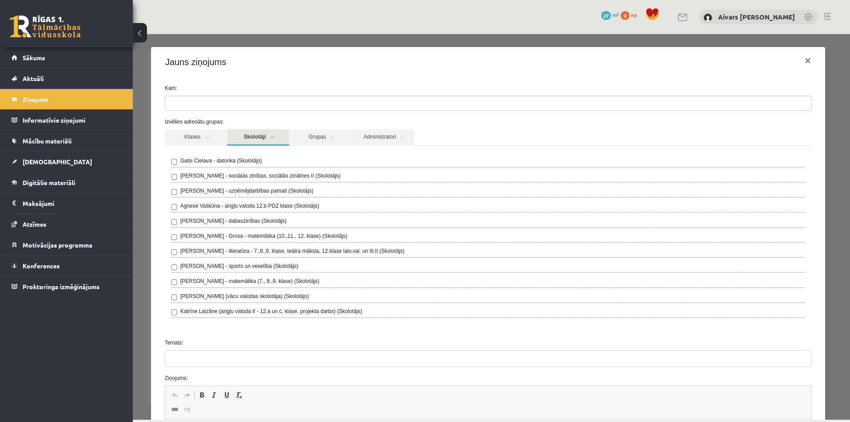
click at [197, 204] on label "Agnese Vaškūna - angļu valoda 12.b PDZ klase (Skolotājs)" at bounding box center [249, 206] width 139 height 8
click at [267, 139] on link "Skolotāji" at bounding box center [258, 137] width 62 height 16
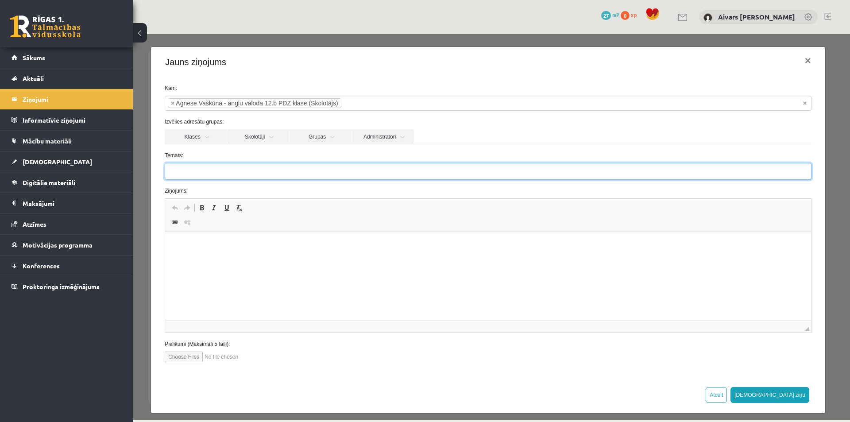
click at [248, 166] on input "Temats:" at bounding box center [488, 171] width 647 height 17
paste input "**********"
type input "**********"
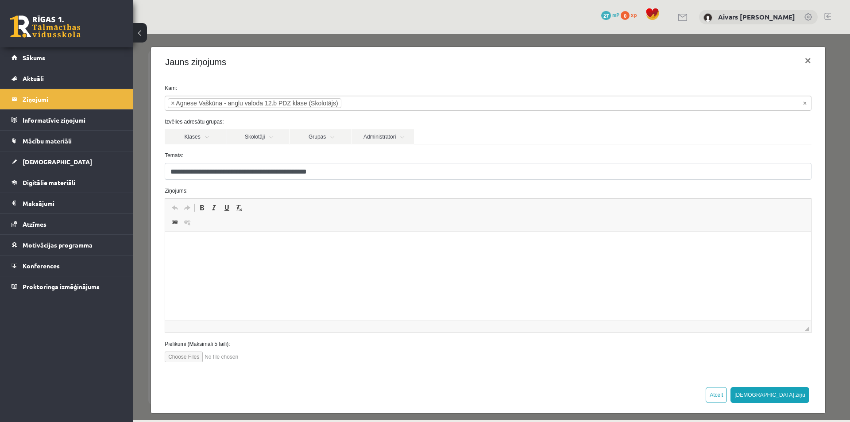
click at [259, 243] on p "Editor, wiswyg-editor-47024968050040-1757183677-756" at bounding box center [488, 245] width 628 height 9
drag, startPoint x: 309, startPoint y: 248, endPoint x: 222, endPoint y: 244, distance: 86.9
click at [221, 243] on p "**********" at bounding box center [485, 245] width 622 height 9
click at [294, 418] on div "**********" at bounding box center [491, 227] width 717 height 386
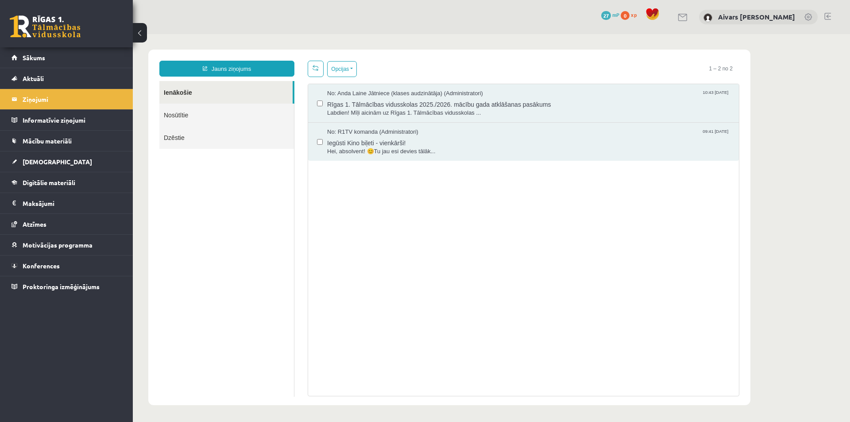
click at [313, 220] on div "No: Anda Laine Jātniece (klases audzinātāja) (Administratori) 10:43 27/08/2025 …" at bounding box center [524, 240] width 432 height 313
click at [207, 74] on link "Jauns ziņojums" at bounding box center [226, 69] width 135 height 16
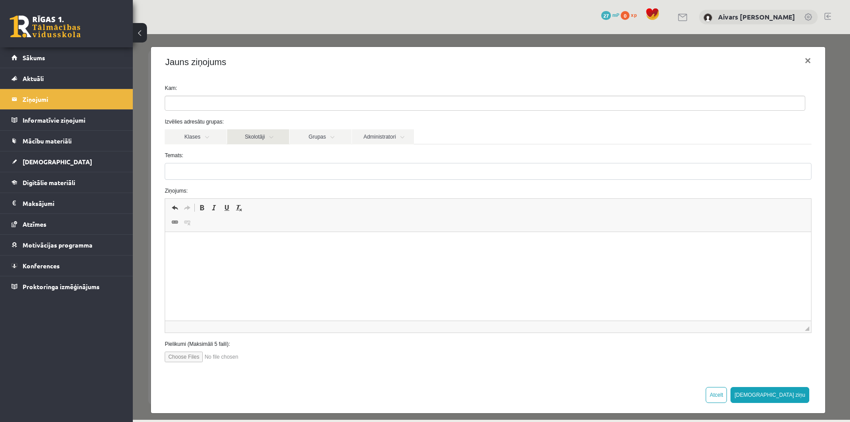
click at [263, 132] on link "Skolotāji" at bounding box center [258, 136] width 62 height 15
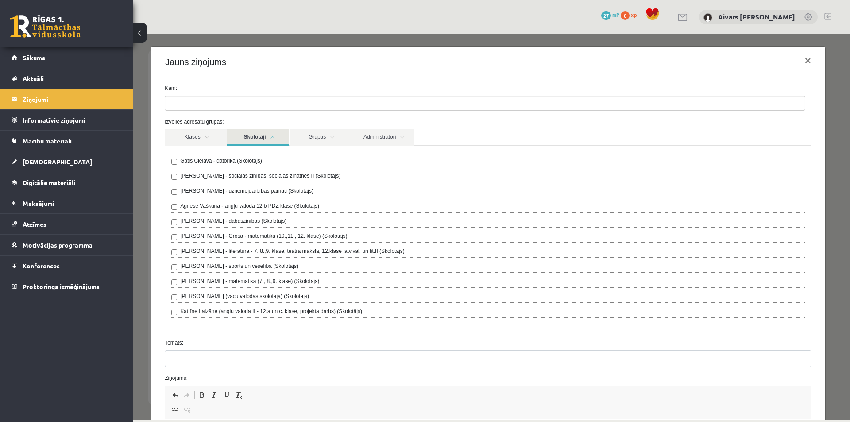
click at [263, 132] on link "Skolotāji" at bounding box center [258, 137] width 62 height 16
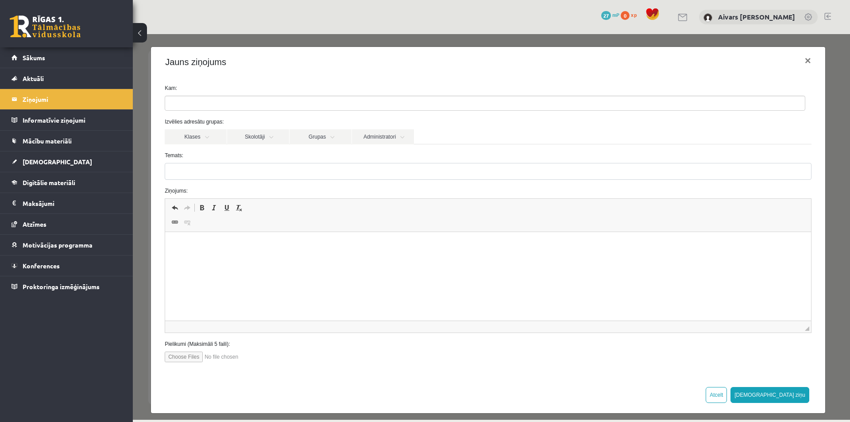
scroll to position [7, 0]
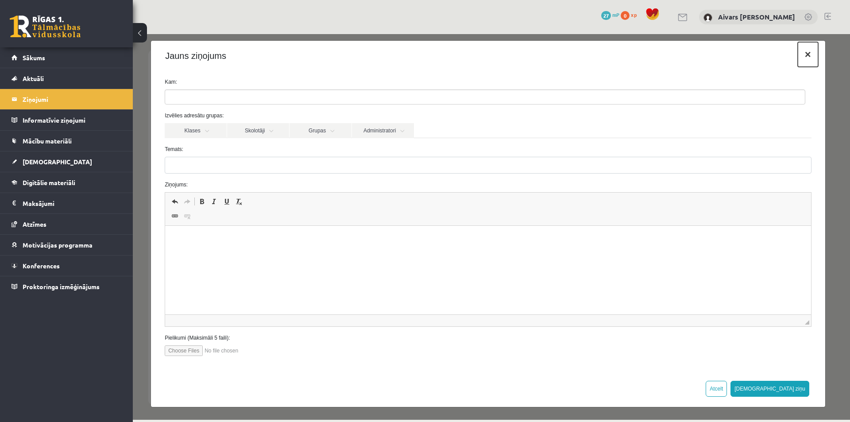
click at [798, 55] on button "×" at bounding box center [808, 54] width 20 height 25
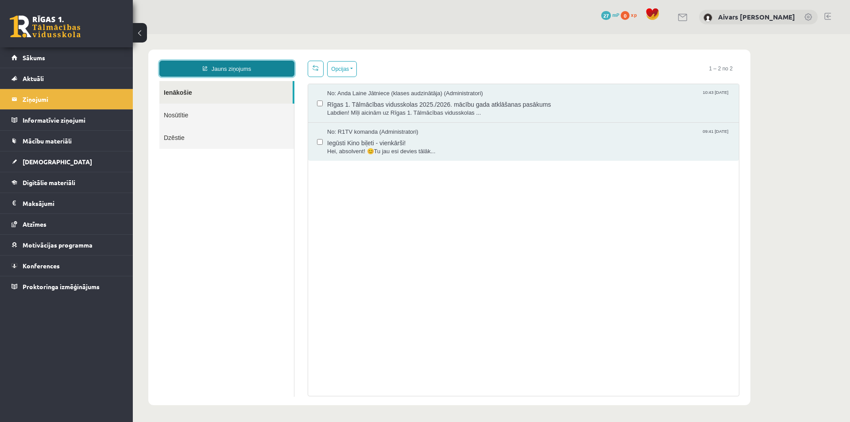
scroll to position [1, 0]
click at [221, 115] on link "Nosūtītie" at bounding box center [226, 115] width 135 height 23
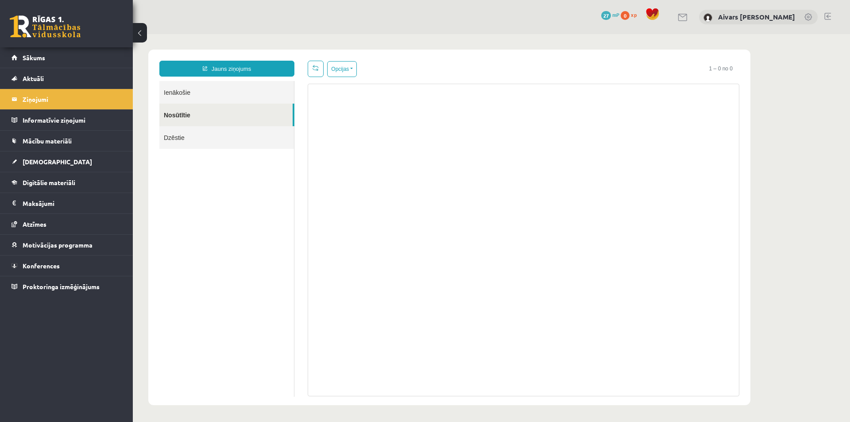
click at [182, 140] on link "Dzēstie" at bounding box center [226, 137] width 135 height 23
click at [195, 91] on link "Ienākošie" at bounding box center [226, 92] width 135 height 23
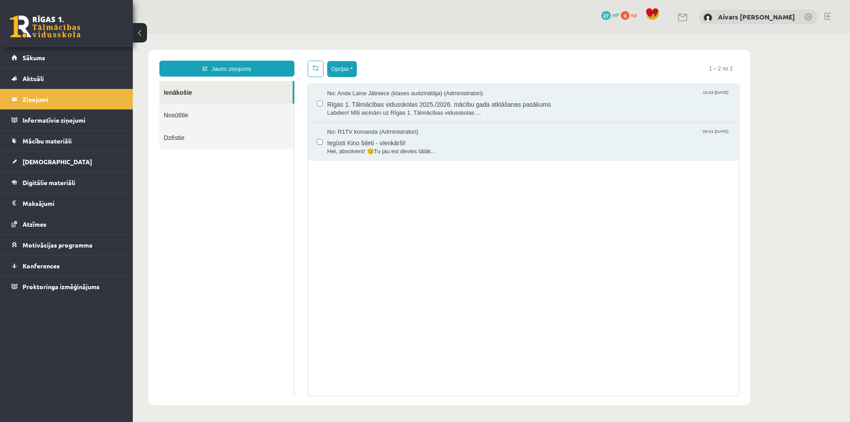
scroll to position [0, 0]
click at [338, 63] on button "Opcijas" at bounding box center [342, 69] width 30 height 16
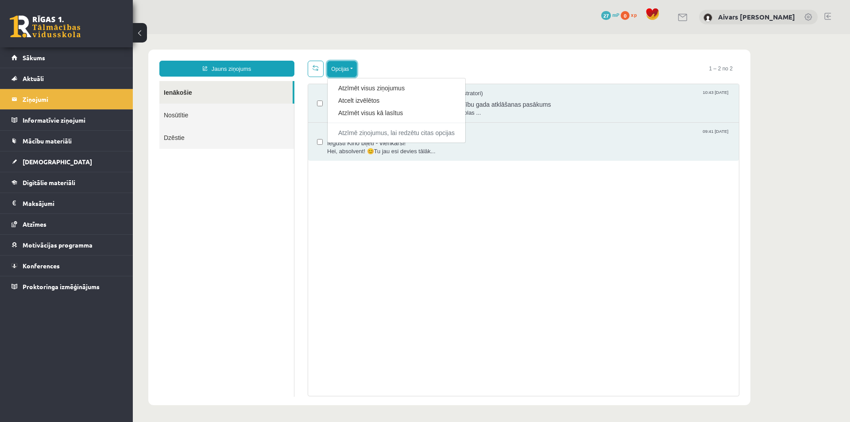
click at [338, 63] on button "Opcijas" at bounding box center [342, 69] width 30 height 16
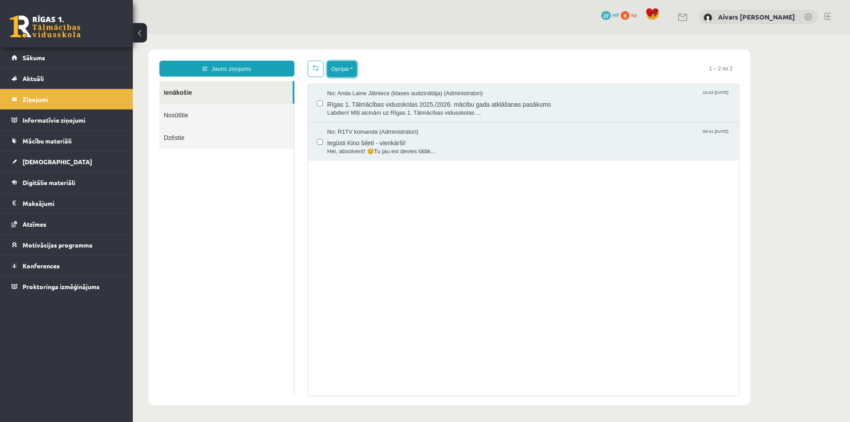
click at [338, 63] on button "Opcijas" at bounding box center [342, 69] width 30 height 16
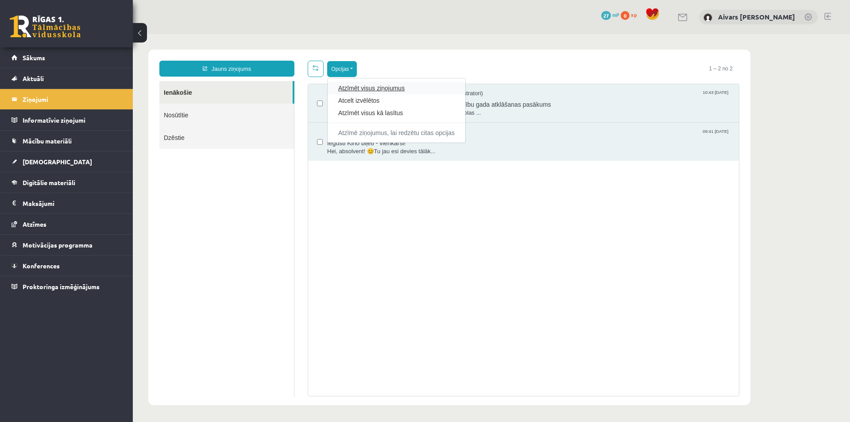
click at [353, 84] on link "Atzīmēt visus ziņojumus" at bounding box center [396, 88] width 116 height 9
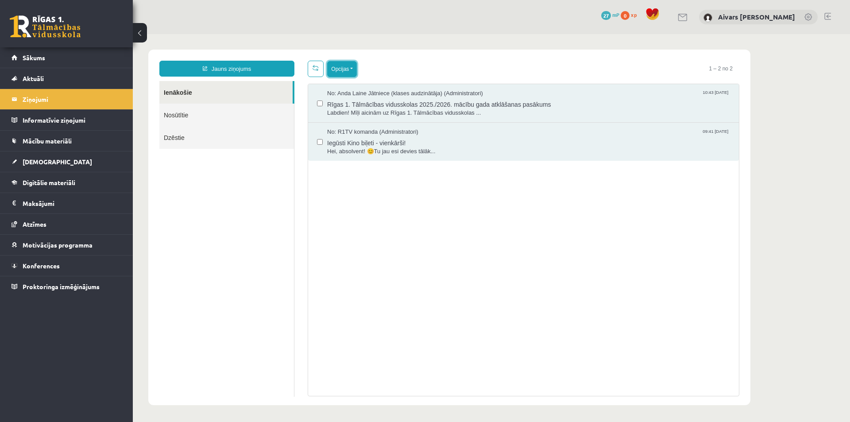
click at [344, 68] on button "Opcijas" at bounding box center [342, 69] width 30 height 16
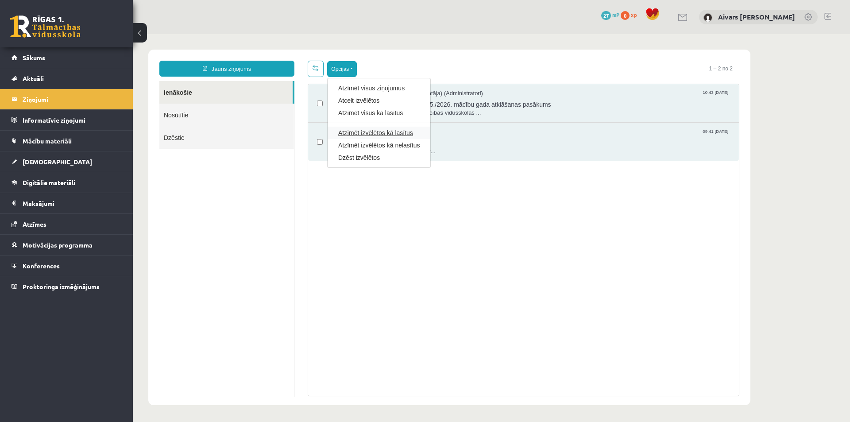
click at [396, 132] on link "Atzīmēt izvēlētos kā lasītus" at bounding box center [378, 132] width 81 height 9
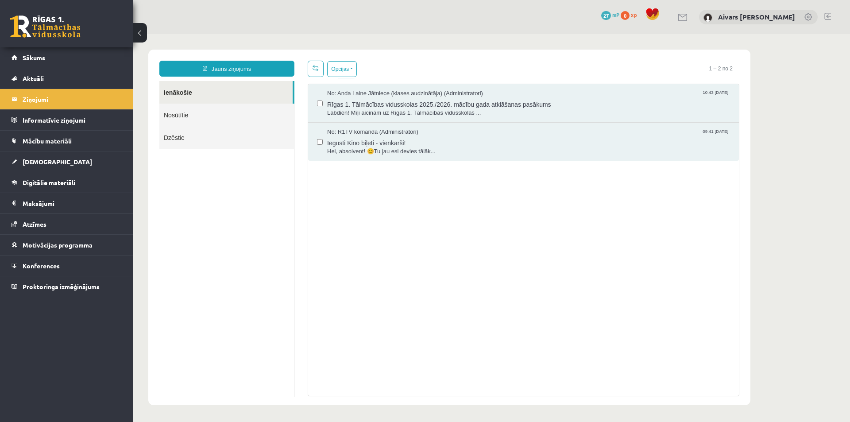
click at [412, 218] on div "No: Anda Laine Jātniece (klases audzinātāja) (Administratori) 10:43 27/08/2025 …" at bounding box center [524, 240] width 432 height 313
click at [230, 68] on link "Jauns ziņojums" at bounding box center [226, 69] width 135 height 16
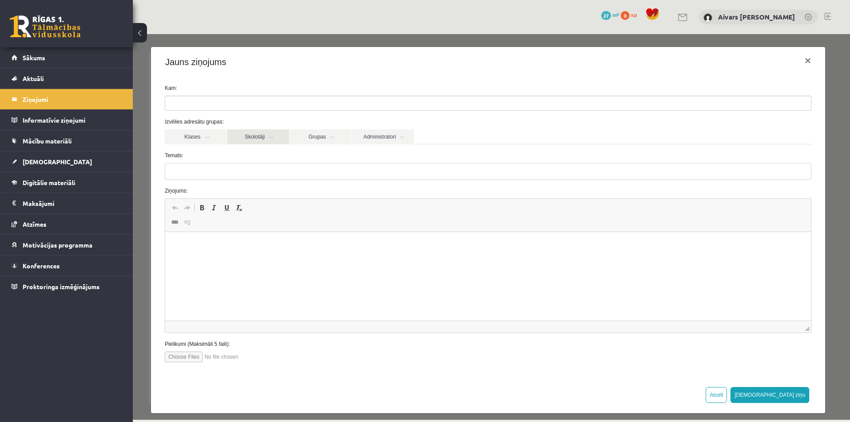
click at [258, 139] on link "Skolotāji" at bounding box center [258, 136] width 62 height 15
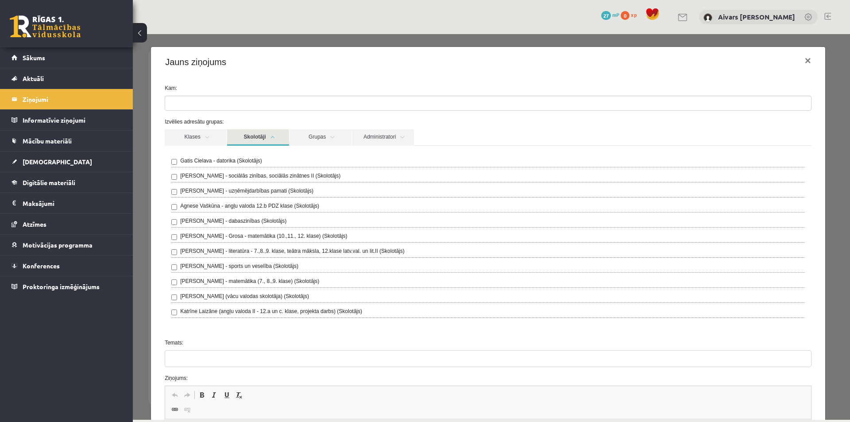
click at [226, 204] on label "Agnese Vaškūna - angļu valoda 12.b PDZ klase (Skolotājs)" at bounding box center [249, 206] width 139 height 8
click at [252, 141] on link "Skolotāji" at bounding box center [258, 137] width 62 height 16
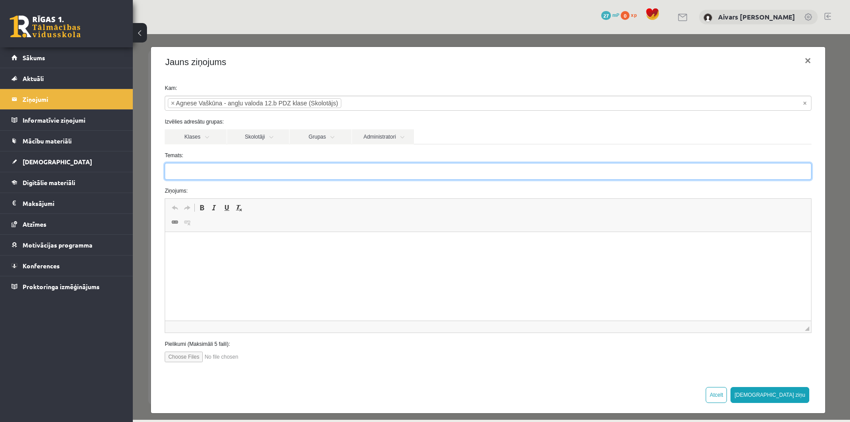
click at [272, 168] on input "Temats:" at bounding box center [488, 171] width 647 height 17
paste input "**********"
type input "**********"
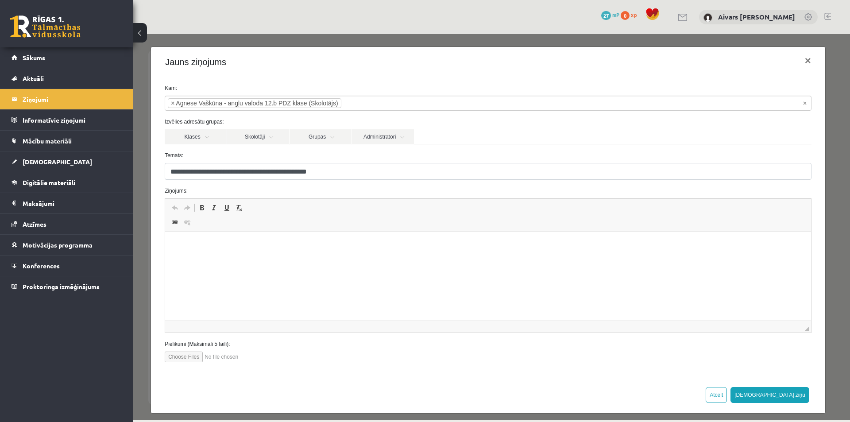
click at [283, 245] on p "Editor, wiswyg-editor-47024987873540-1757183897-688" at bounding box center [488, 245] width 628 height 9
click at [363, 259] on html "**********" at bounding box center [488, 245] width 646 height 27
click at [349, 249] on p "**********" at bounding box center [485, 245] width 622 height 9
click at [511, 242] on p "**********" at bounding box center [485, 245] width 622 height 9
click at [458, 245] on p "**********" at bounding box center [485, 245] width 622 height 9
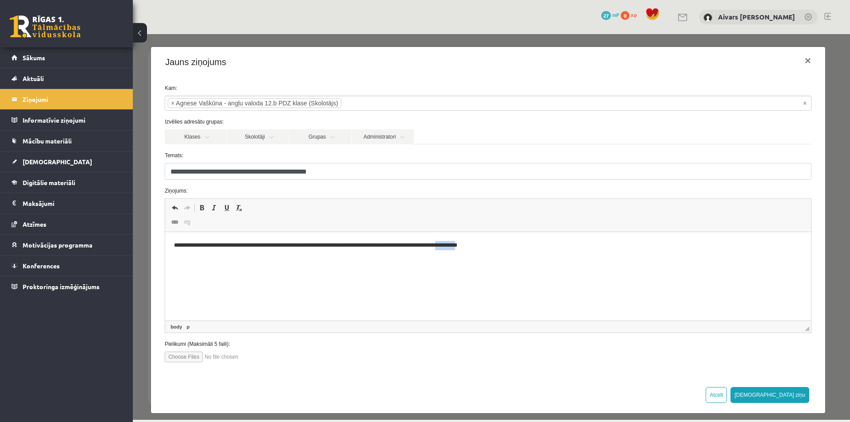
click at [459, 245] on p "**********" at bounding box center [485, 245] width 622 height 9
click at [497, 237] on html "**********" at bounding box center [488, 245] width 646 height 27
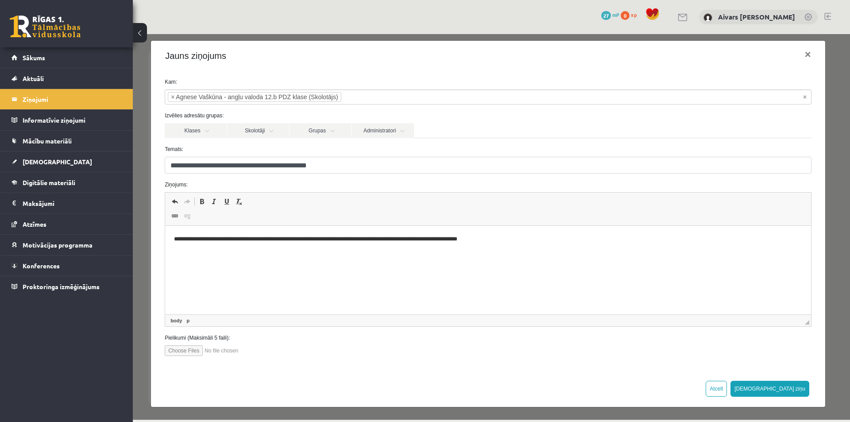
click at [232, 253] on html "**********" at bounding box center [488, 239] width 646 height 27
drag, startPoint x: 526, startPoint y: 247, endPoint x: 534, endPoint y: 247, distance: 7.5
click at [526, 247] on html "**********" at bounding box center [488, 239] width 646 height 27
click at [794, 388] on button "Sūtīt ziņu" at bounding box center [770, 389] width 79 height 16
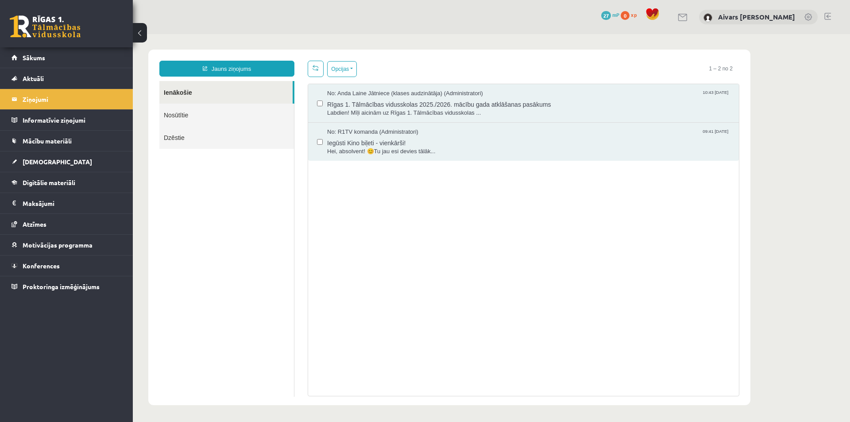
scroll to position [0, 0]
click at [182, 104] on link "Nosūtītie" at bounding box center [226, 115] width 135 height 23
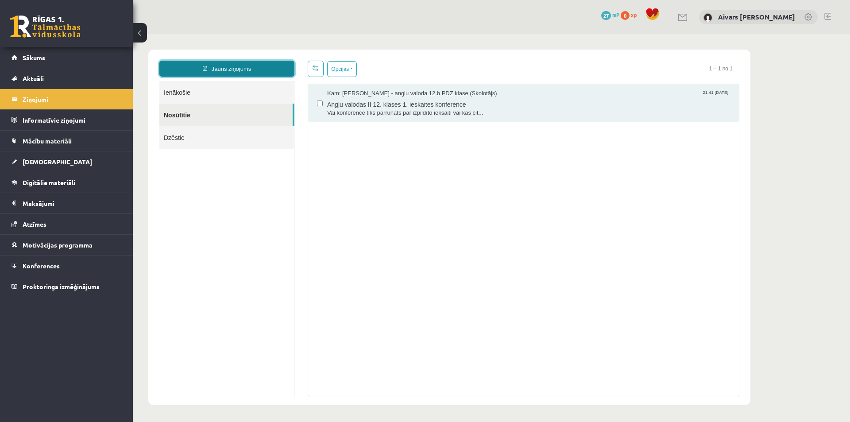
click at [255, 75] on link "Jauns ziņojums" at bounding box center [226, 69] width 135 height 16
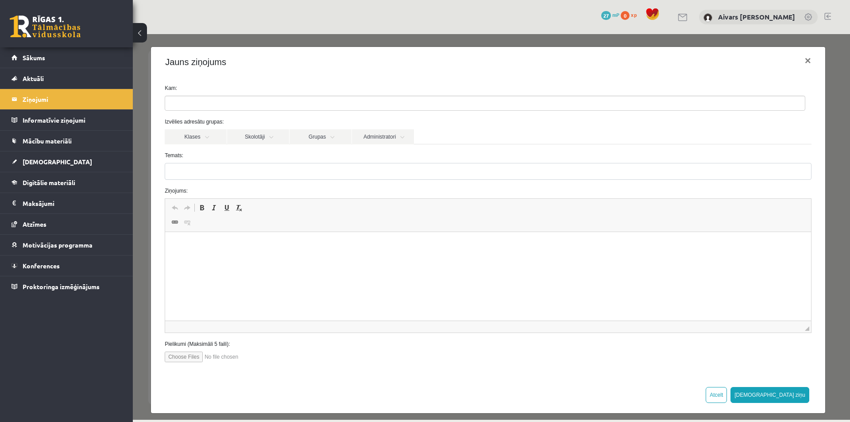
click at [262, 125] on label "Izvēlies adresātu grupas:" at bounding box center [488, 122] width 660 height 8
click at [264, 128] on div "Izvēlies adresātu grupas: Klases Skolotāji Grupas Administratori 12.b3 JK klase…" at bounding box center [488, 131] width 660 height 27
click at [265, 135] on link "Skolotāji" at bounding box center [258, 136] width 62 height 15
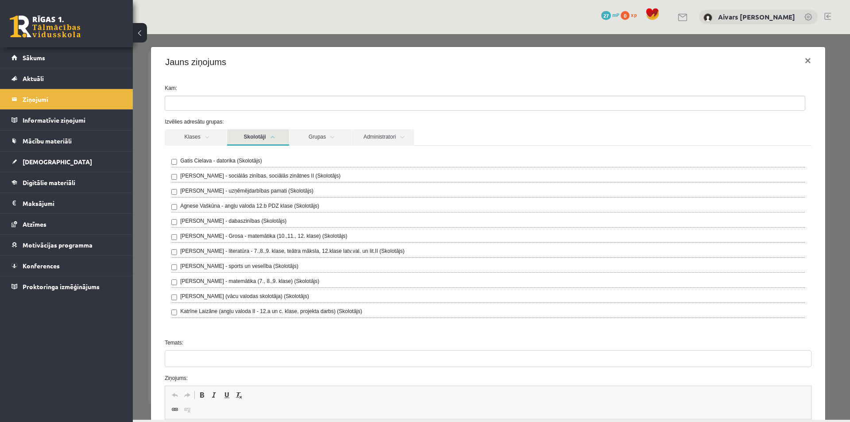
click at [268, 136] on link "Skolotāji" at bounding box center [258, 137] width 62 height 16
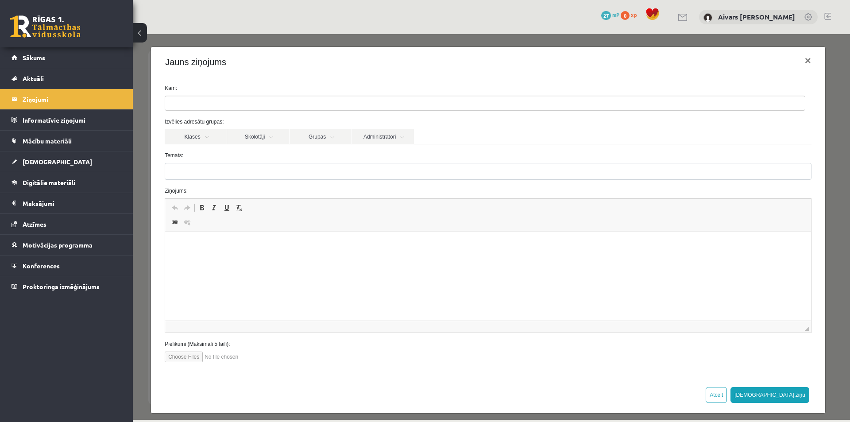
click at [762, 9] on div "0 Dāvanas 27 mP 0 xp Aivars Jānis Tebernieks" at bounding box center [491, 17] width 717 height 34
click at [757, 15] on link "Aivars [PERSON_NAME]" at bounding box center [756, 16] width 77 height 9
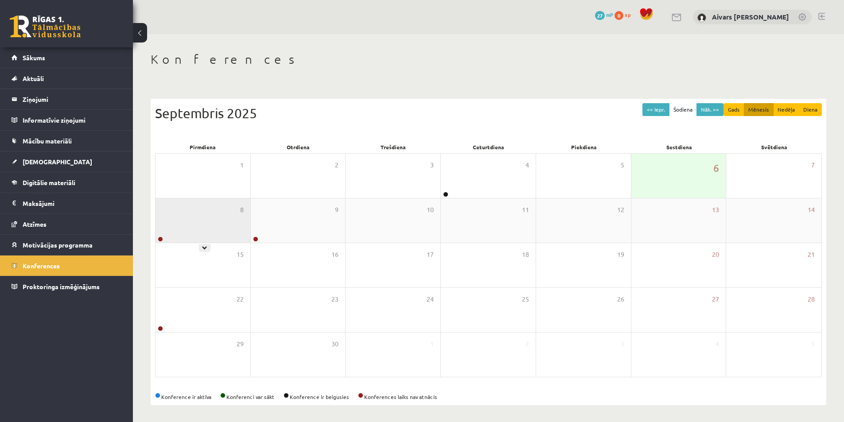
click at [223, 228] on div "8" at bounding box center [202, 220] width 95 height 44
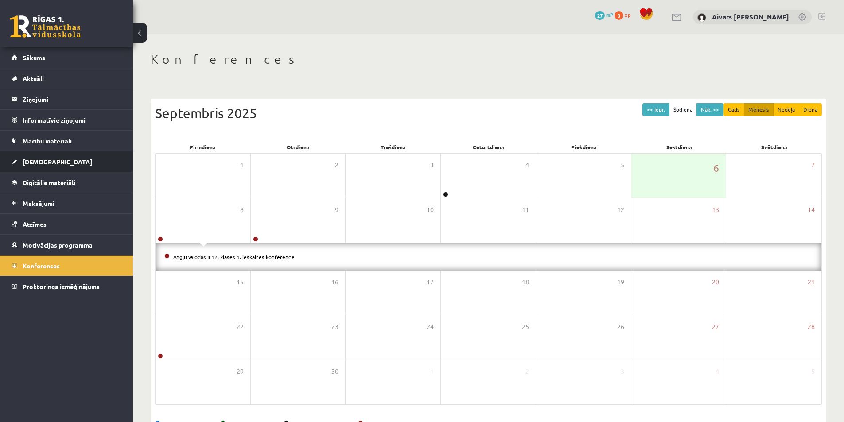
click at [65, 165] on link "[DEMOGRAPHIC_DATA]" at bounding box center [67, 161] width 110 height 20
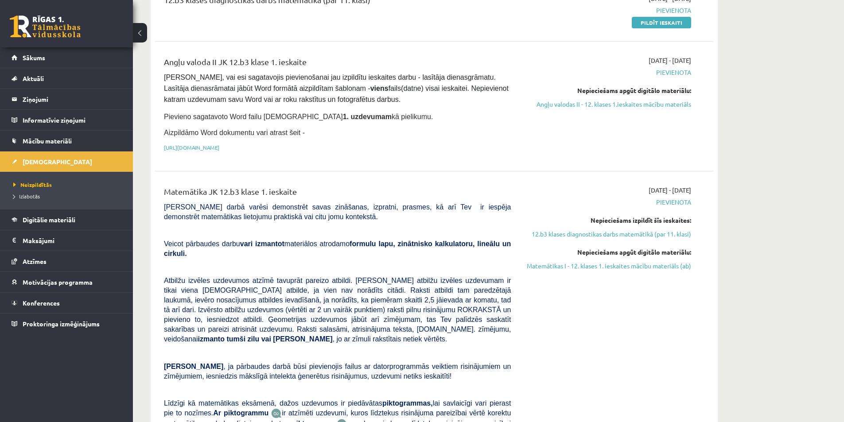
scroll to position [89, 0]
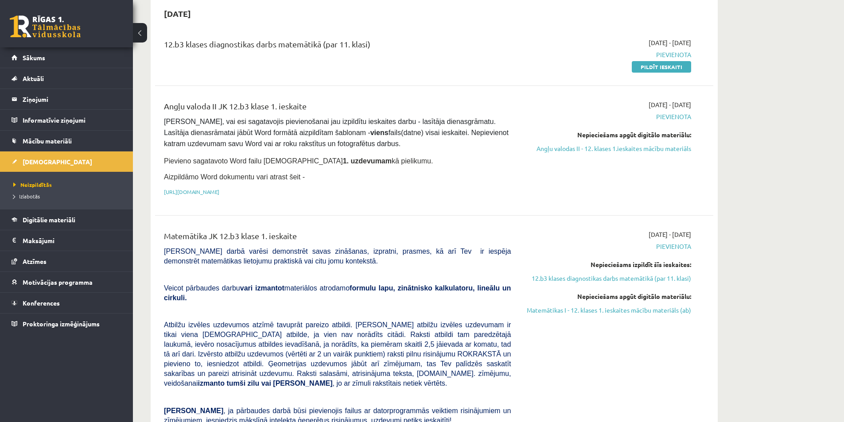
click at [685, 107] on span "[DATE] - [DATE]" at bounding box center [669, 104] width 43 height 9
click at [693, 105] on div "[DATE] - [DATE] [GEOGRAPHIC_DATA] Nepieciešams apgūt digitālo materiālu: Angļu …" at bounding box center [607, 150] width 180 height 101
click at [683, 103] on span "[DATE] - [DATE]" at bounding box center [669, 104] width 43 height 9
